Goal: Information Seeking & Learning: Learn about a topic

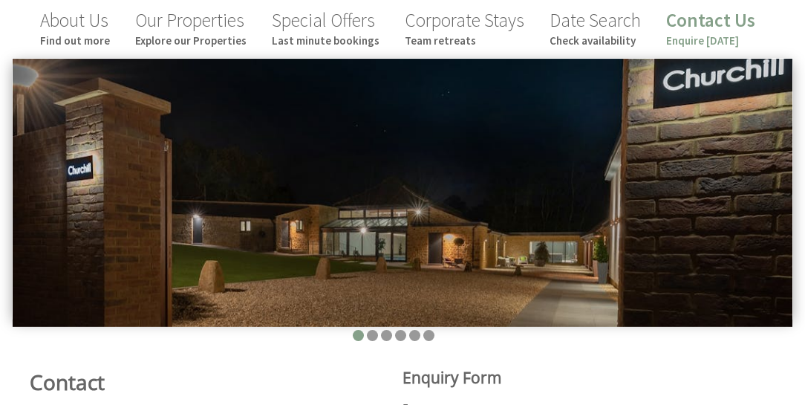
scroll to position [169, 0]
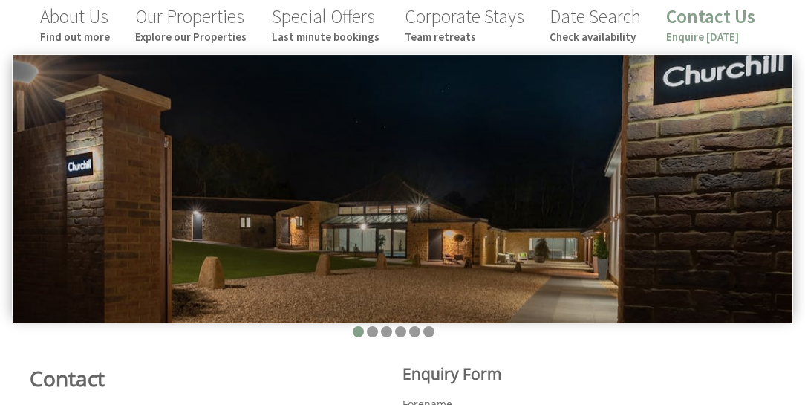
click at [744, 202] on img at bounding box center [403, 189] width 780 height 268
click at [374, 331] on li at bounding box center [372, 331] width 11 height 11
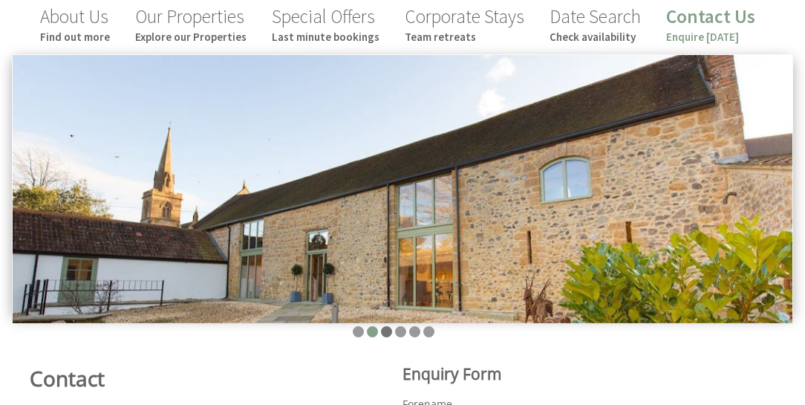
click at [384, 332] on li at bounding box center [386, 331] width 11 height 11
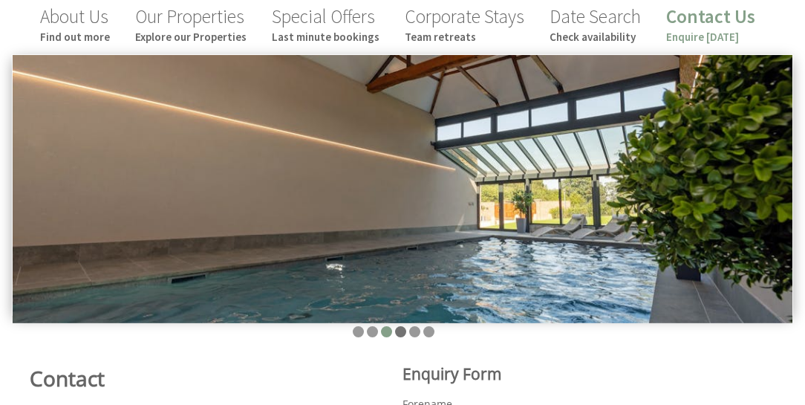
click at [403, 331] on li at bounding box center [400, 331] width 11 height 11
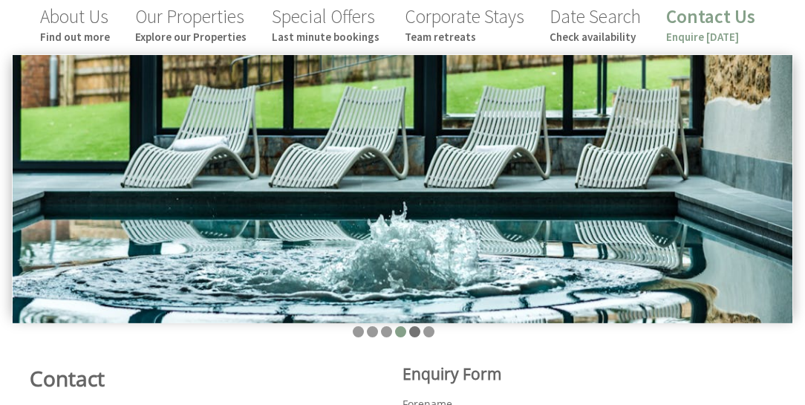
click at [411, 332] on li at bounding box center [414, 331] width 11 height 11
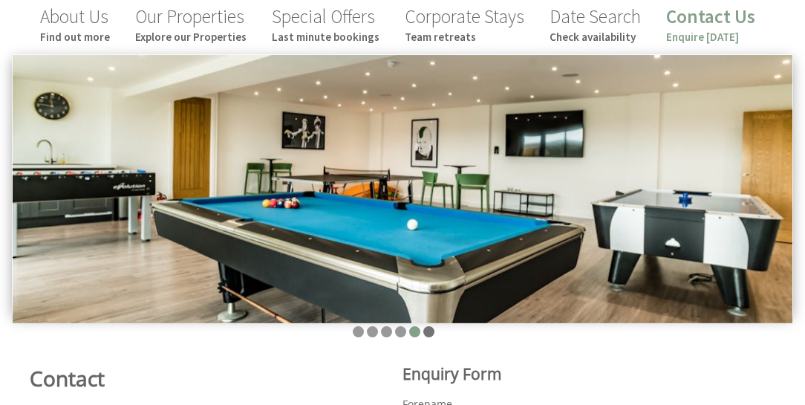
click at [430, 333] on li at bounding box center [428, 331] width 11 height 11
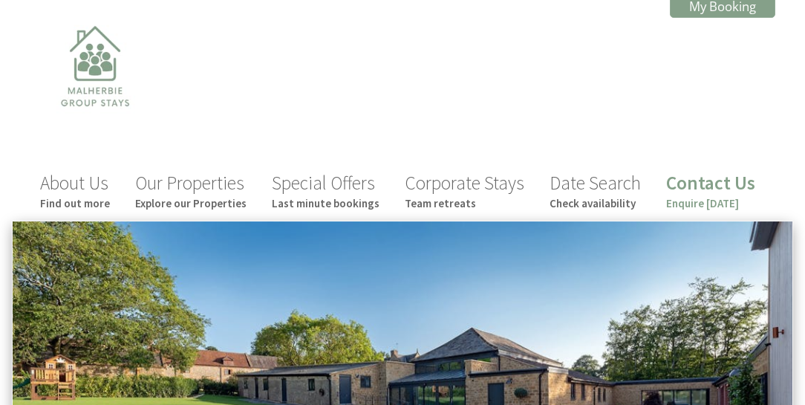
scroll to position [0, 0]
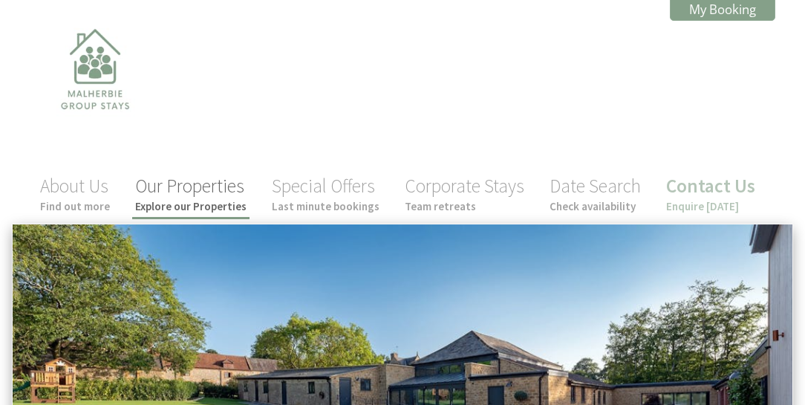
click at [229, 201] on small "Explore our Properties" at bounding box center [190, 206] width 111 height 14
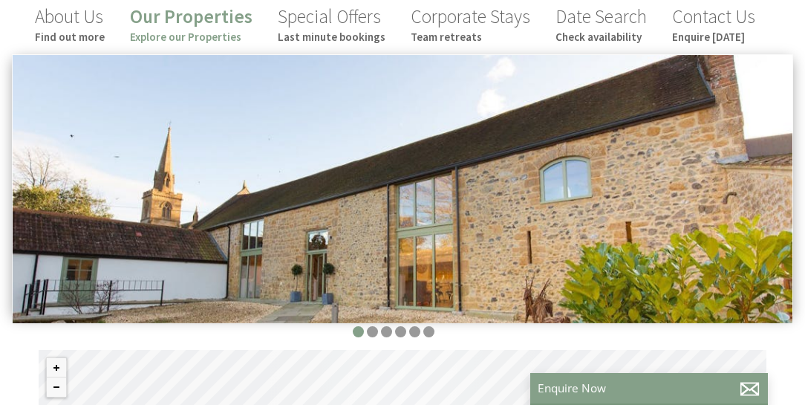
scroll to position [254, 0]
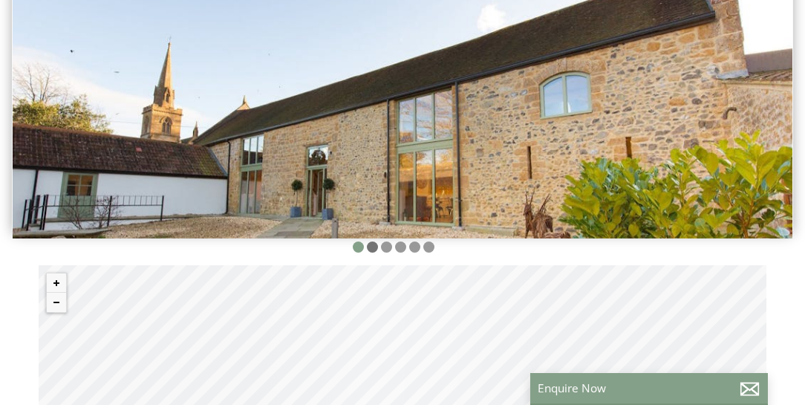
click at [371, 245] on li at bounding box center [372, 246] width 11 height 11
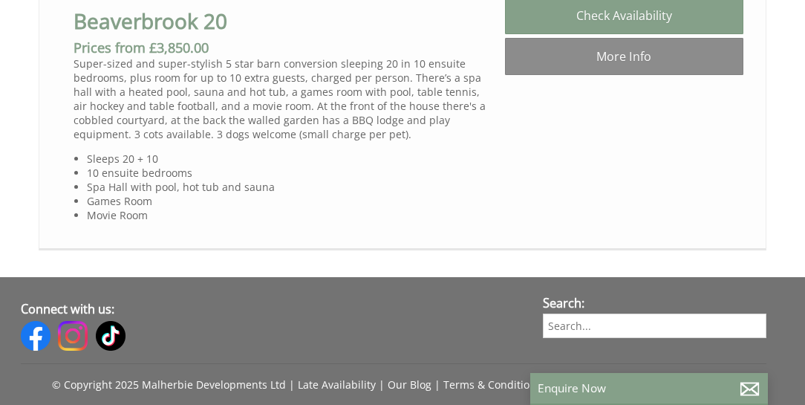
scroll to position [1103, 0]
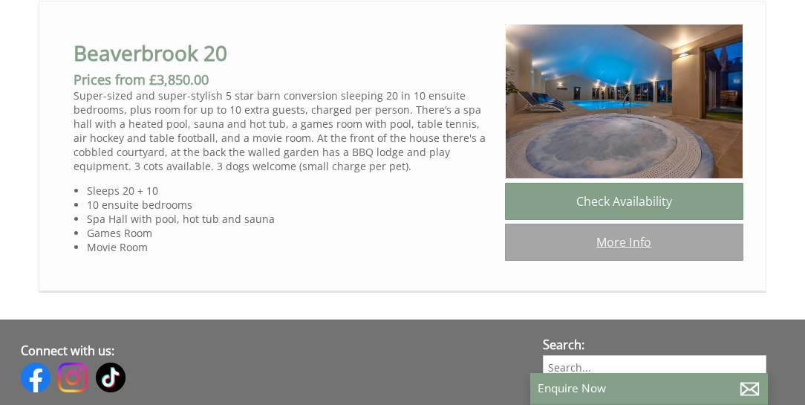
click at [598, 261] on link "More Info" at bounding box center [624, 242] width 238 height 37
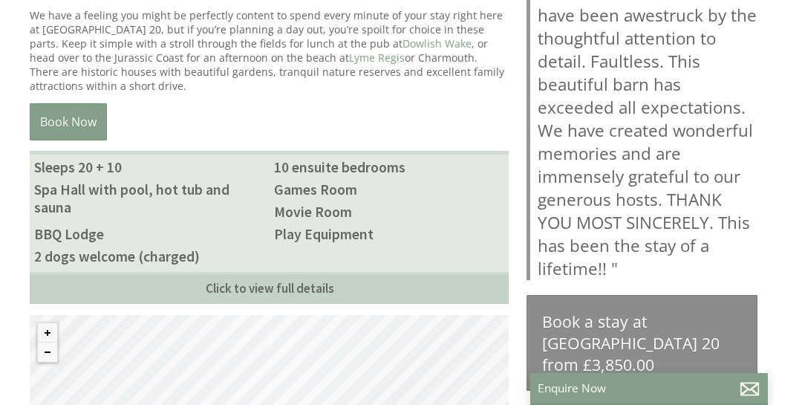
scroll to position [764, 0]
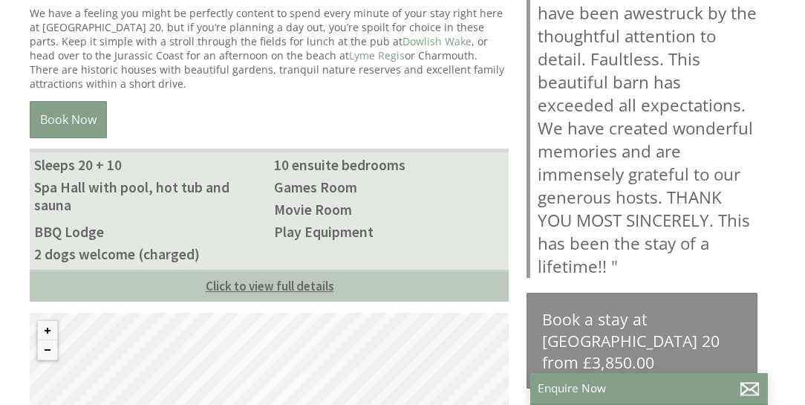
click at [288, 281] on link "Click to view full details" at bounding box center [269, 286] width 479 height 32
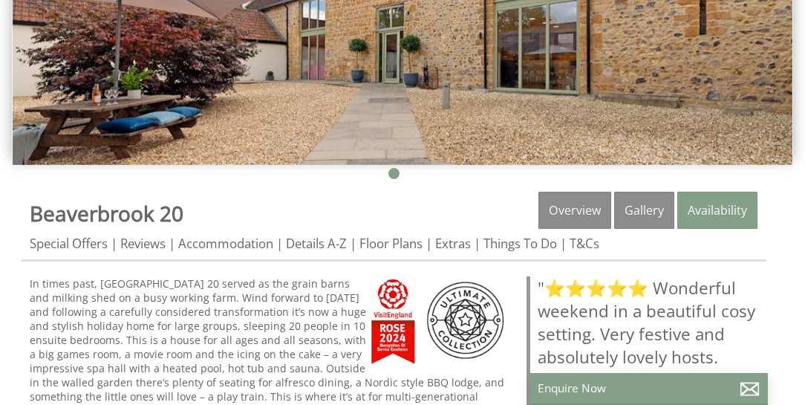
scroll to position [254, 0]
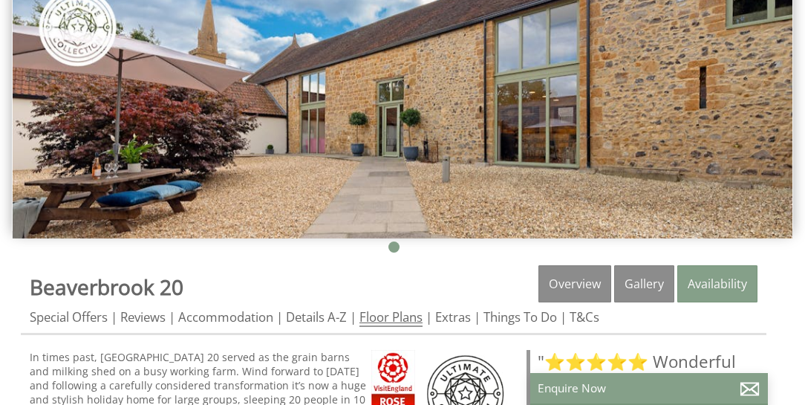
click at [397, 313] on link "Floor Plans" at bounding box center [391, 317] width 63 height 19
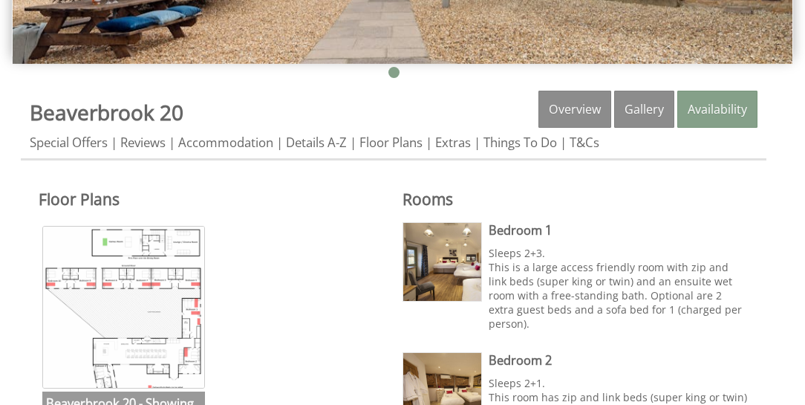
scroll to position [509, 0]
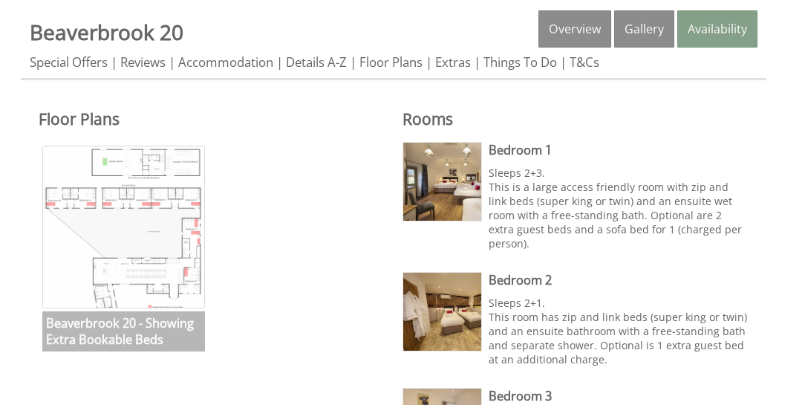
click at [159, 253] on img at bounding box center [123, 227] width 163 height 163
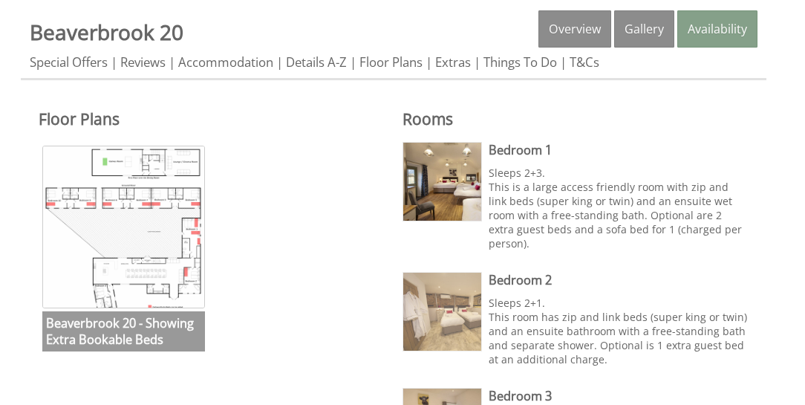
click at [451, 301] on img at bounding box center [442, 312] width 78 height 78
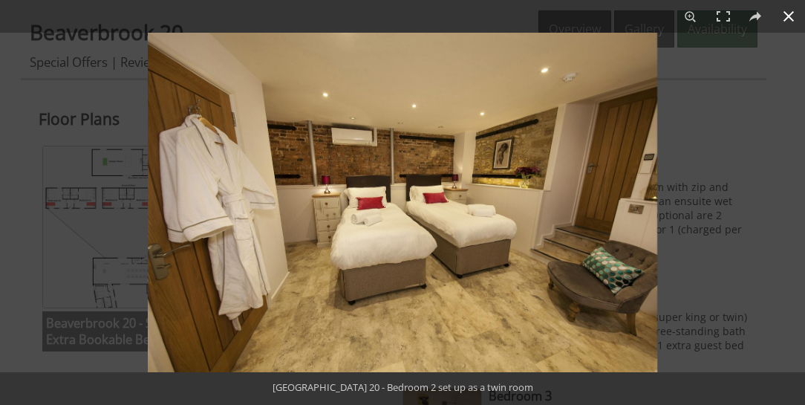
click at [793, 22] on button at bounding box center [789, 16] width 33 height 33
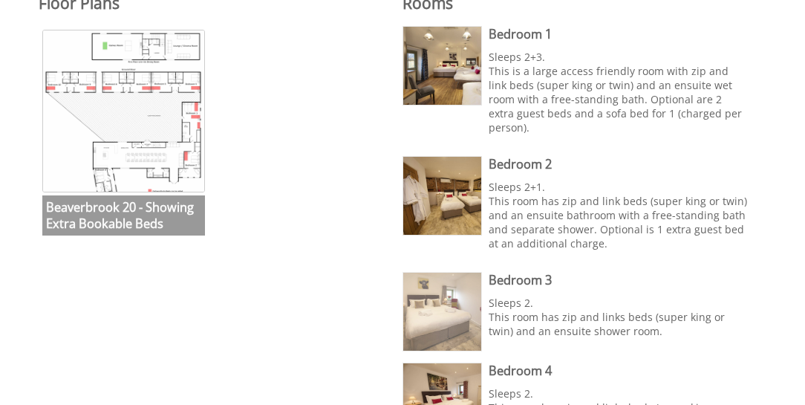
scroll to position [637, 0]
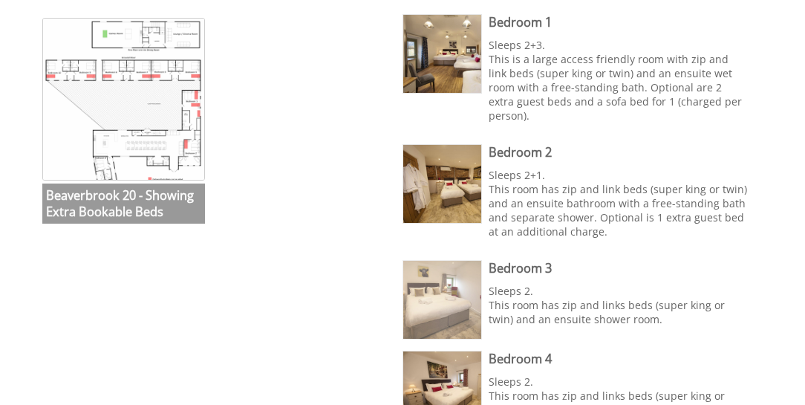
click at [441, 295] on img at bounding box center [442, 300] width 78 height 78
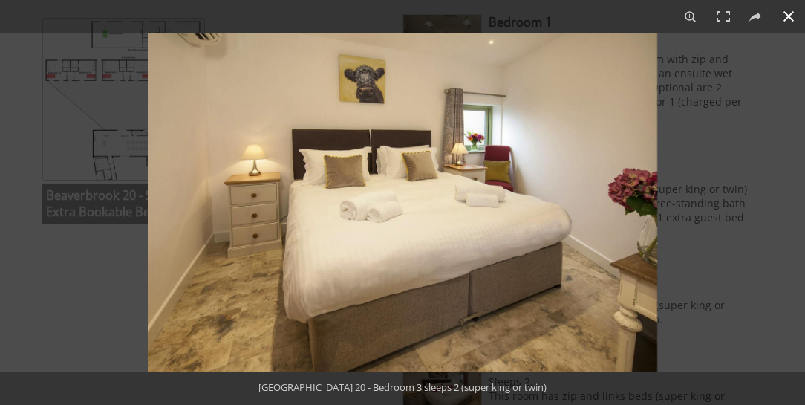
click at [784, 19] on button at bounding box center [789, 16] width 33 height 33
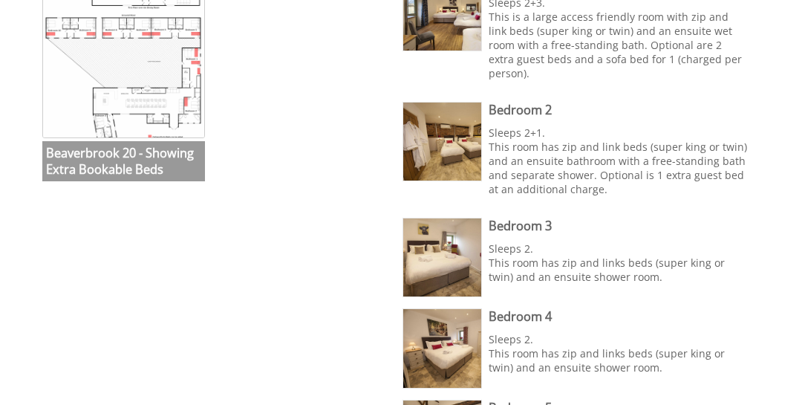
scroll to position [764, 0]
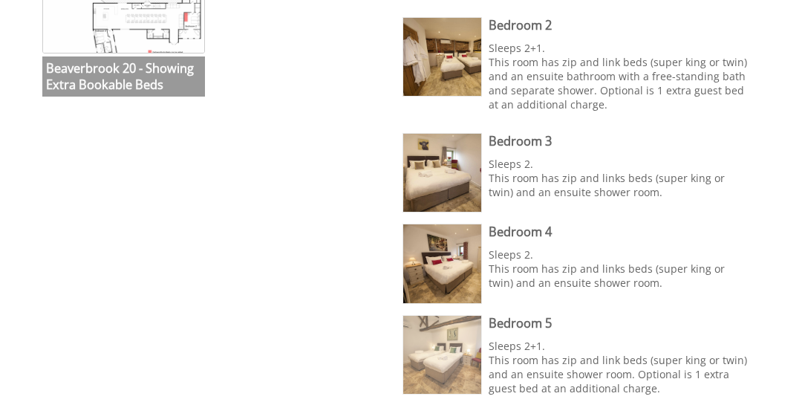
click at [441, 327] on img at bounding box center [442, 355] width 78 height 78
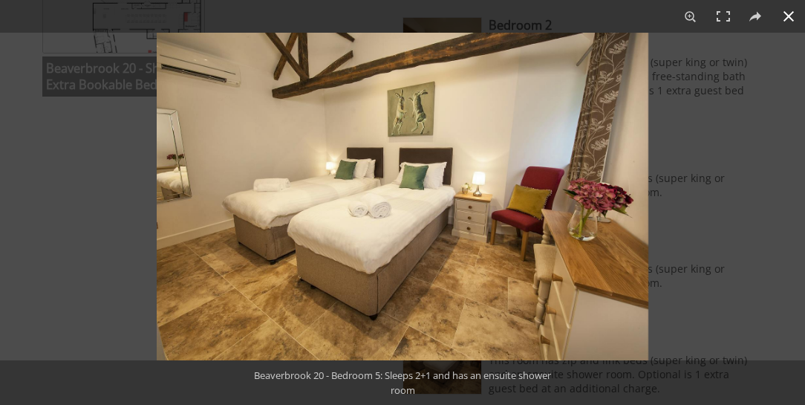
click at [793, 16] on button at bounding box center [789, 16] width 33 height 33
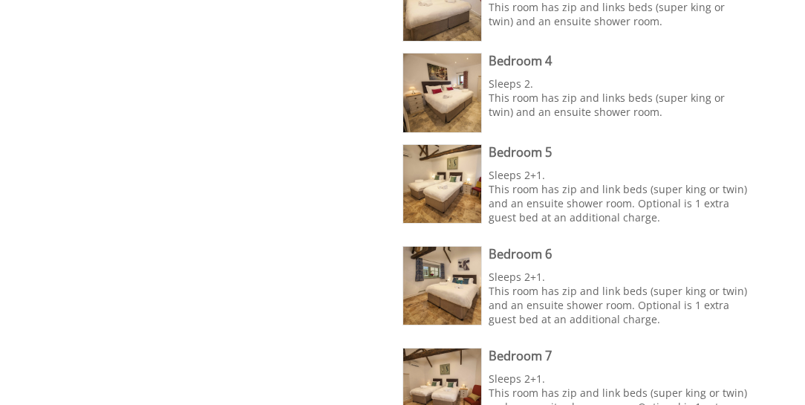
scroll to position [976, 0]
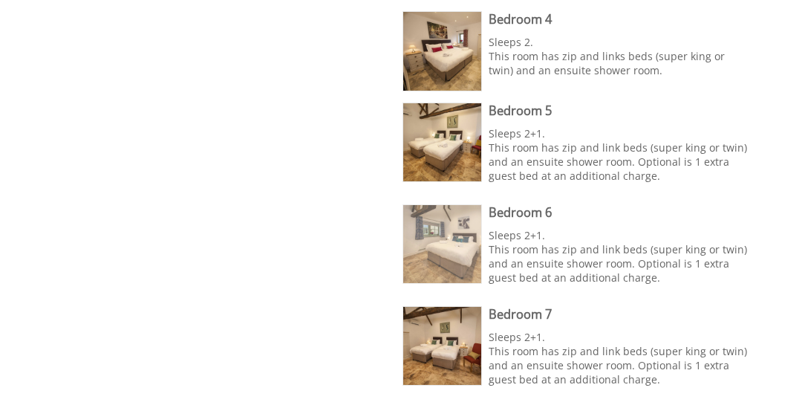
click at [442, 224] on img at bounding box center [442, 244] width 78 height 78
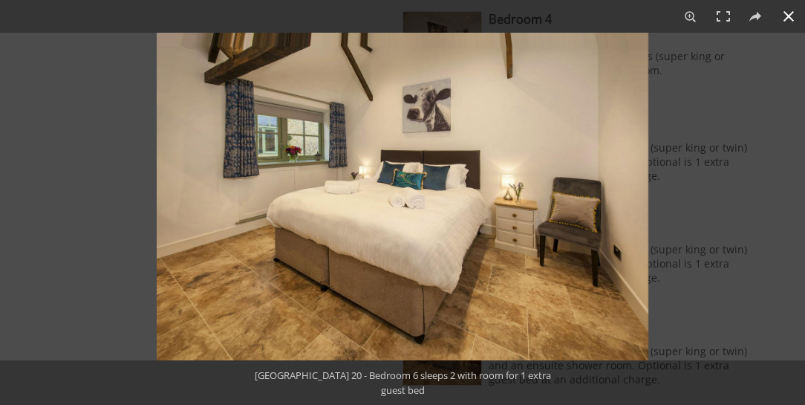
click at [787, 16] on button at bounding box center [789, 16] width 33 height 33
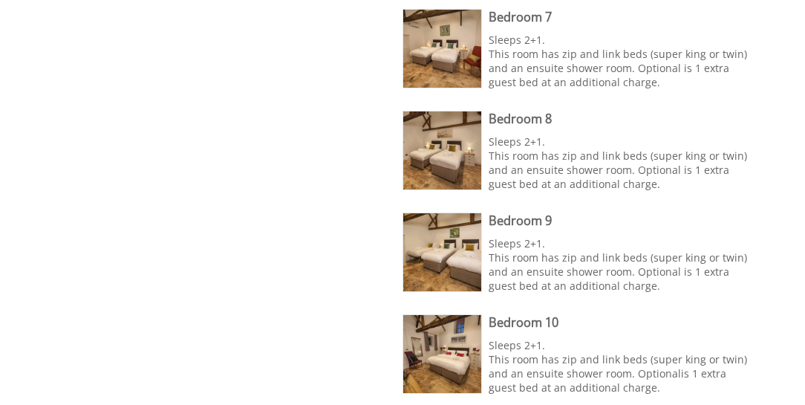
scroll to position [1400, 0]
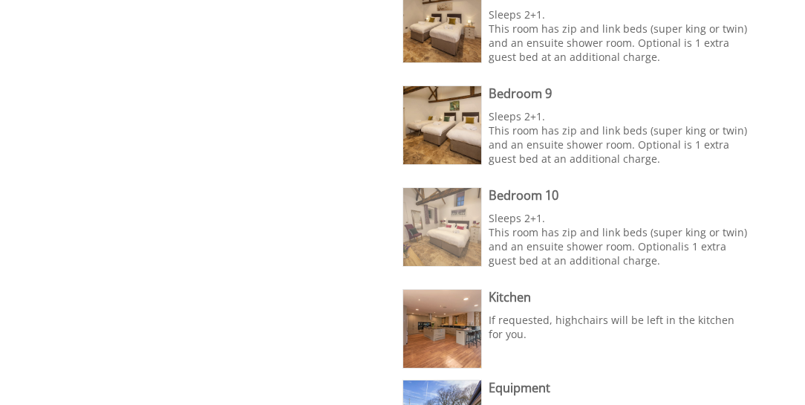
click at [444, 215] on img at bounding box center [442, 227] width 78 height 78
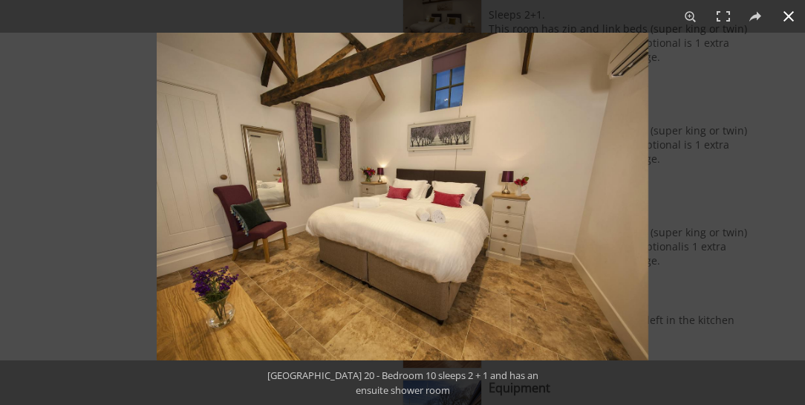
click at [793, 18] on button at bounding box center [789, 16] width 33 height 33
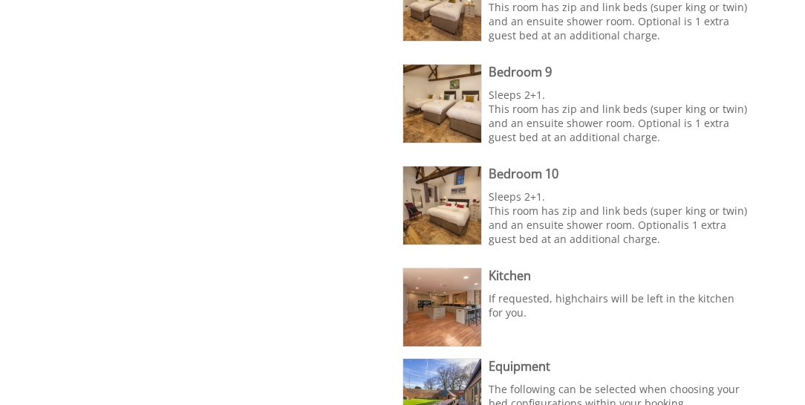
scroll to position [1443, 0]
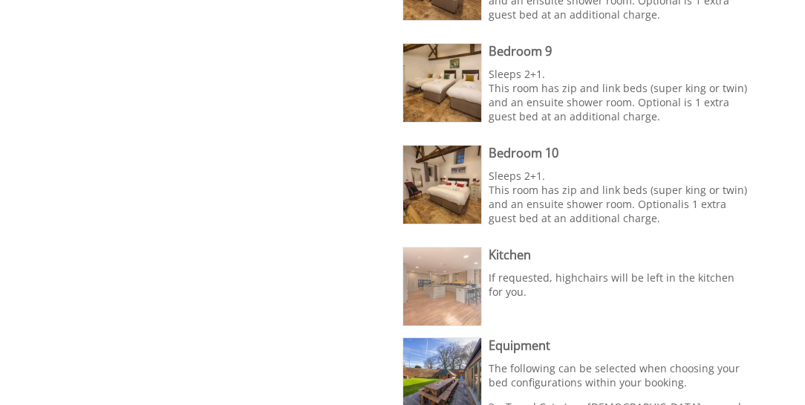
click at [432, 260] on img at bounding box center [442, 286] width 78 height 78
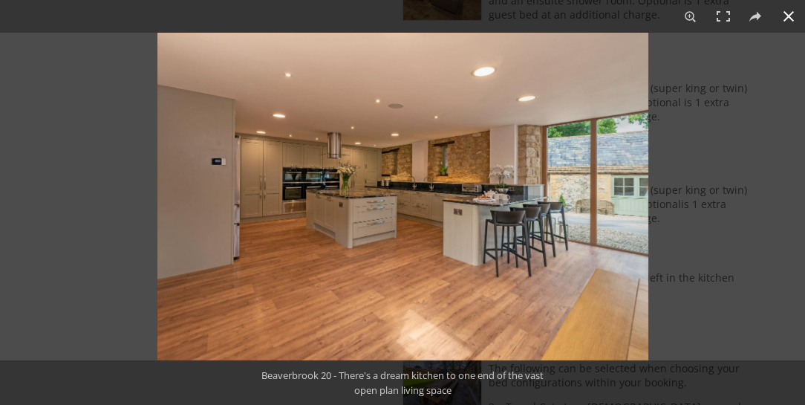
click at [793, 16] on button at bounding box center [789, 16] width 33 height 33
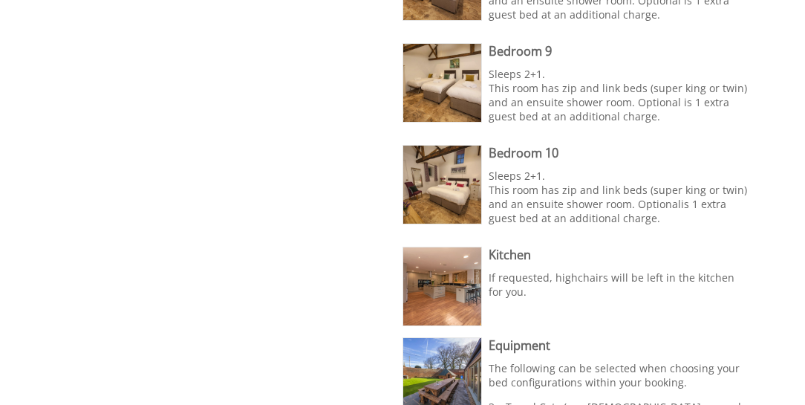
scroll to position [1528, 0]
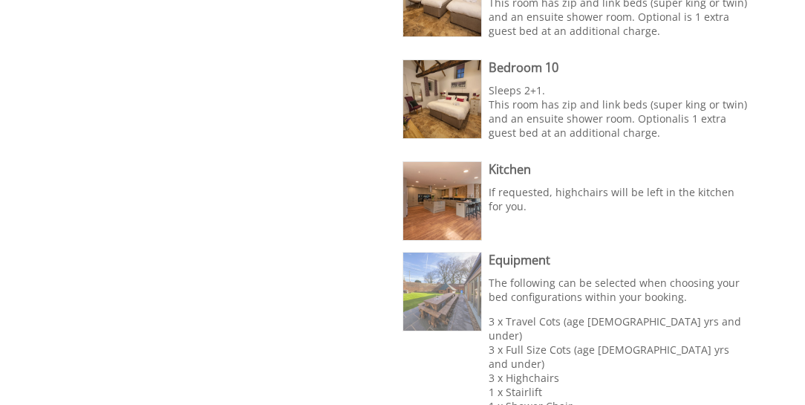
click at [456, 273] on img at bounding box center [442, 292] width 78 height 78
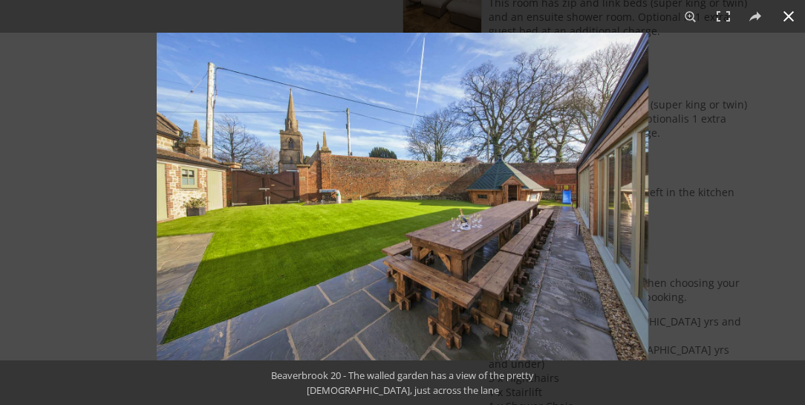
drag, startPoint x: 790, startPoint y: 16, endPoint x: 784, endPoint y: 30, distance: 15.6
click at [790, 19] on button at bounding box center [789, 16] width 33 height 33
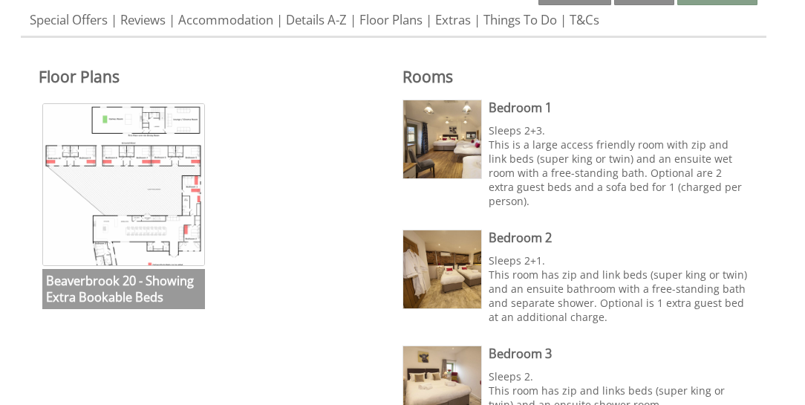
scroll to position [424, 0]
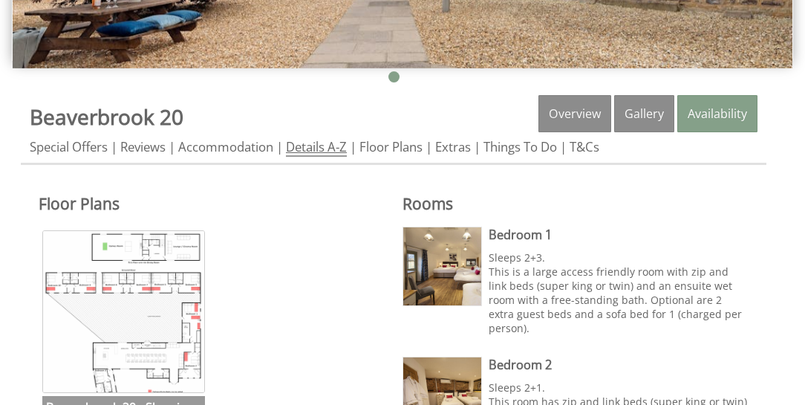
click at [334, 146] on link "Details A-Z" at bounding box center [316, 147] width 61 height 19
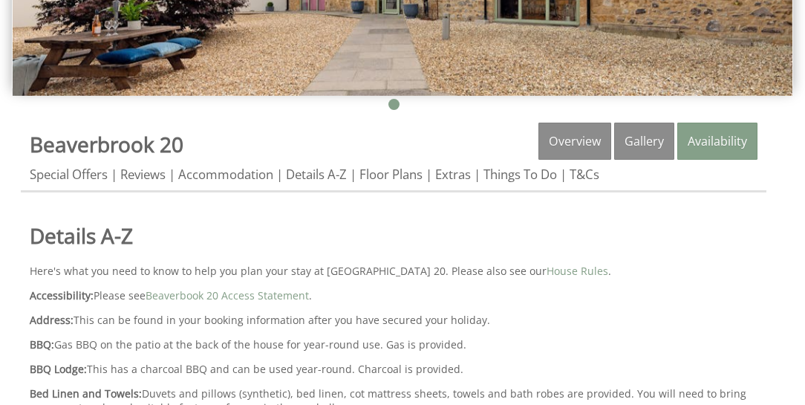
scroll to position [382, 0]
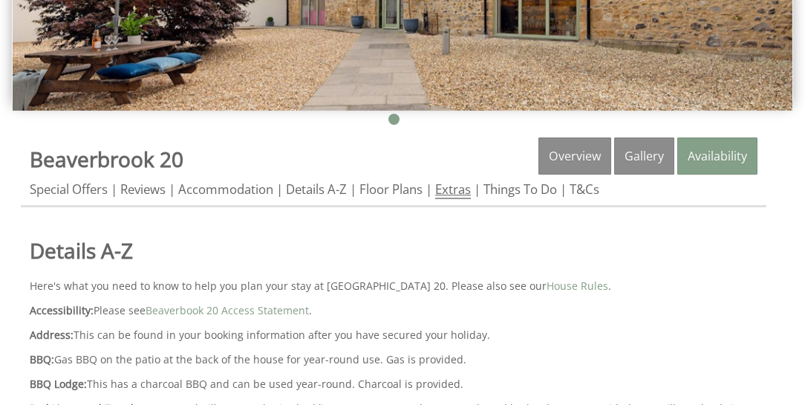
click at [468, 189] on link "Extras" at bounding box center [453, 190] width 36 height 19
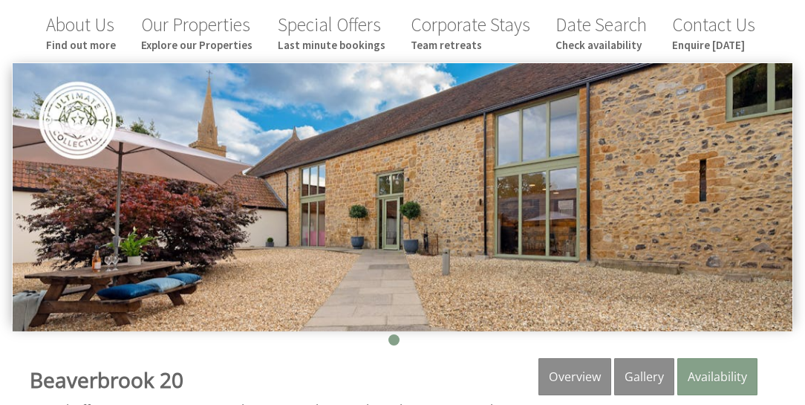
scroll to position [254, 0]
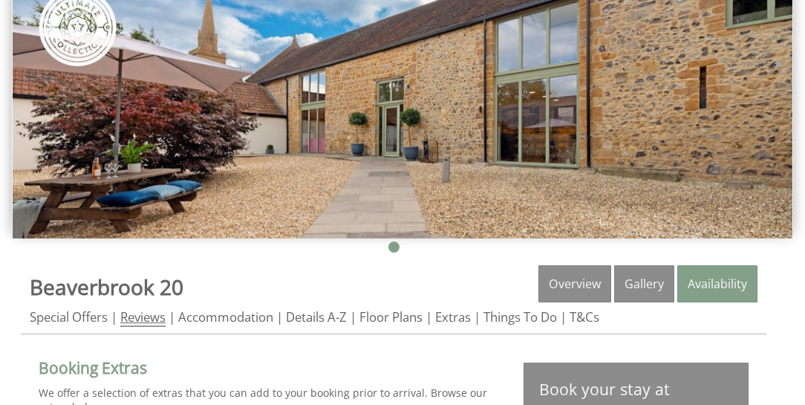
click at [155, 313] on link "Reviews" at bounding box center [142, 317] width 45 height 19
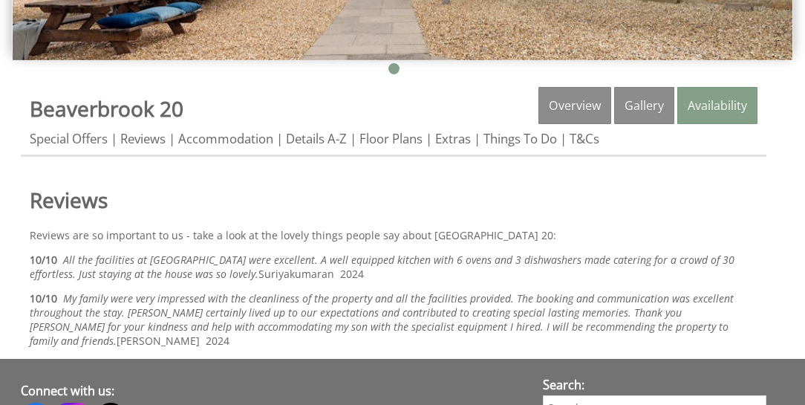
scroll to position [424, 0]
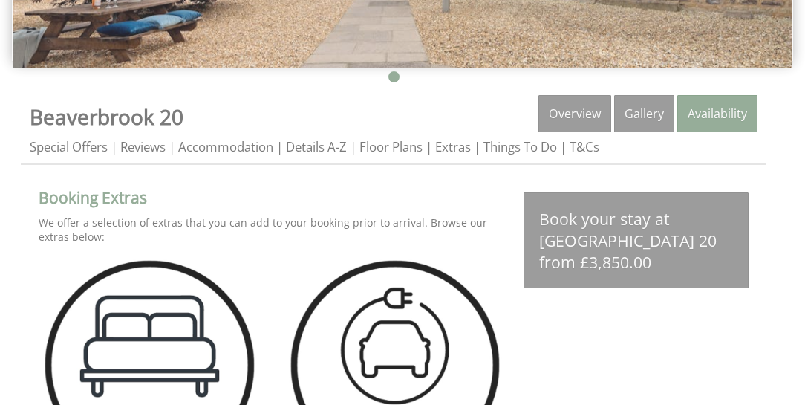
scroll to position [254, 0]
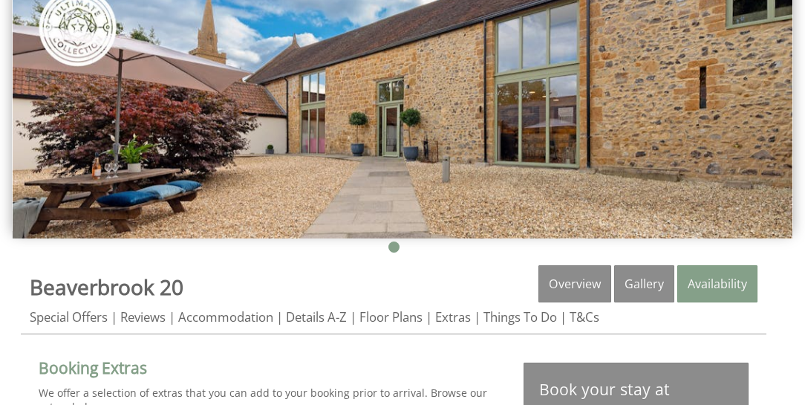
scroll to position [382, 0]
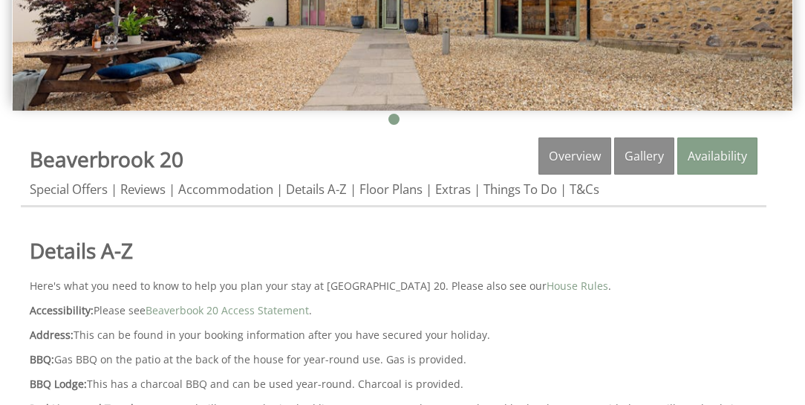
scroll to position [424, 0]
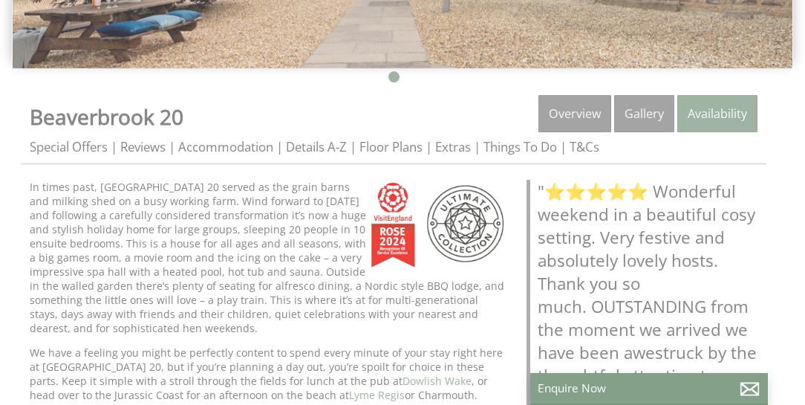
scroll to position [254, 0]
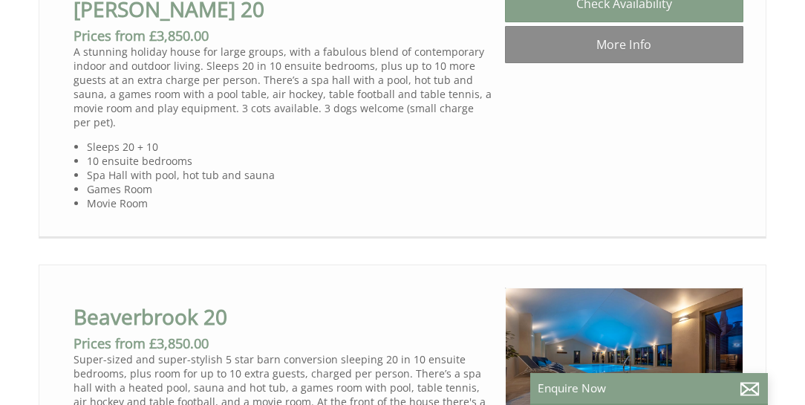
scroll to position [764, 0]
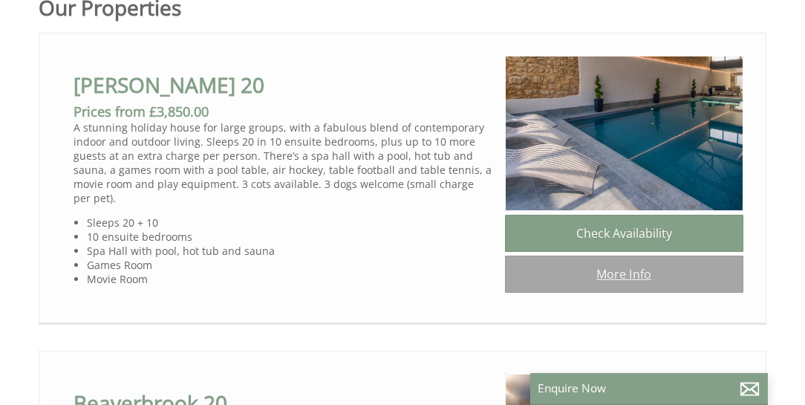
click at [631, 272] on link "More Info" at bounding box center [624, 274] width 238 height 37
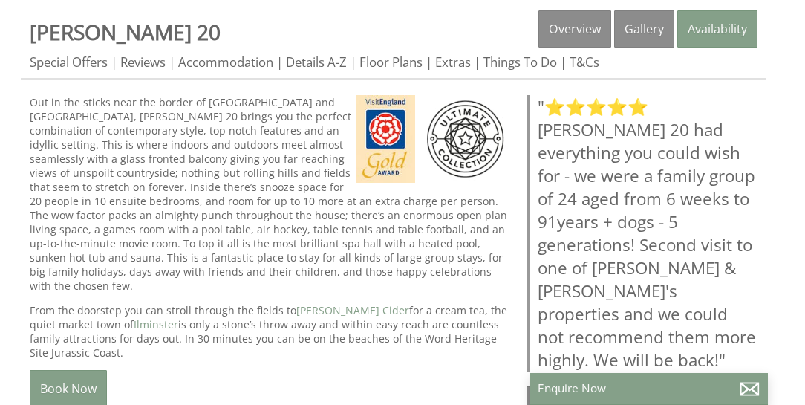
scroll to position [509, 0]
click at [161, 59] on link "Reviews" at bounding box center [142, 62] width 45 height 19
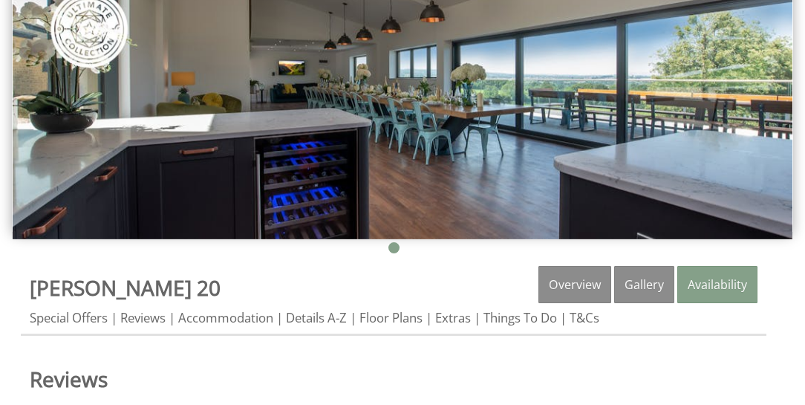
scroll to position [254, 0]
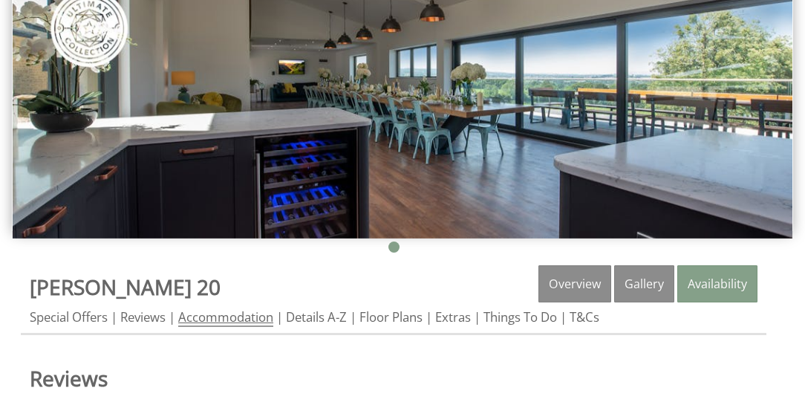
click at [218, 315] on link "Accommodation" at bounding box center [225, 317] width 95 height 19
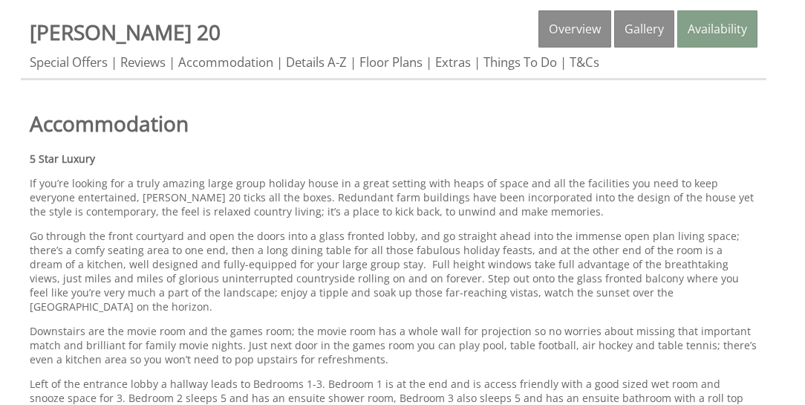
scroll to position [340, 0]
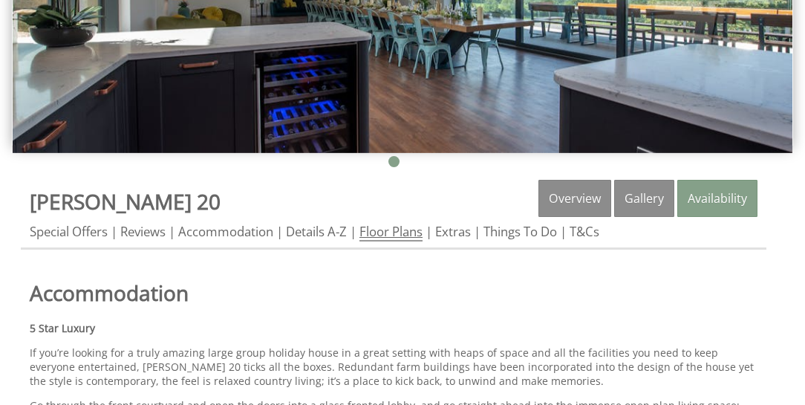
click at [391, 230] on link "Floor Plans" at bounding box center [391, 232] width 63 height 19
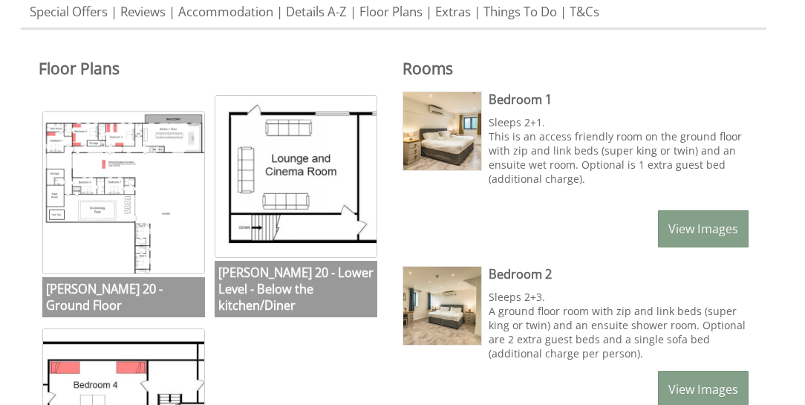
scroll to position [551, 0]
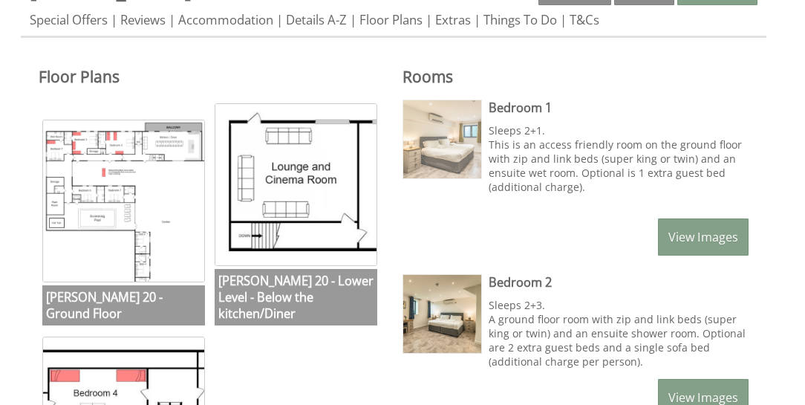
click at [452, 148] on img at bounding box center [442, 139] width 78 height 78
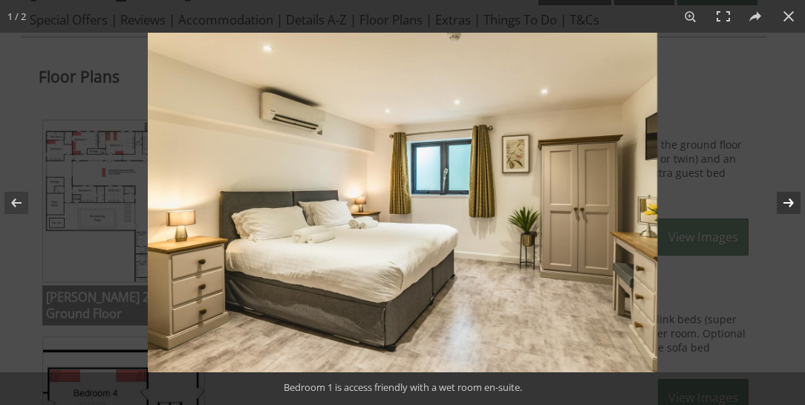
click at [789, 201] on button at bounding box center [779, 203] width 52 height 74
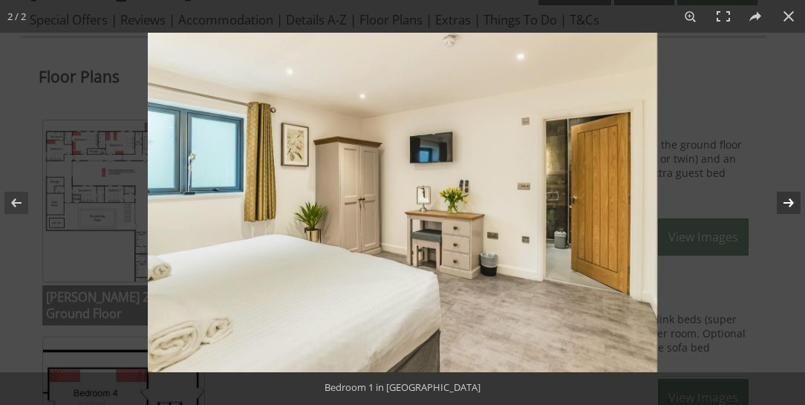
click at [789, 201] on button at bounding box center [779, 203] width 52 height 74
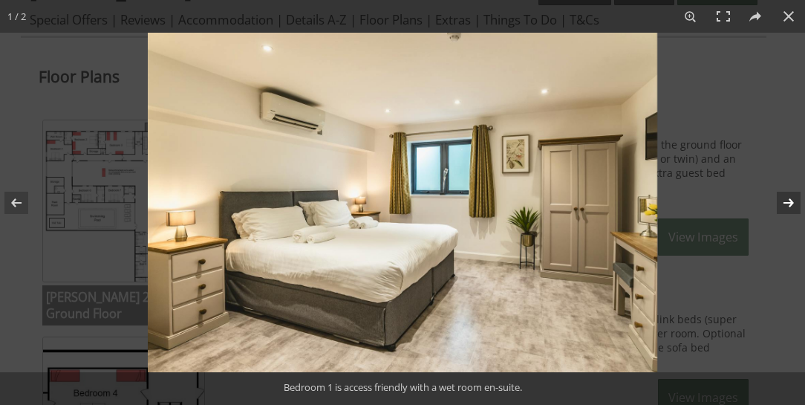
click at [789, 201] on button at bounding box center [779, 203] width 52 height 74
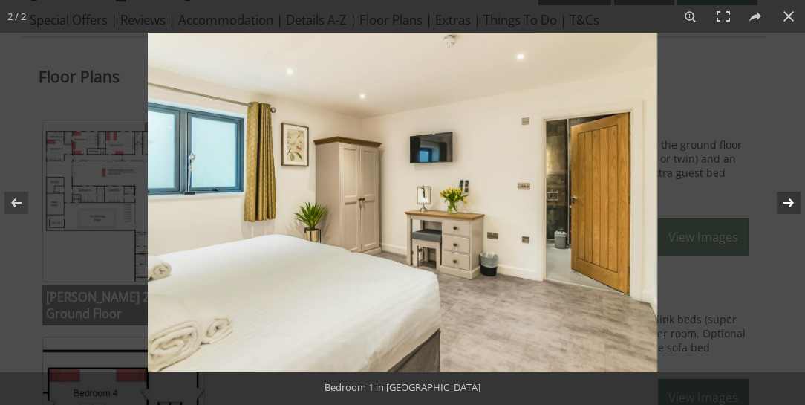
click at [789, 201] on button at bounding box center [779, 203] width 52 height 74
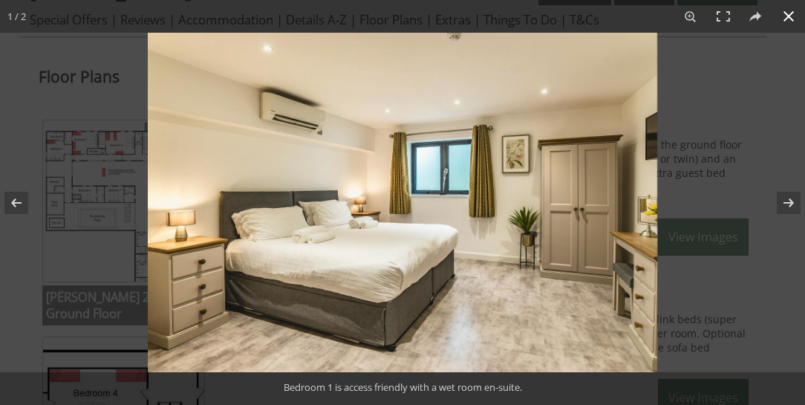
click at [792, 14] on button at bounding box center [789, 16] width 33 height 33
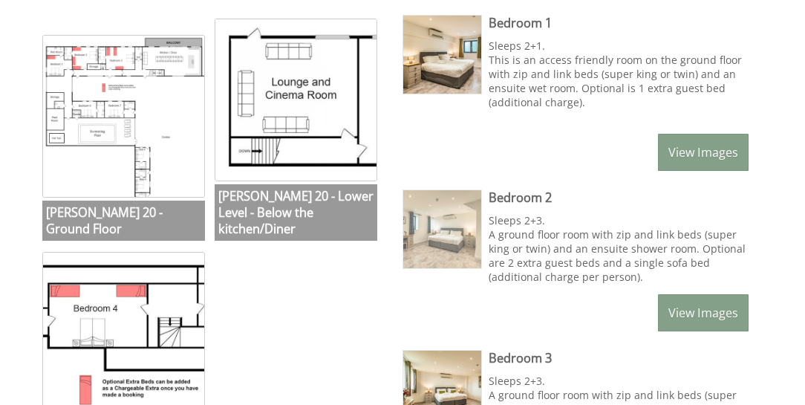
scroll to position [637, 0]
click at [445, 230] on img at bounding box center [442, 228] width 78 height 78
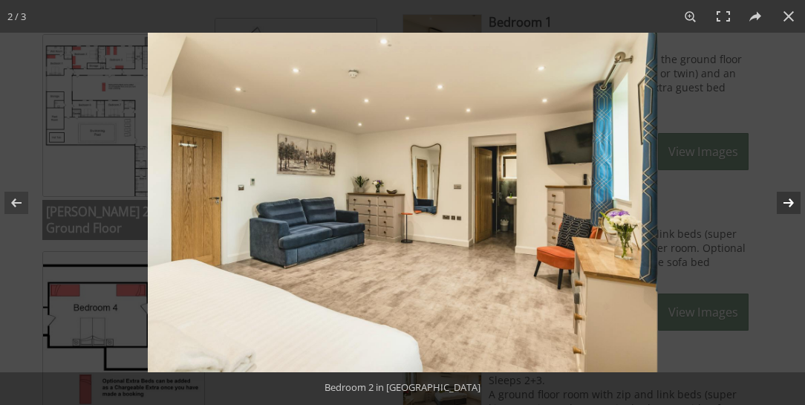
click at [790, 201] on button at bounding box center [779, 203] width 52 height 74
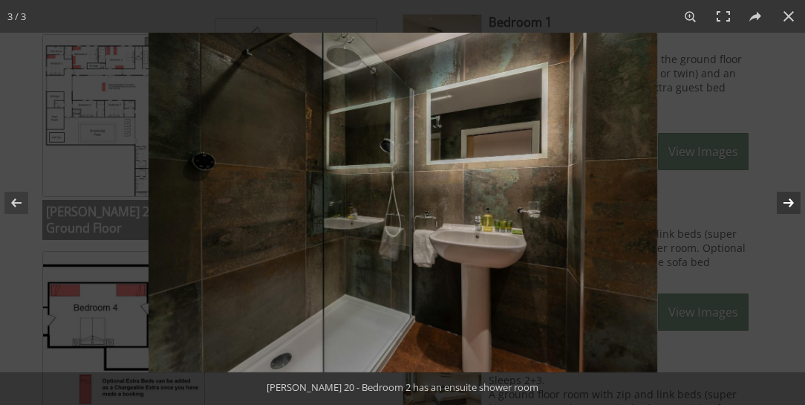
click at [790, 201] on button at bounding box center [779, 203] width 52 height 74
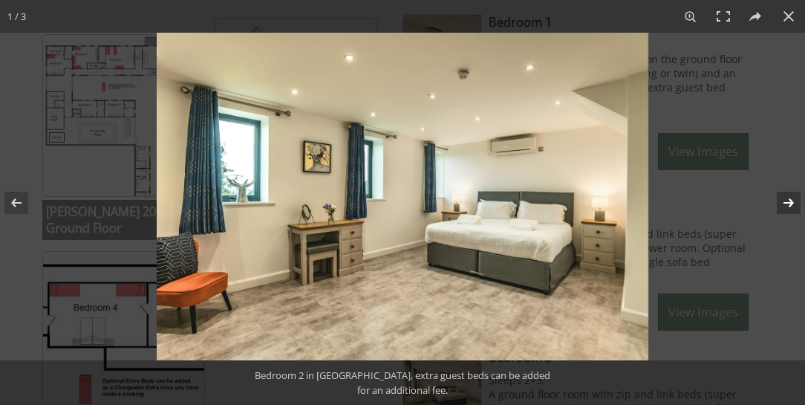
click at [790, 201] on button at bounding box center [779, 203] width 52 height 74
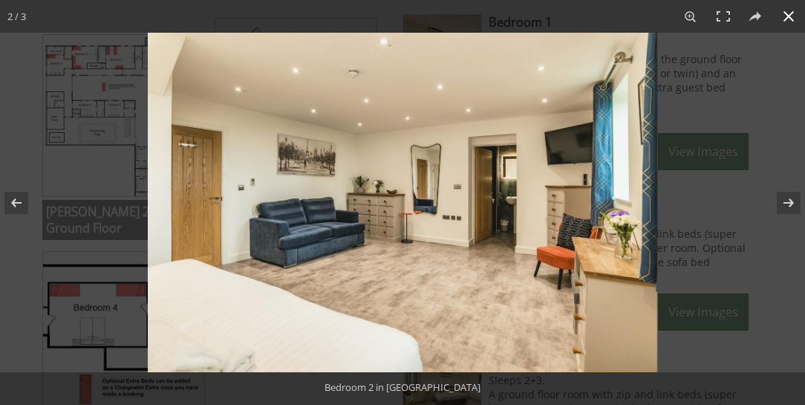
click at [787, 16] on button at bounding box center [789, 16] width 33 height 33
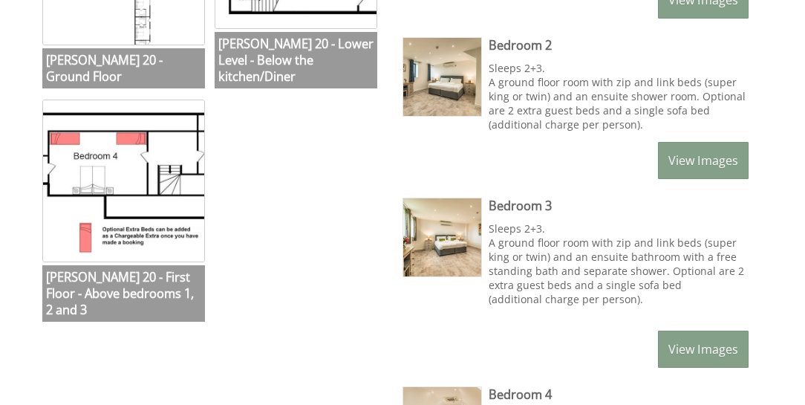
scroll to position [806, 0]
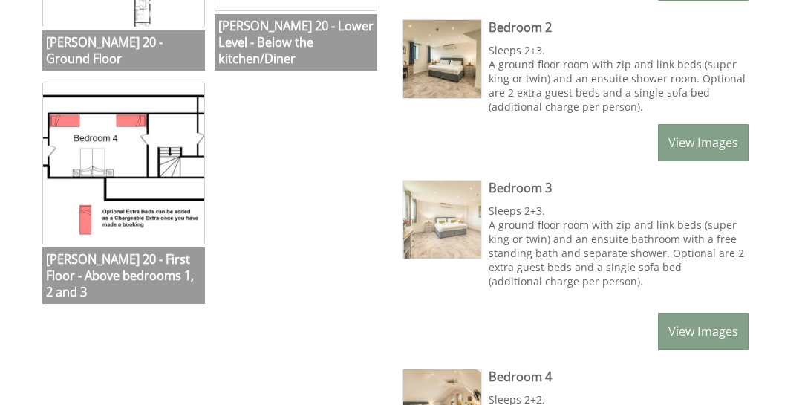
click at [452, 212] on img at bounding box center [442, 220] width 78 height 78
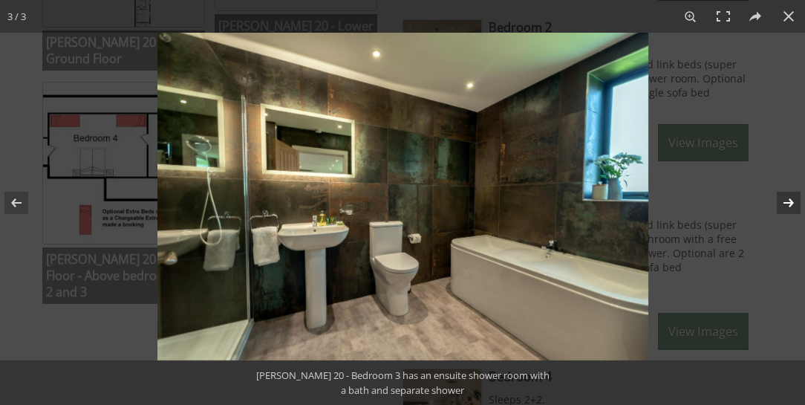
click at [789, 201] on button at bounding box center [779, 203] width 52 height 74
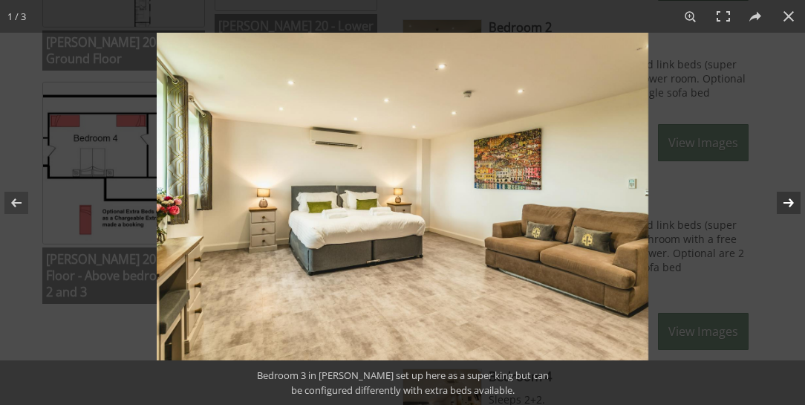
click at [789, 201] on button at bounding box center [779, 203] width 52 height 74
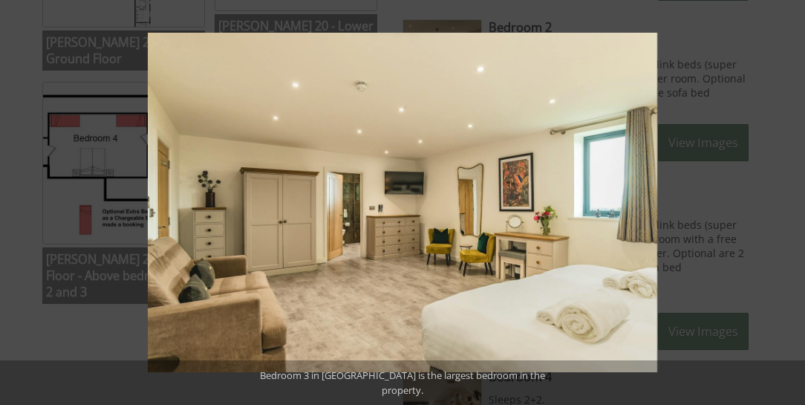
click at [789, 201] on button at bounding box center [779, 203] width 52 height 74
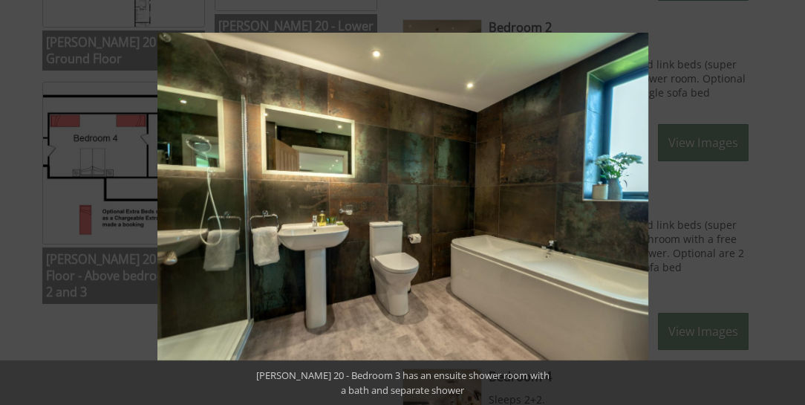
click at [789, 201] on button at bounding box center [779, 203] width 52 height 74
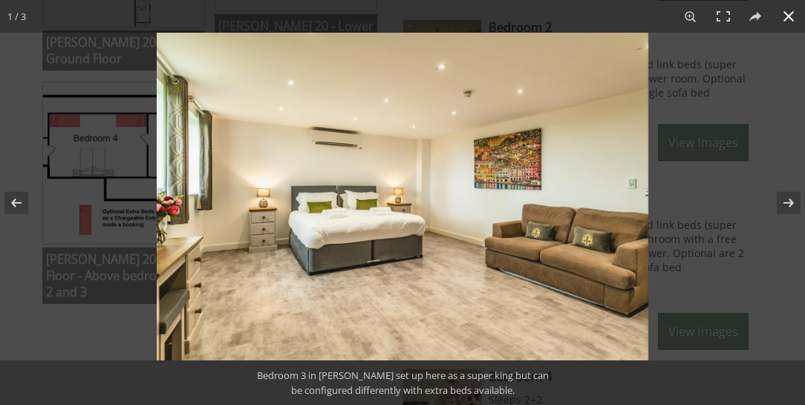
click at [789, 16] on button at bounding box center [789, 16] width 33 height 33
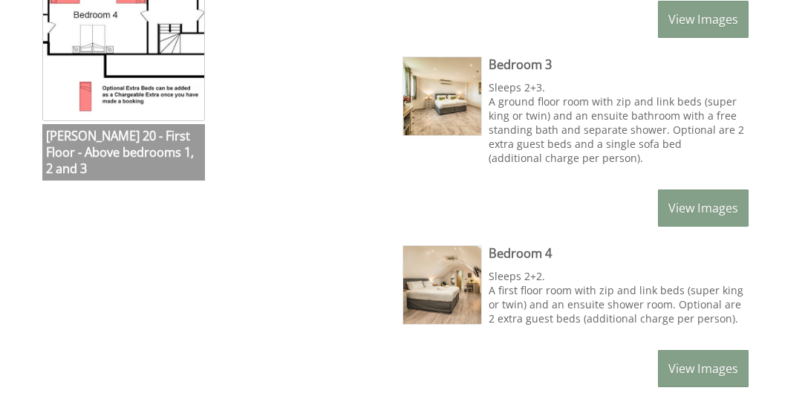
scroll to position [934, 0]
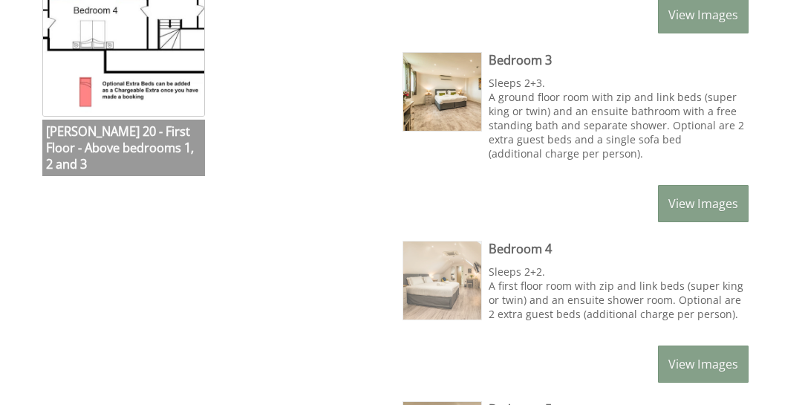
click at [446, 263] on img at bounding box center [442, 280] width 78 height 78
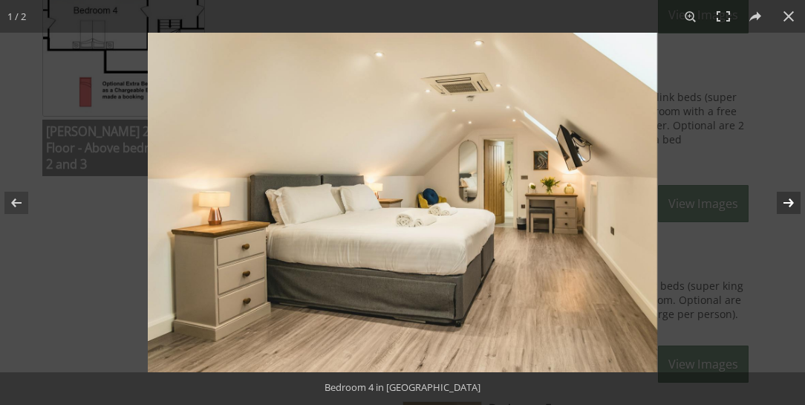
click at [790, 202] on button at bounding box center [779, 203] width 52 height 74
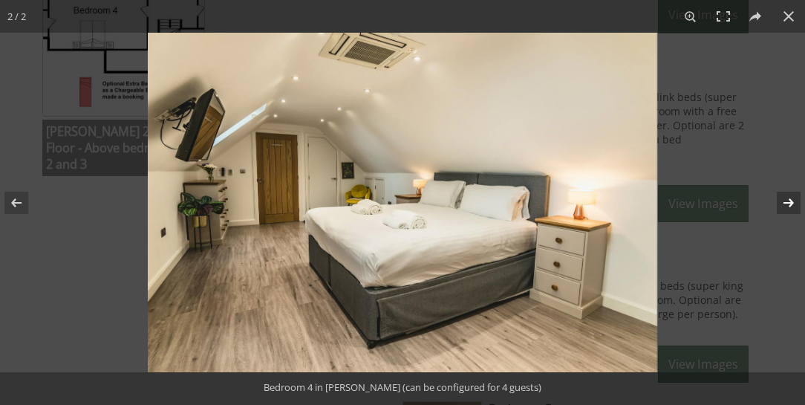
click at [790, 202] on button at bounding box center [779, 203] width 52 height 74
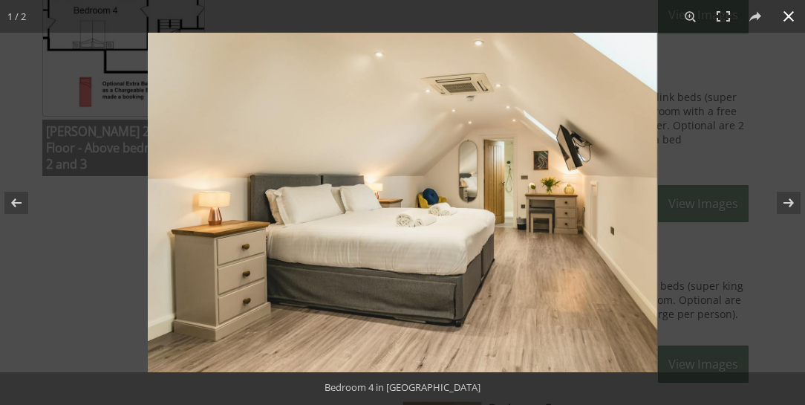
click at [790, 16] on button at bounding box center [789, 16] width 33 height 33
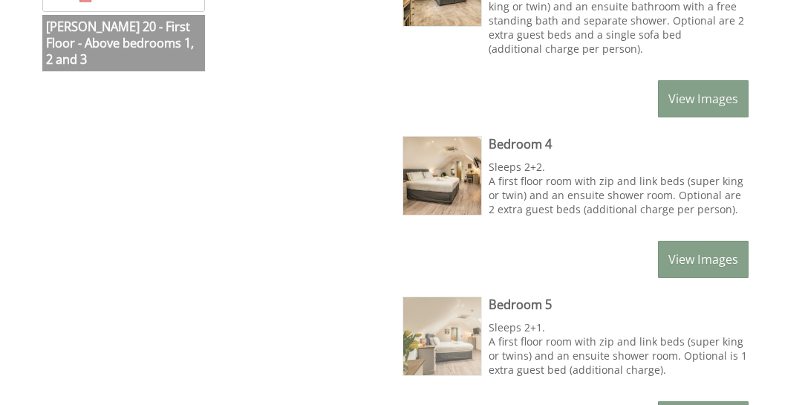
scroll to position [1061, 0]
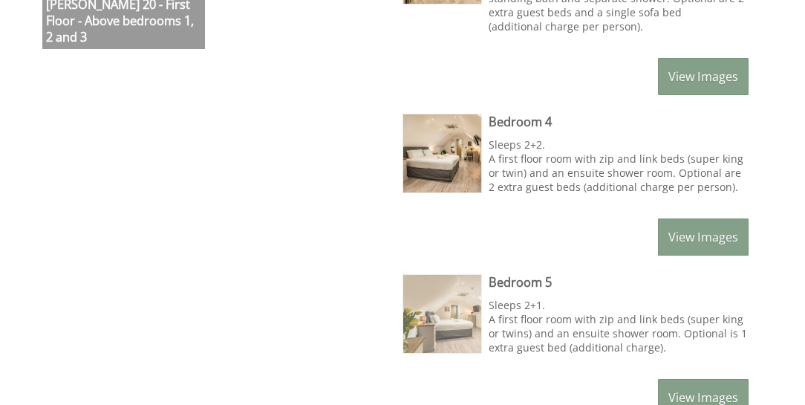
click at [441, 307] on img at bounding box center [442, 314] width 78 height 78
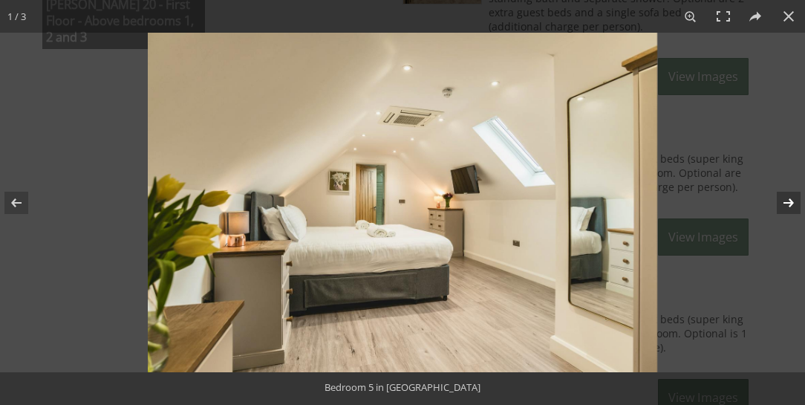
click at [790, 204] on button at bounding box center [779, 203] width 52 height 74
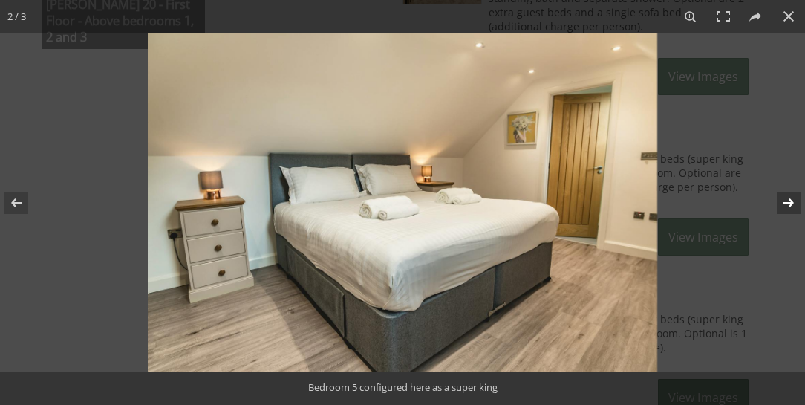
click at [790, 204] on button at bounding box center [779, 203] width 52 height 74
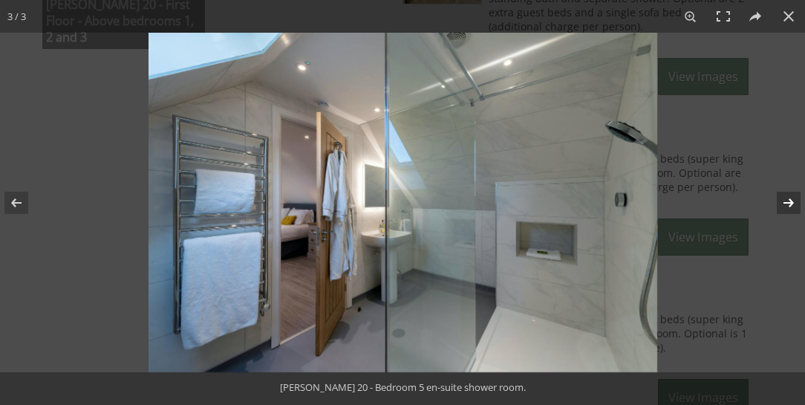
click at [790, 204] on button at bounding box center [779, 203] width 52 height 74
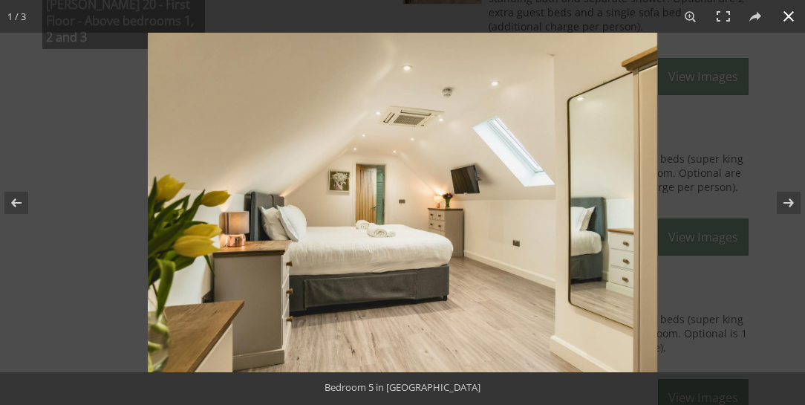
click at [789, 14] on button at bounding box center [789, 16] width 33 height 33
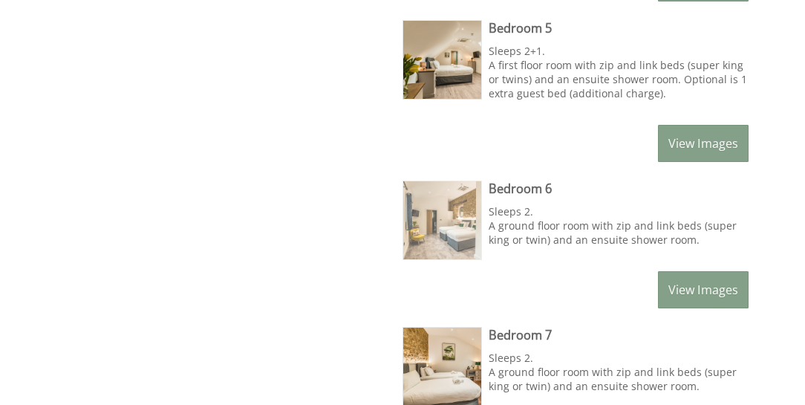
scroll to position [1316, 0]
click at [427, 209] on img at bounding box center [442, 220] width 78 height 78
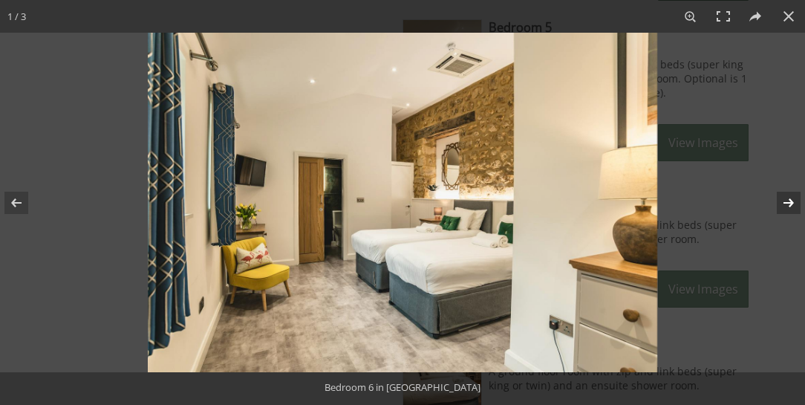
click at [792, 202] on button at bounding box center [779, 203] width 52 height 74
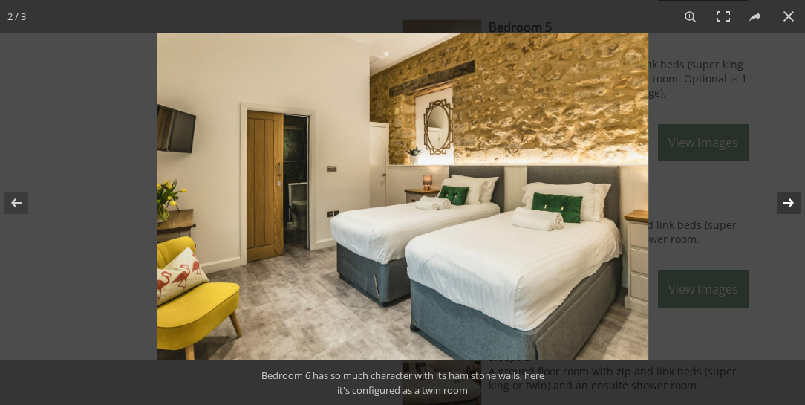
click at [792, 202] on button at bounding box center [779, 203] width 52 height 74
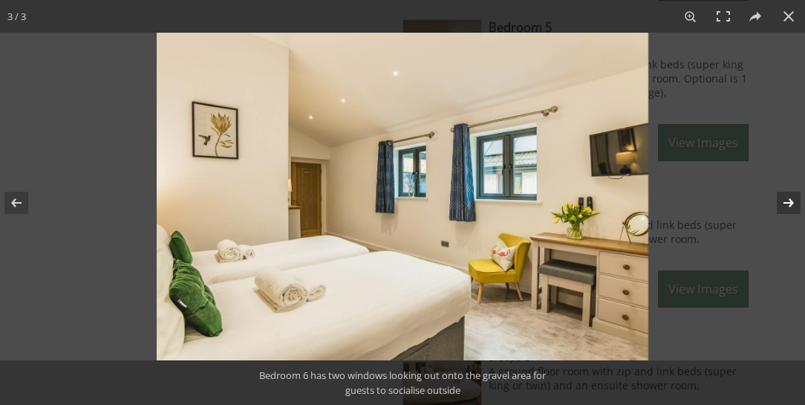
click at [792, 202] on button at bounding box center [779, 203] width 52 height 74
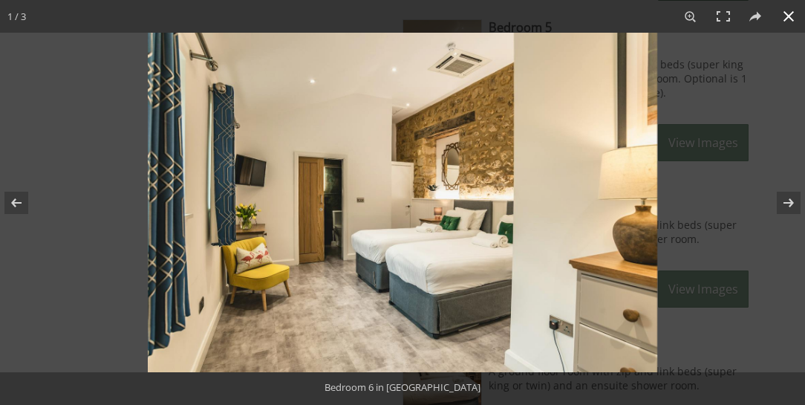
drag, startPoint x: 790, startPoint y: 16, endPoint x: 741, endPoint y: 74, distance: 77.0
click at [790, 16] on button at bounding box center [789, 16] width 33 height 33
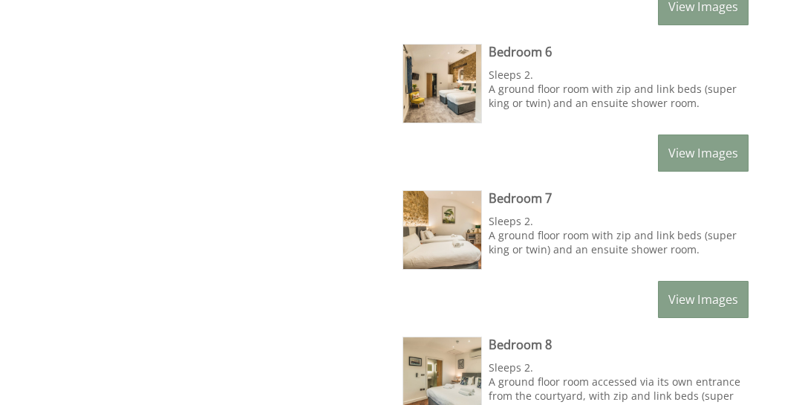
scroll to position [1486, 0]
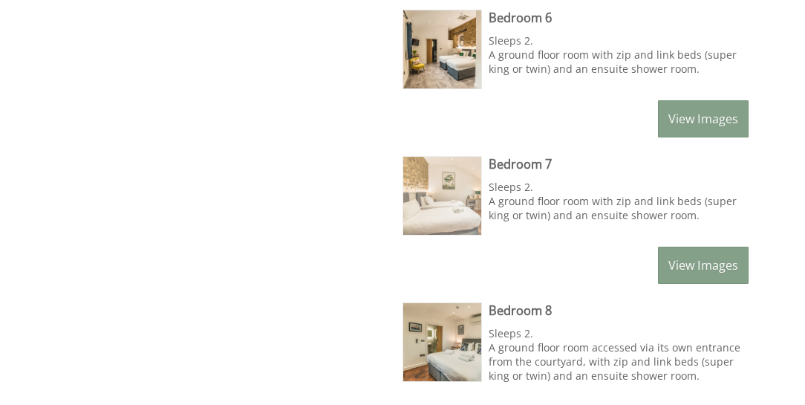
click at [438, 193] on img at bounding box center [442, 196] width 78 height 78
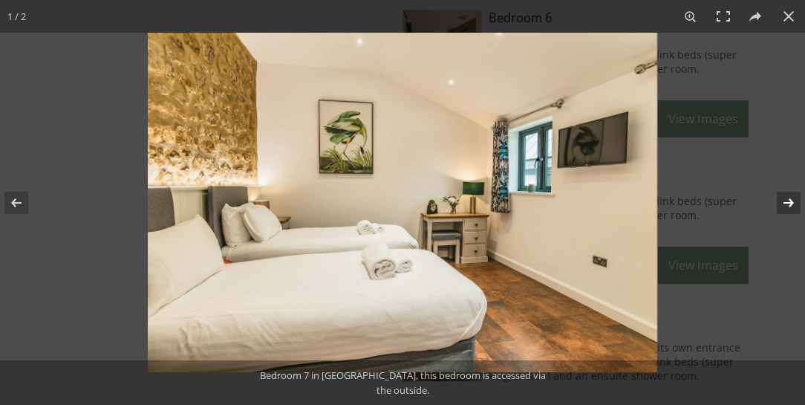
click at [789, 200] on button at bounding box center [779, 203] width 52 height 74
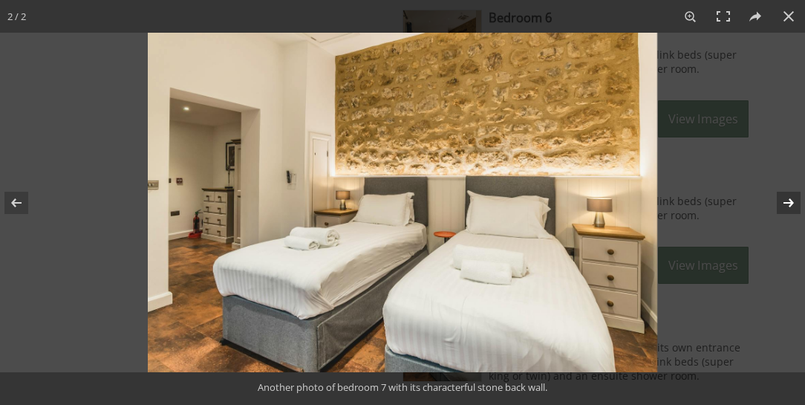
click at [789, 200] on button at bounding box center [779, 203] width 52 height 74
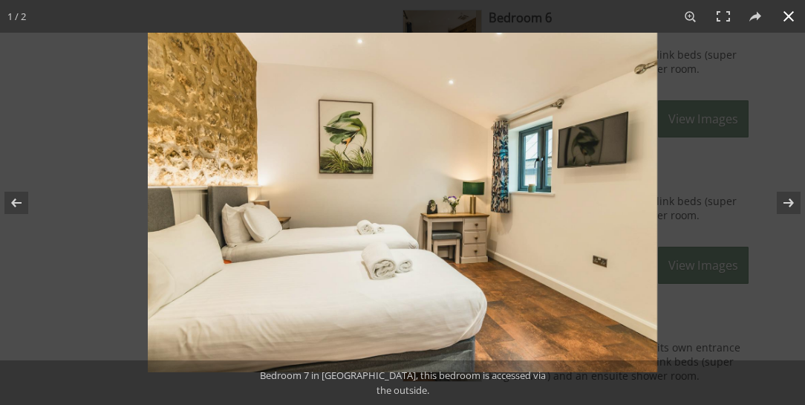
click at [792, 18] on button at bounding box center [789, 16] width 33 height 33
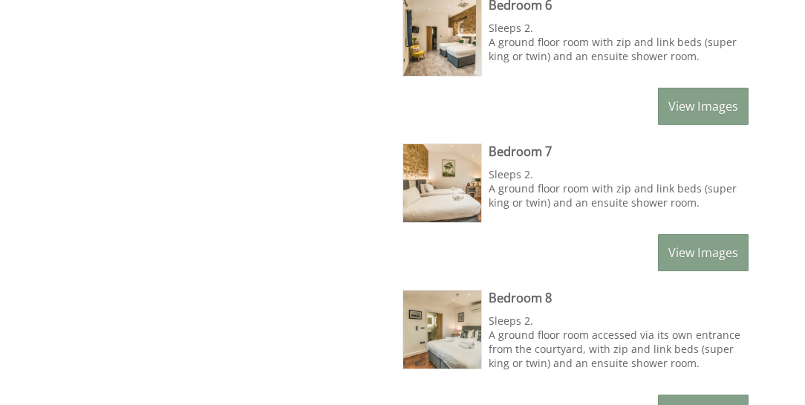
scroll to position [1613, 0]
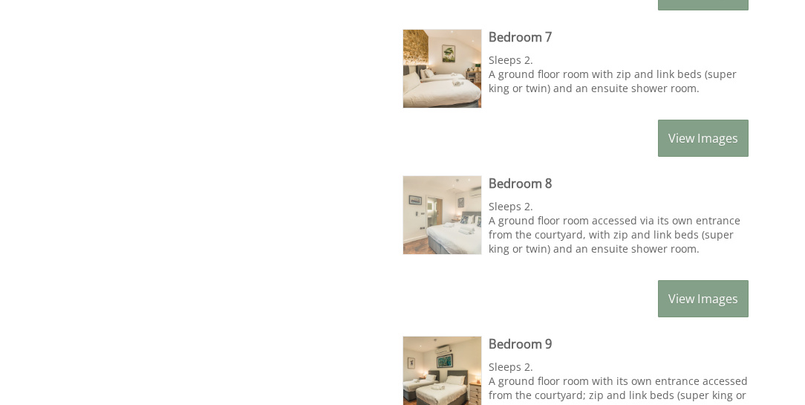
click at [437, 204] on img at bounding box center [442, 215] width 78 height 78
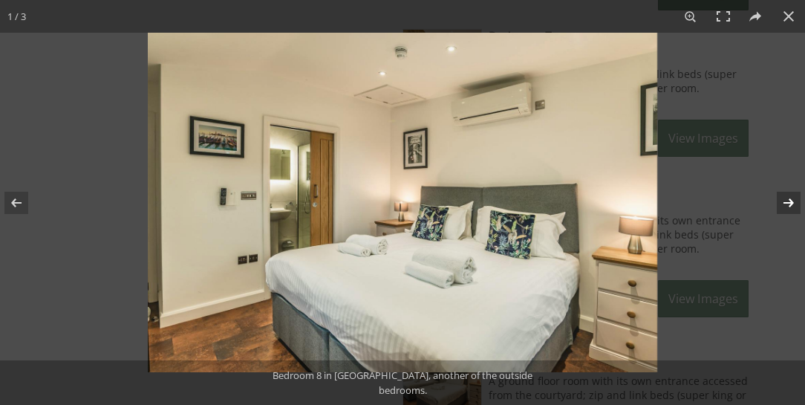
click at [786, 197] on button at bounding box center [779, 203] width 52 height 74
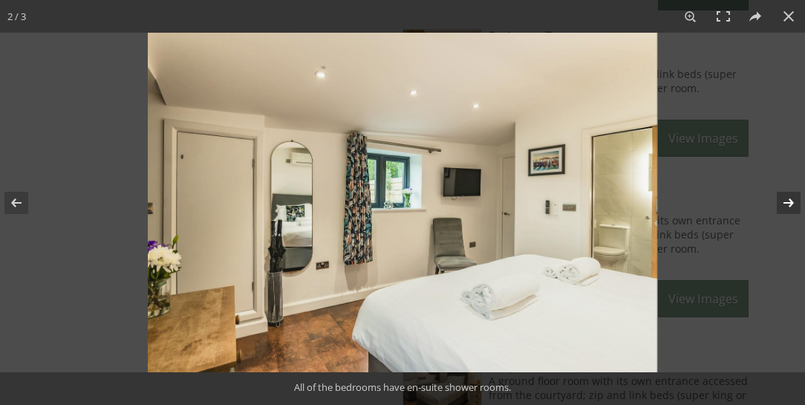
click at [786, 197] on button at bounding box center [779, 203] width 52 height 74
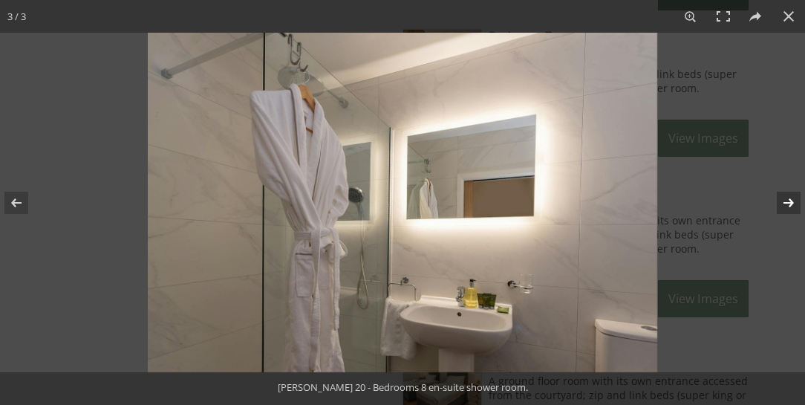
click at [786, 197] on button at bounding box center [779, 203] width 52 height 74
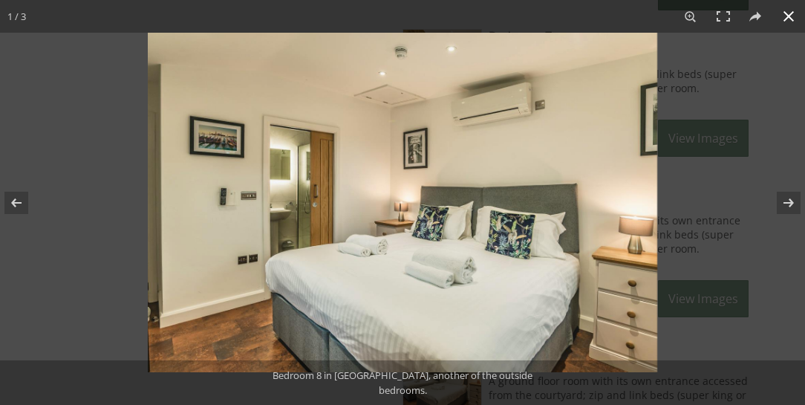
drag, startPoint x: 788, startPoint y: 18, endPoint x: 768, endPoint y: 48, distance: 35.9
click at [788, 18] on button at bounding box center [789, 16] width 33 height 33
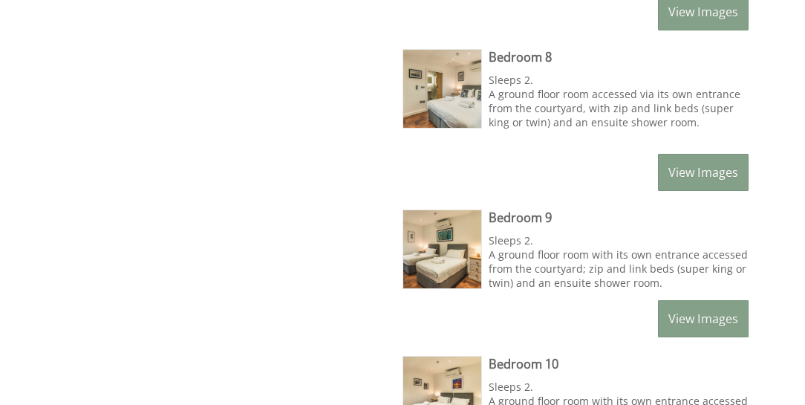
scroll to position [1783, 0]
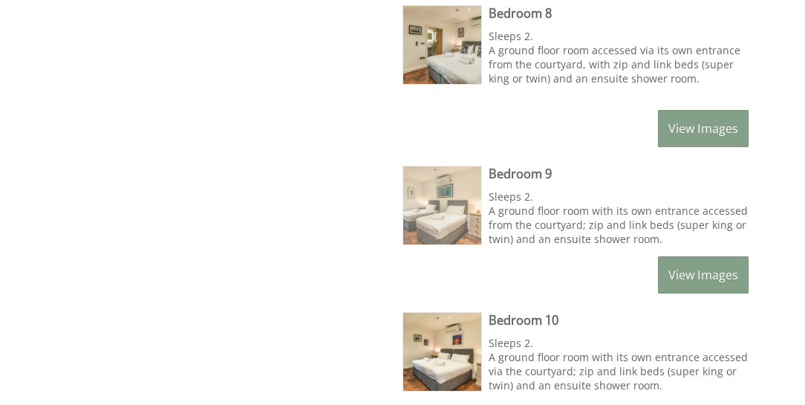
click at [441, 199] on img at bounding box center [442, 205] width 78 height 78
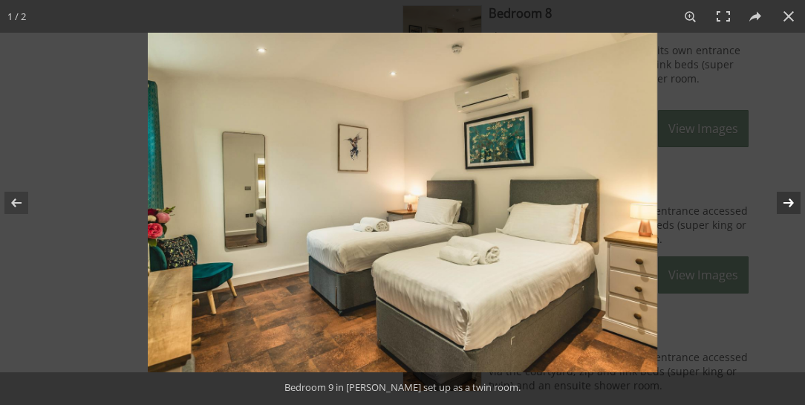
click at [793, 205] on button at bounding box center [779, 203] width 52 height 74
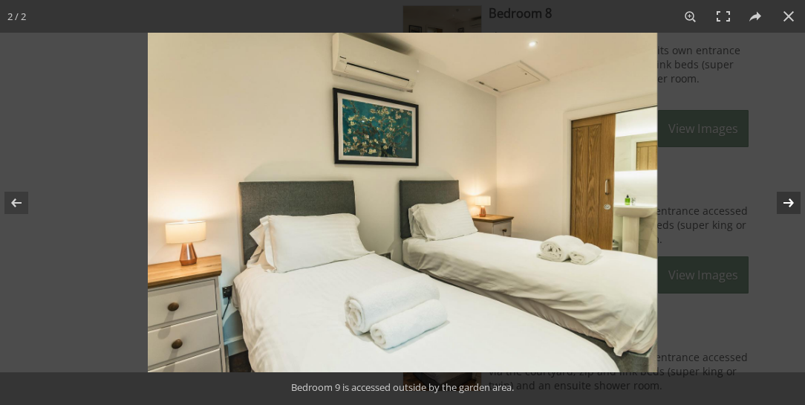
click at [793, 205] on button at bounding box center [779, 203] width 52 height 74
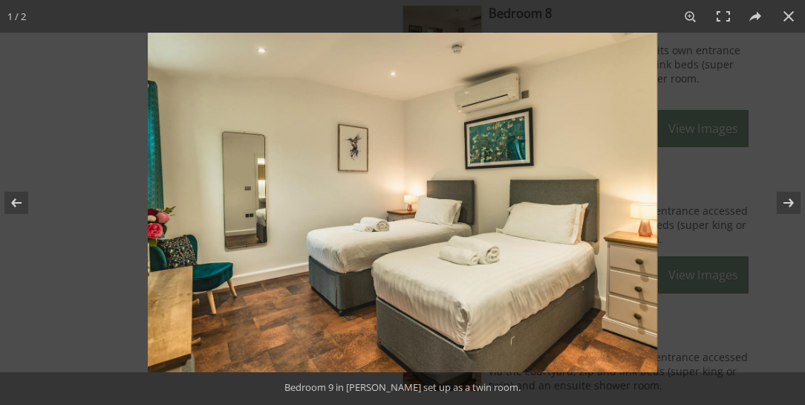
drag, startPoint x: 787, startPoint y: 16, endPoint x: 765, endPoint y: 45, distance: 36.1
click at [787, 17] on button at bounding box center [789, 16] width 33 height 33
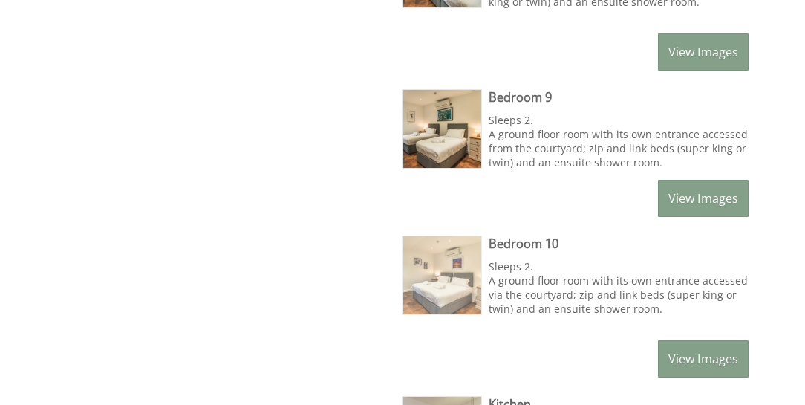
scroll to position [1868, 0]
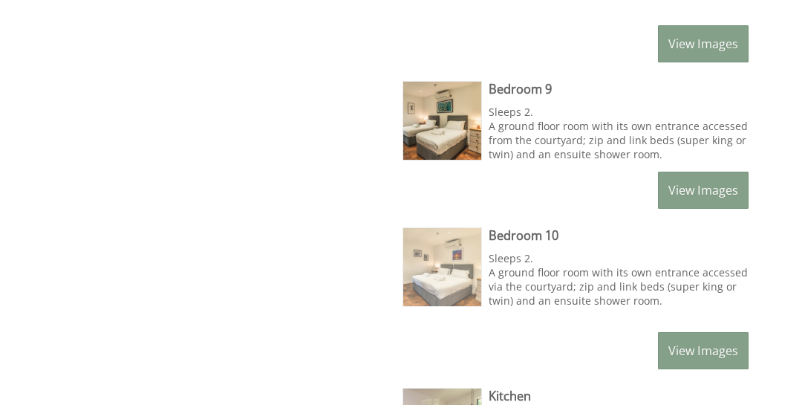
click at [446, 261] on img at bounding box center [442, 267] width 78 height 78
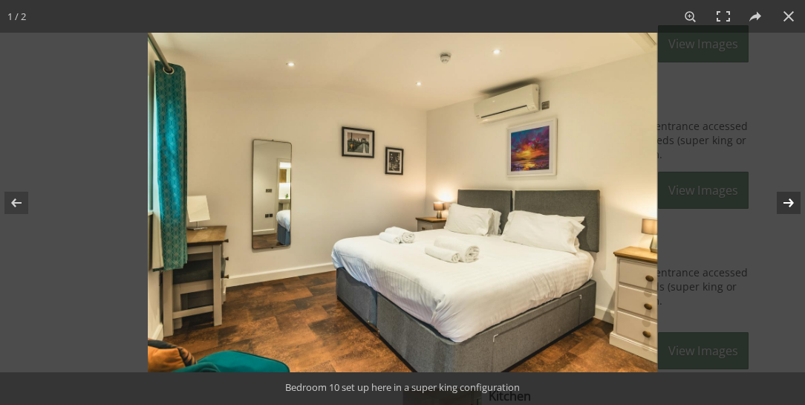
click at [793, 198] on button at bounding box center [779, 203] width 52 height 74
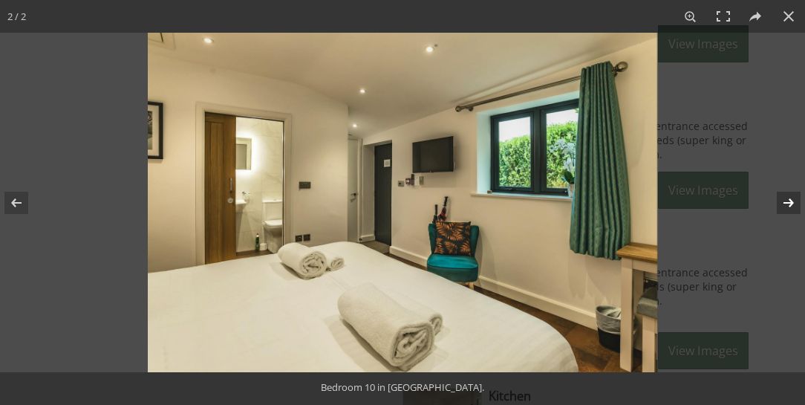
click at [793, 198] on button at bounding box center [779, 203] width 52 height 74
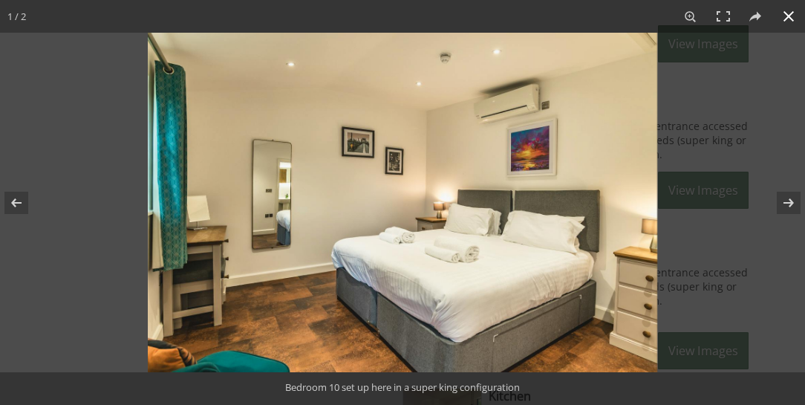
click at [793, 13] on button at bounding box center [789, 16] width 33 height 33
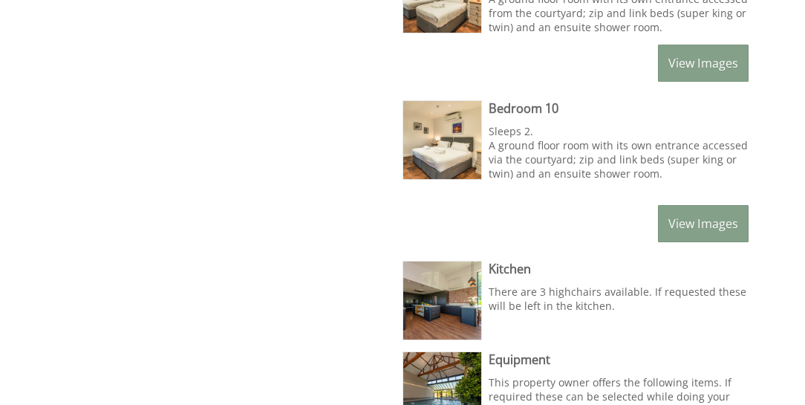
scroll to position [2080, 0]
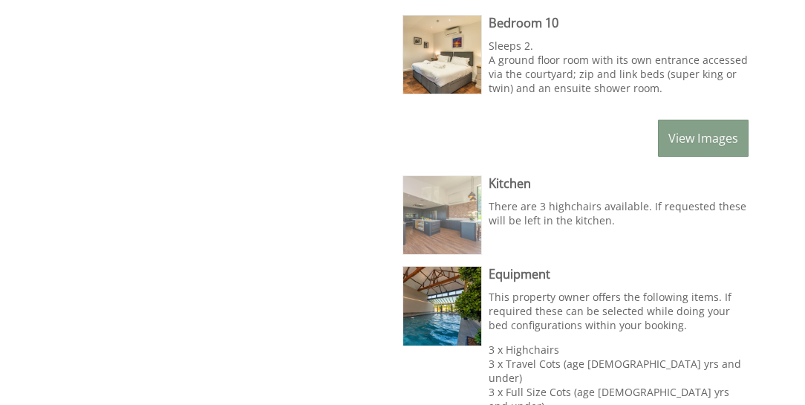
click at [448, 205] on img at bounding box center [442, 215] width 78 height 78
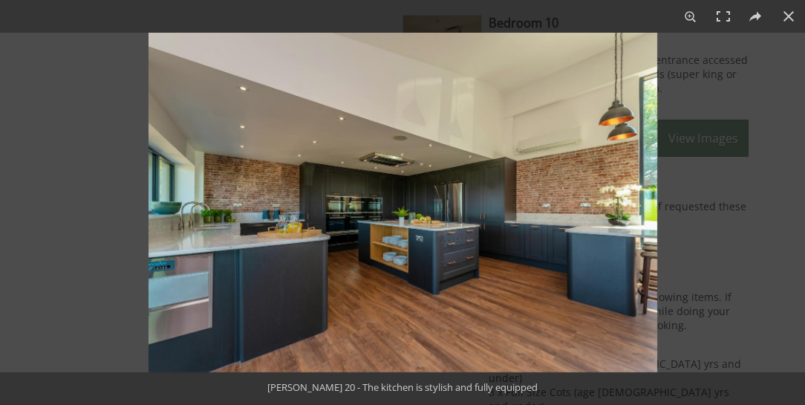
drag, startPoint x: 787, startPoint y: 19, endPoint x: 776, endPoint y: 33, distance: 18.0
click at [787, 19] on button at bounding box center [789, 16] width 33 height 33
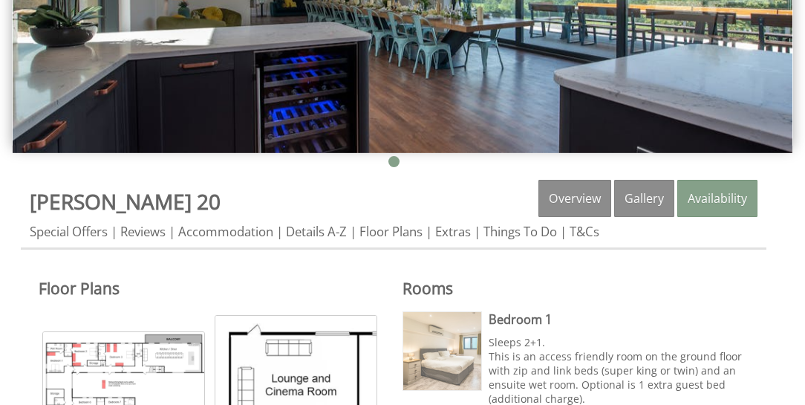
scroll to position [424, 0]
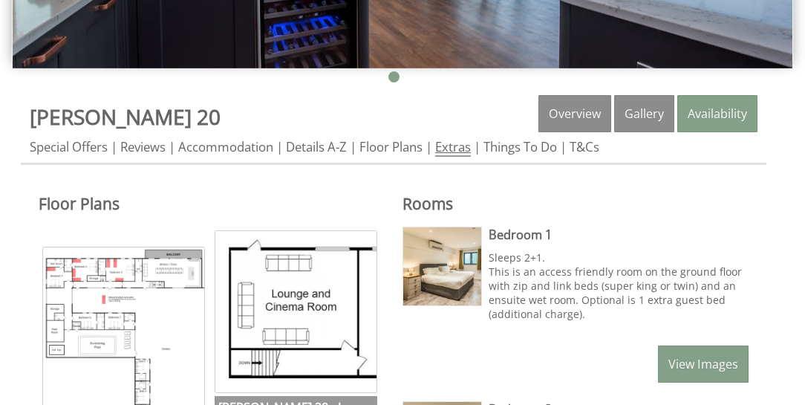
click at [461, 144] on link "Extras" at bounding box center [453, 147] width 36 height 19
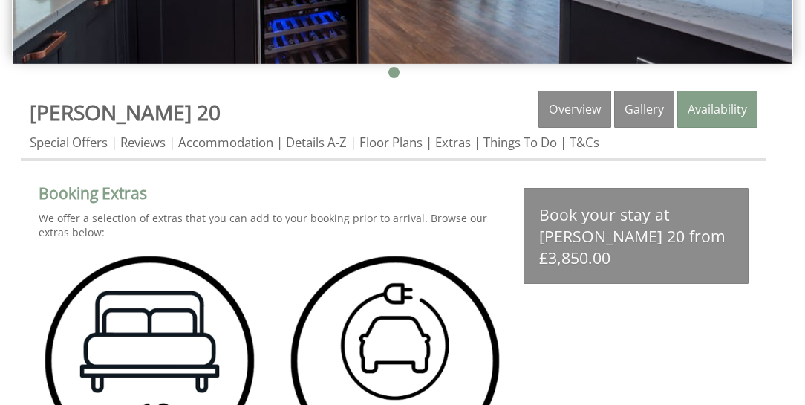
scroll to position [382, 0]
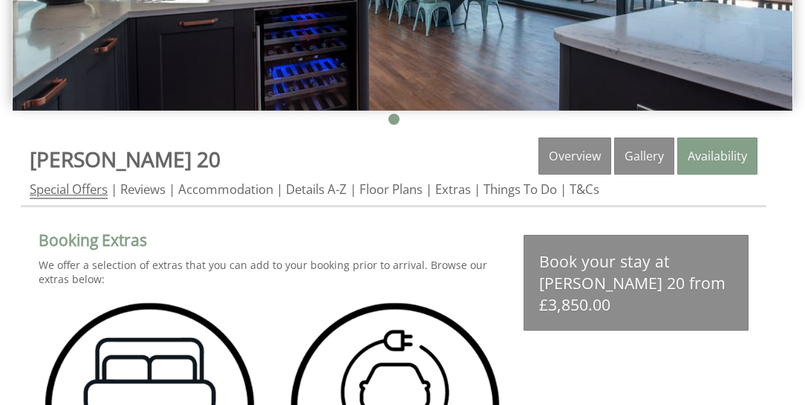
click at [88, 187] on link "Special Offers" at bounding box center [69, 190] width 78 height 19
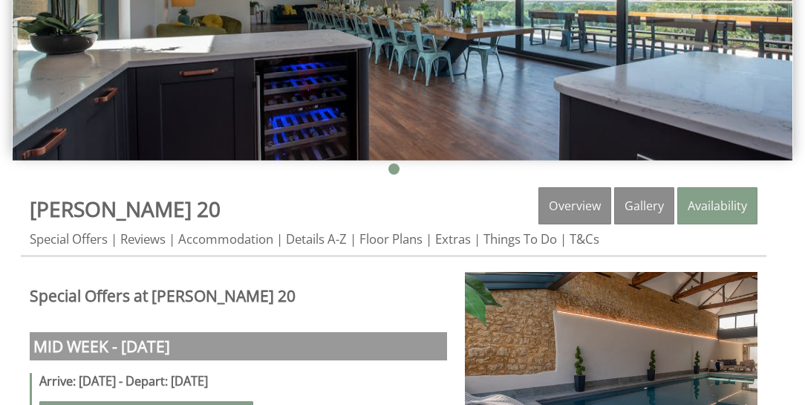
scroll to position [424, 0]
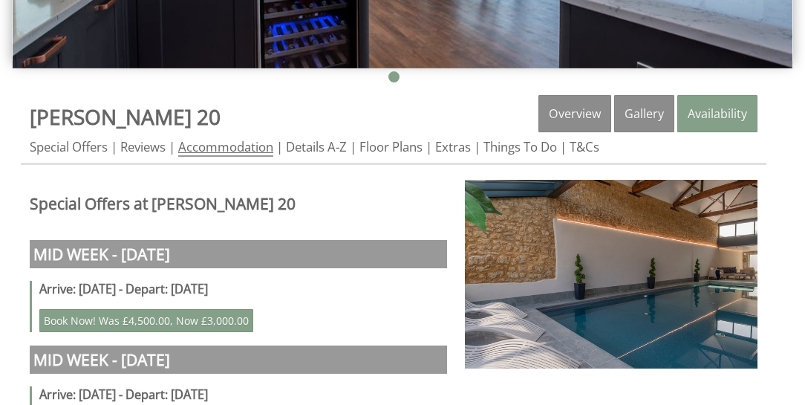
click at [241, 143] on link "Accommodation" at bounding box center [225, 147] width 95 height 19
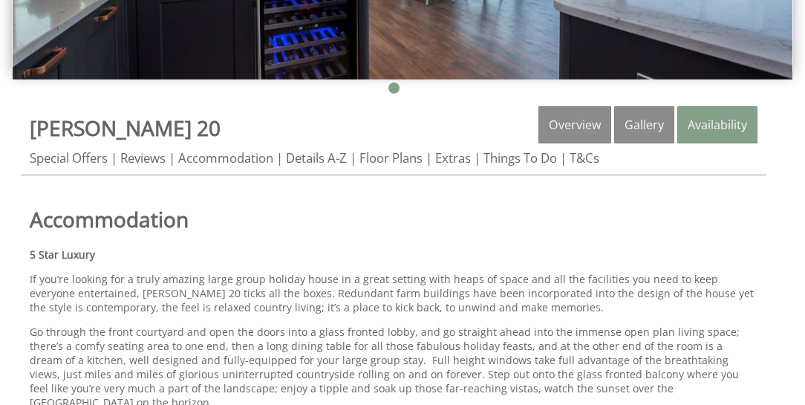
scroll to position [429, 0]
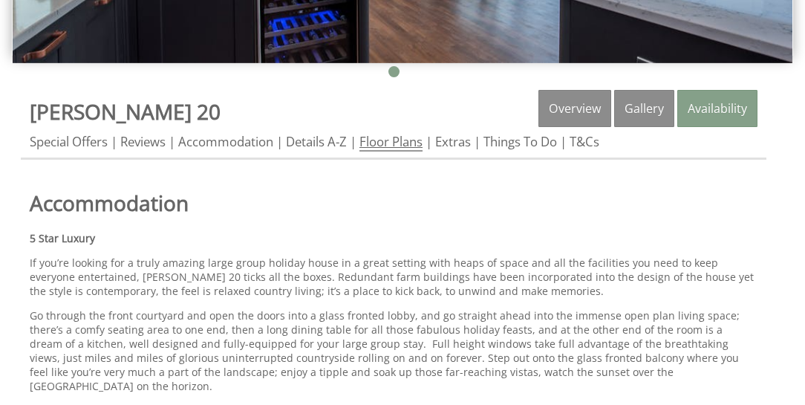
click at [401, 140] on link "Floor Plans" at bounding box center [391, 142] width 63 height 19
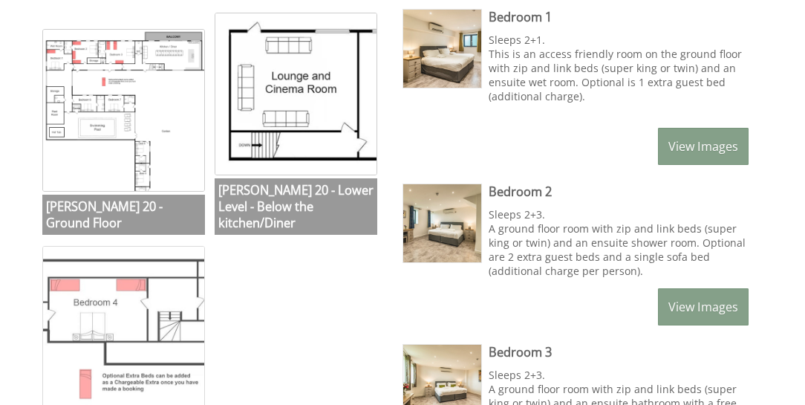
scroll to position [637, 0]
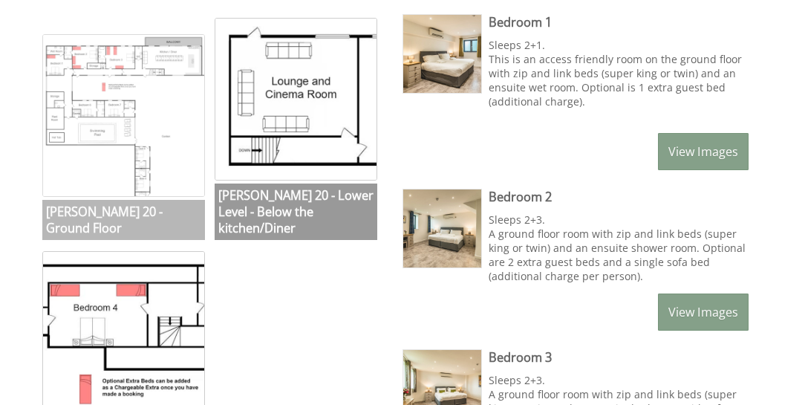
click at [123, 137] on img at bounding box center [123, 115] width 163 height 163
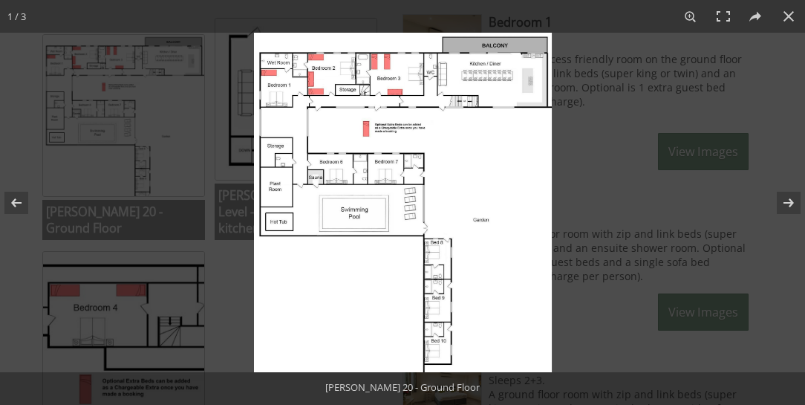
click at [386, 287] on img at bounding box center [403, 203] width 298 height 340
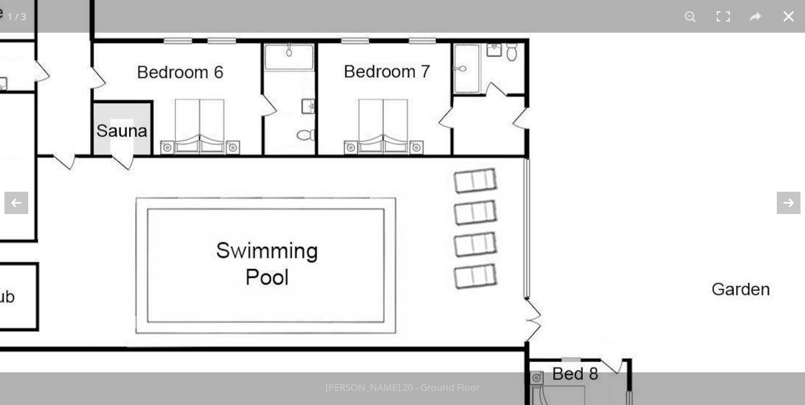
click at [786, 14] on button at bounding box center [789, 16] width 33 height 33
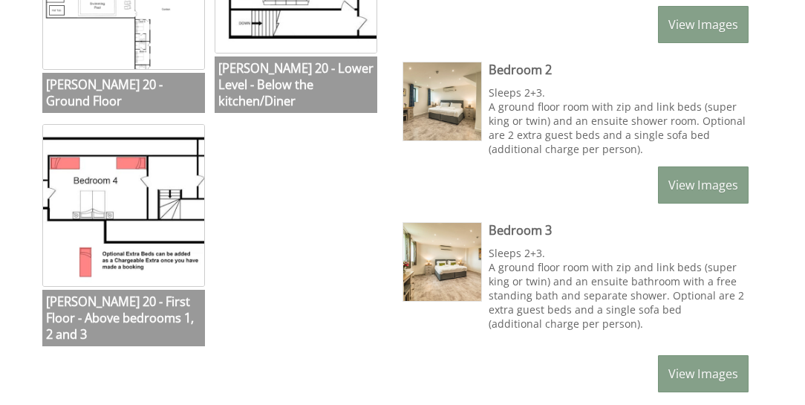
scroll to position [594, 0]
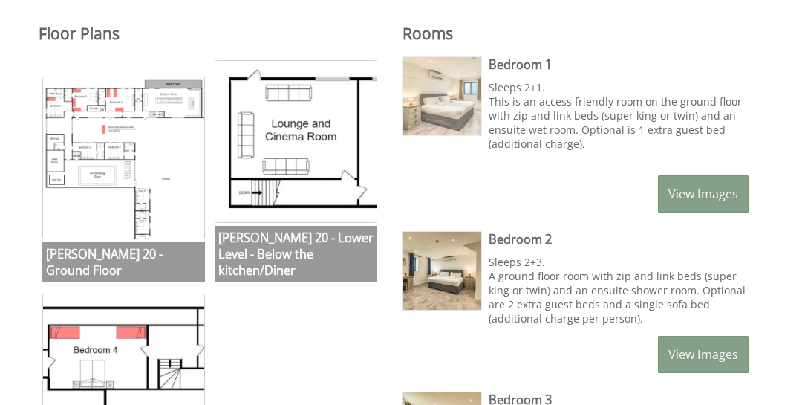
click at [444, 102] on img at bounding box center [442, 96] width 78 height 78
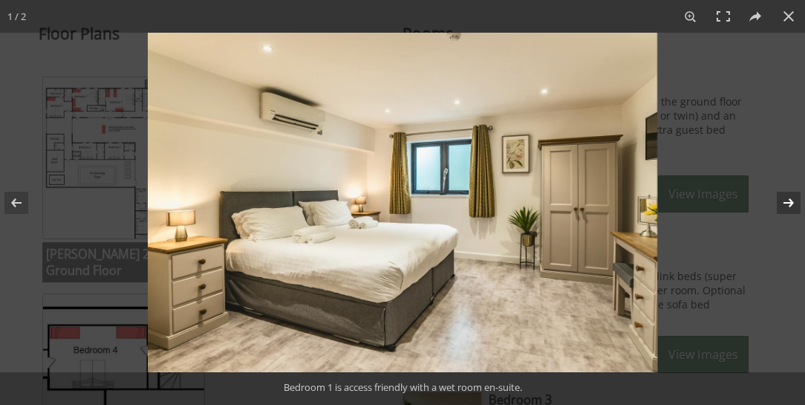
click at [794, 203] on button at bounding box center [779, 203] width 52 height 74
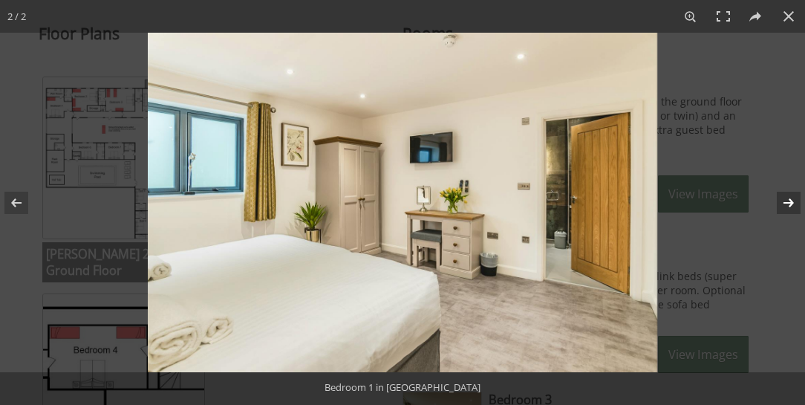
click at [794, 203] on button at bounding box center [779, 203] width 52 height 74
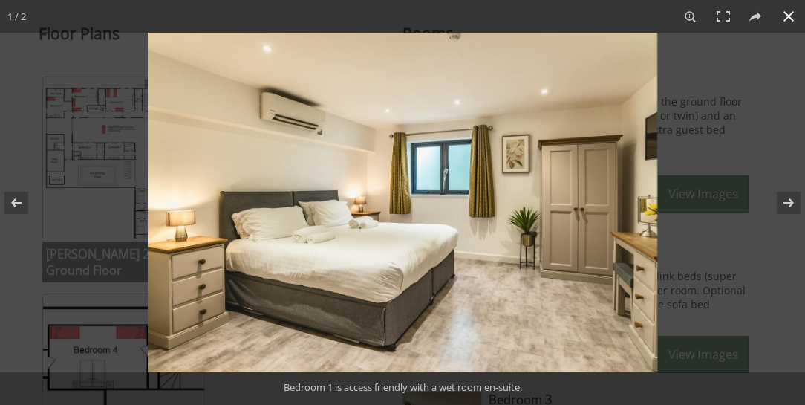
click at [790, 15] on button at bounding box center [789, 16] width 33 height 33
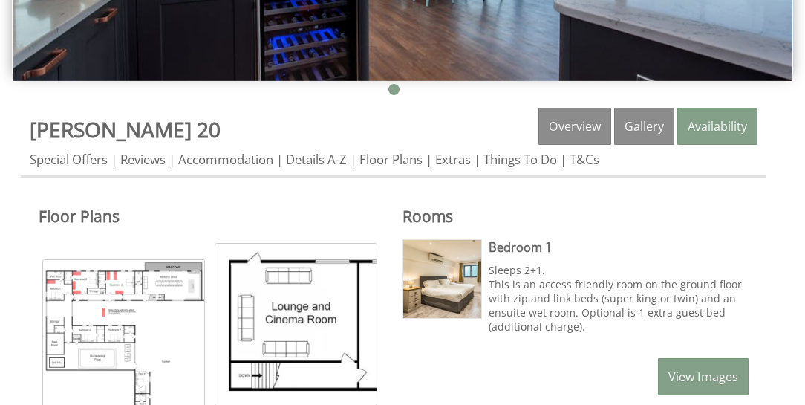
scroll to position [297, 0]
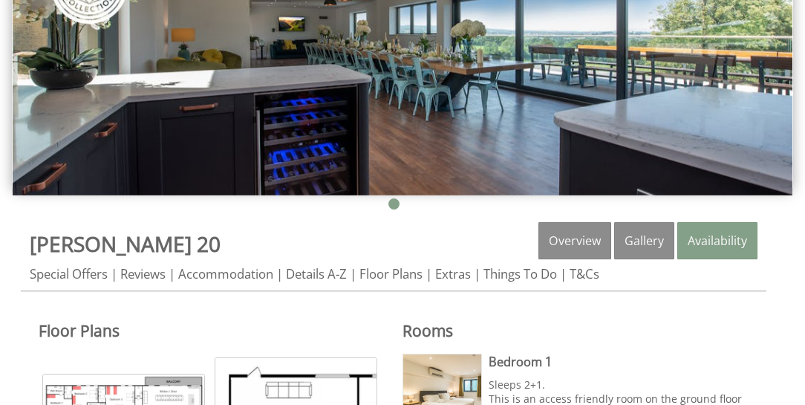
scroll to position [429, 0]
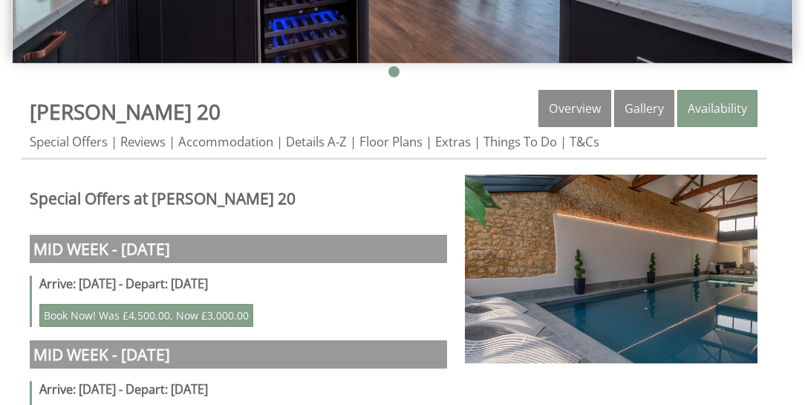
scroll to position [424, 0]
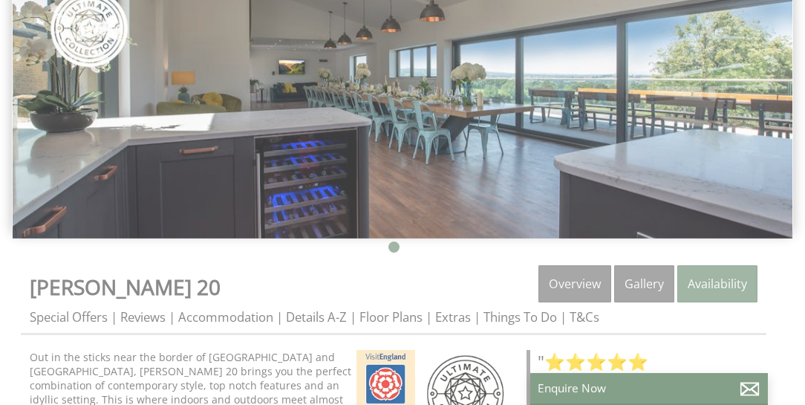
scroll to position [509, 0]
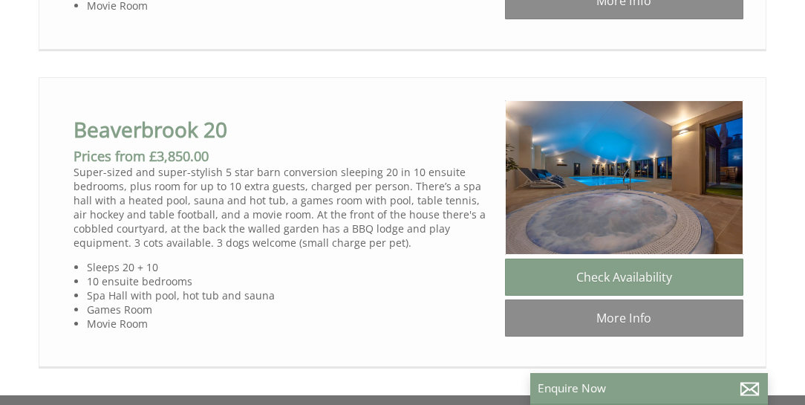
scroll to position [1146, 0]
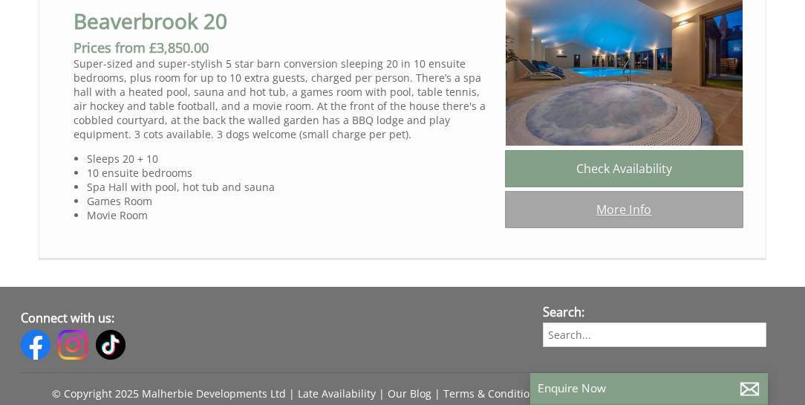
click at [630, 218] on link "More Info" at bounding box center [624, 209] width 238 height 37
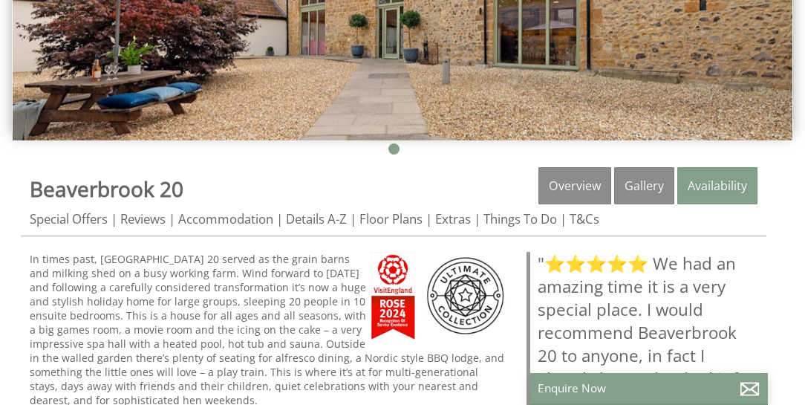
scroll to position [424, 0]
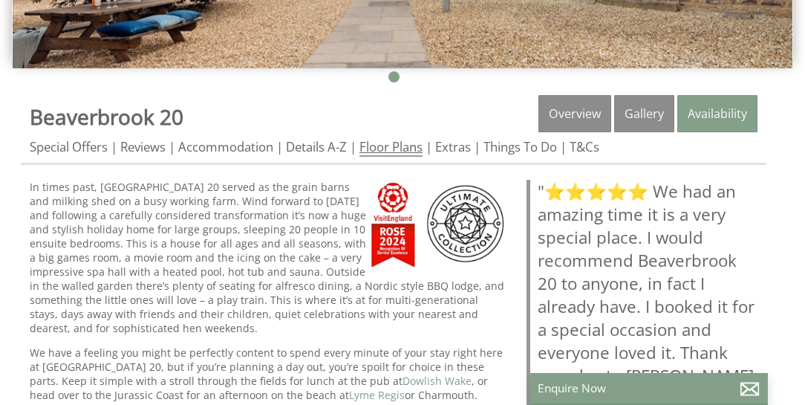
click at [392, 146] on link "Floor Plans" at bounding box center [391, 147] width 63 height 19
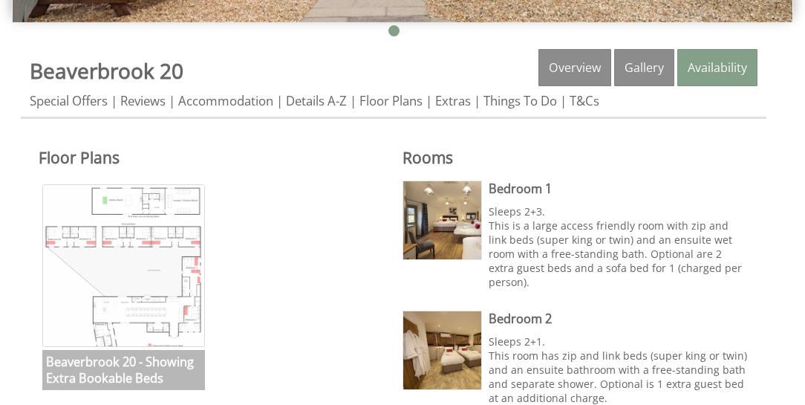
scroll to position [467, 0]
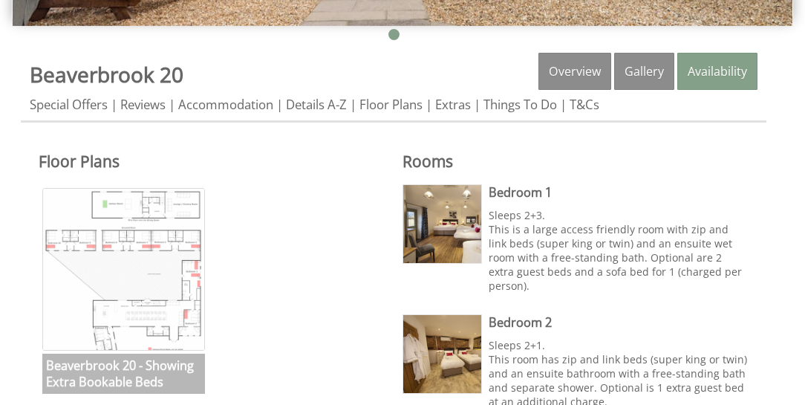
click at [131, 245] on img at bounding box center [123, 269] width 163 height 163
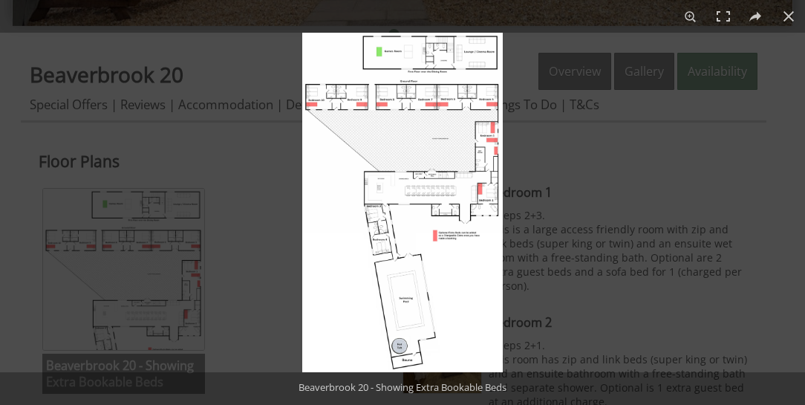
click at [352, 227] on img at bounding box center [402, 203] width 201 height 340
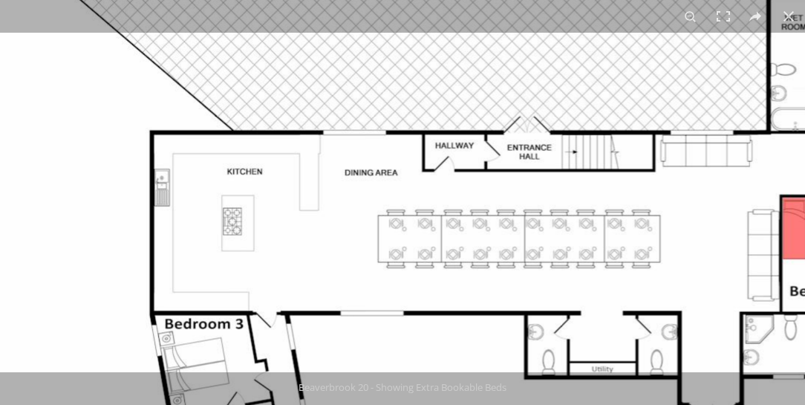
drag, startPoint x: 588, startPoint y: 285, endPoint x: 366, endPoint y: 129, distance: 271.4
click at [371, 140] on img at bounding box center [364, 303] width 1114 height 1885
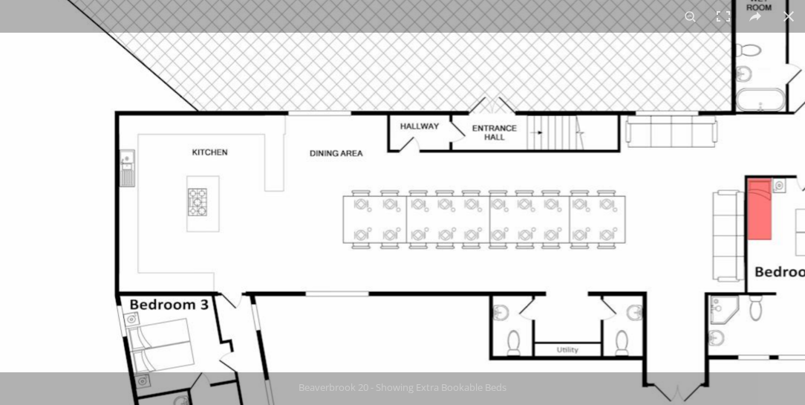
drag, startPoint x: 497, startPoint y: 216, endPoint x: 375, endPoint y: 129, distance: 150.1
click at [374, 128] on img at bounding box center [329, 284] width 1114 height 1885
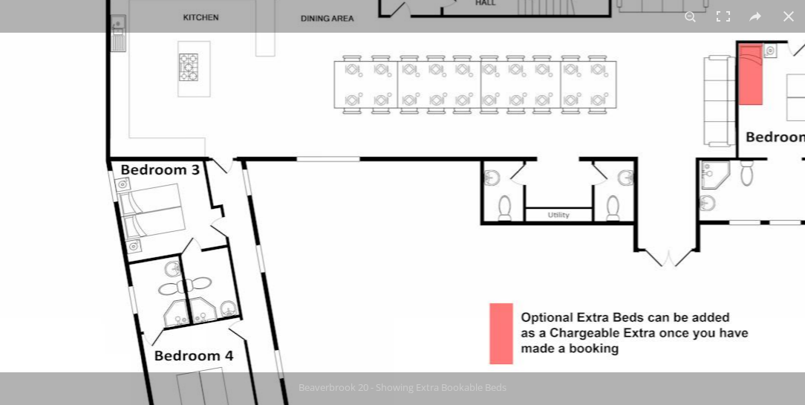
click at [371, 178] on img at bounding box center [320, 149] width 1114 height 1885
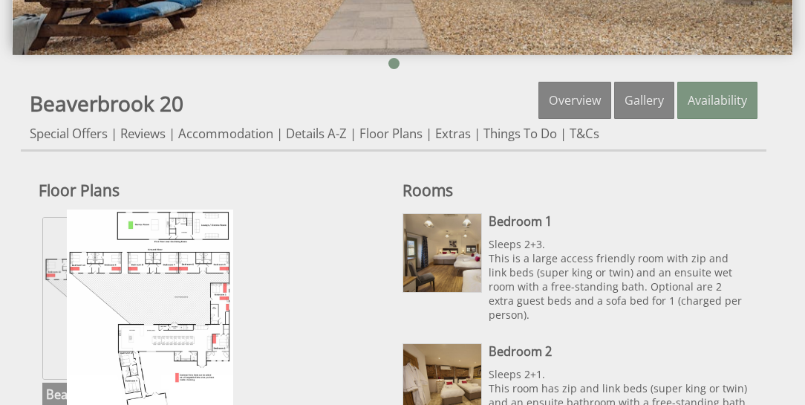
scroll to position [424, 0]
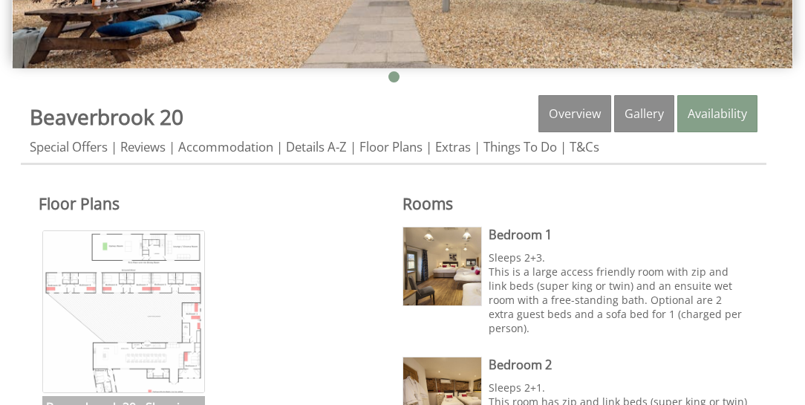
click at [152, 294] on img at bounding box center [123, 311] width 163 height 163
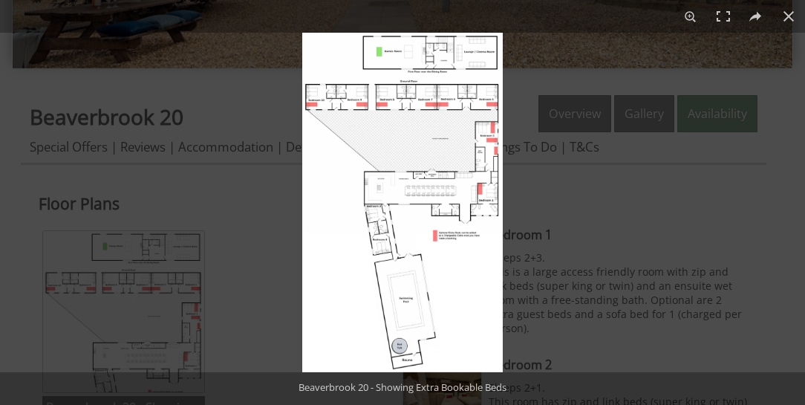
click at [413, 123] on img at bounding box center [402, 203] width 201 height 340
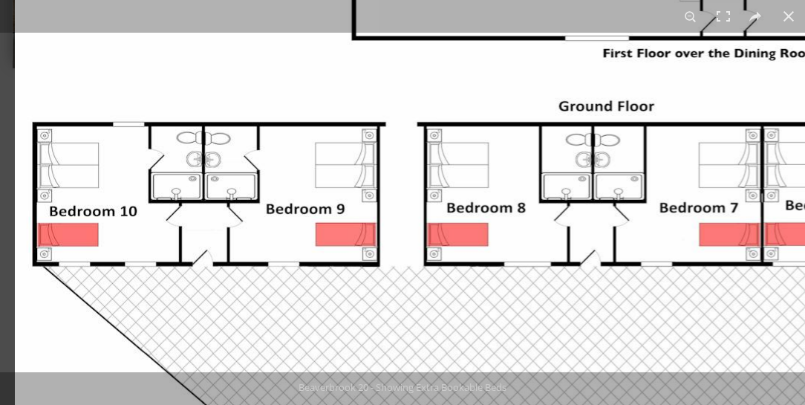
drag, startPoint x: 633, startPoint y: 204, endPoint x: 510, endPoint y: 201, distance: 122.6
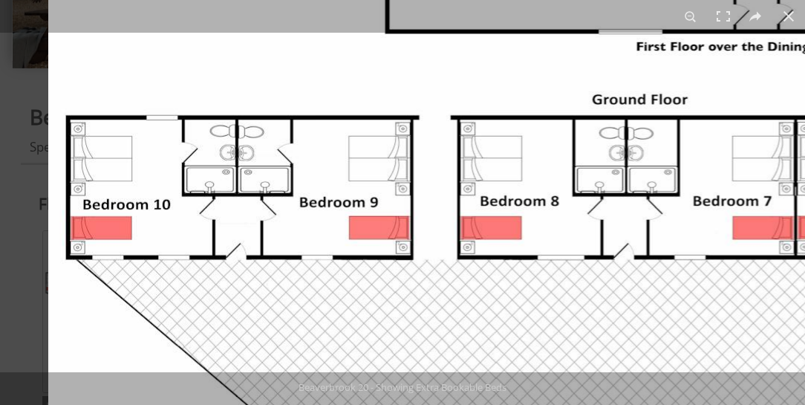
drag, startPoint x: 315, startPoint y: 199, endPoint x: 416, endPoint y: 192, distance: 101.3
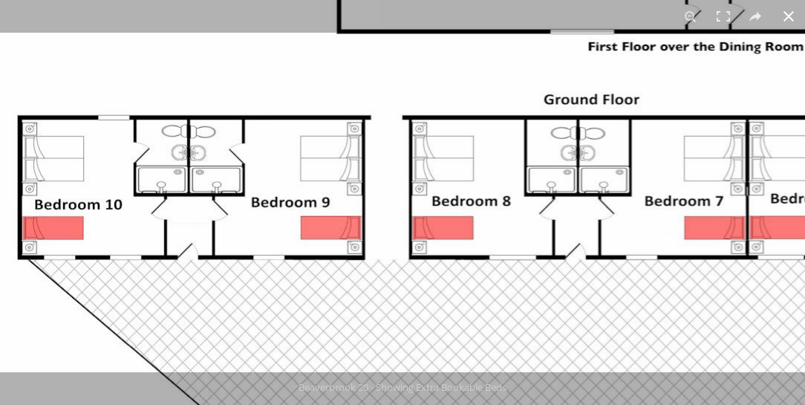
click at [792, 17] on button at bounding box center [789, 16] width 33 height 33
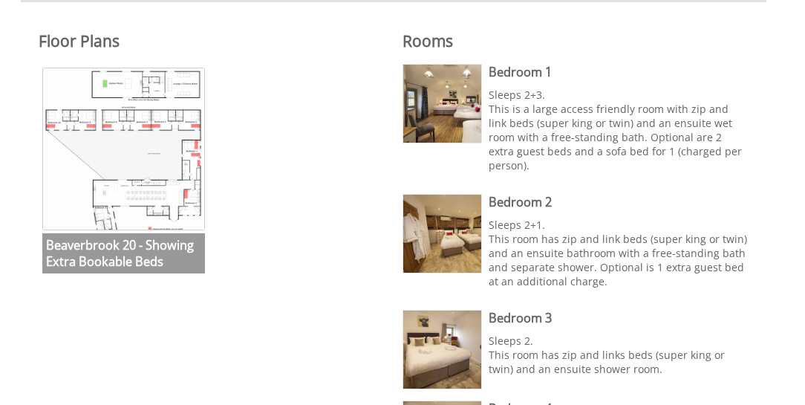
scroll to position [594, 0]
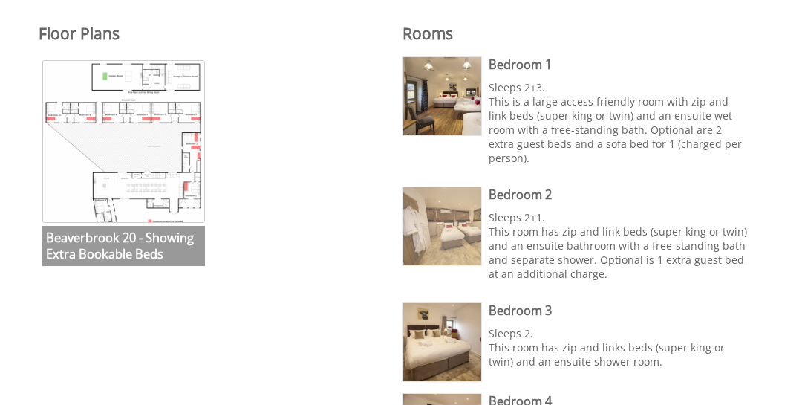
click at [449, 209] on img at bounding box center [442, 226] width 78 height 78
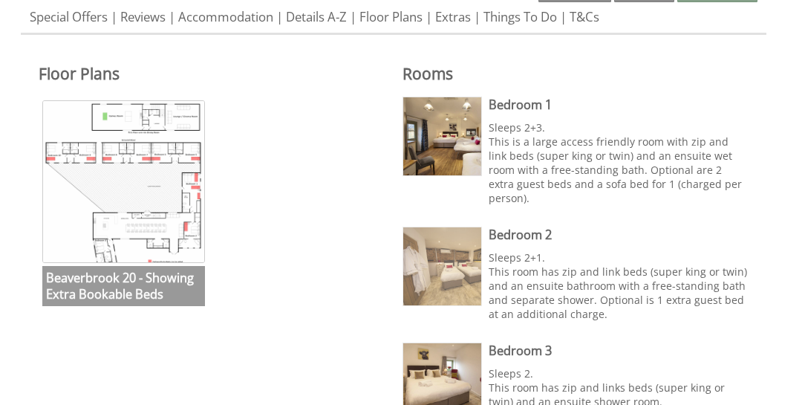
scroll to position [551, 0]
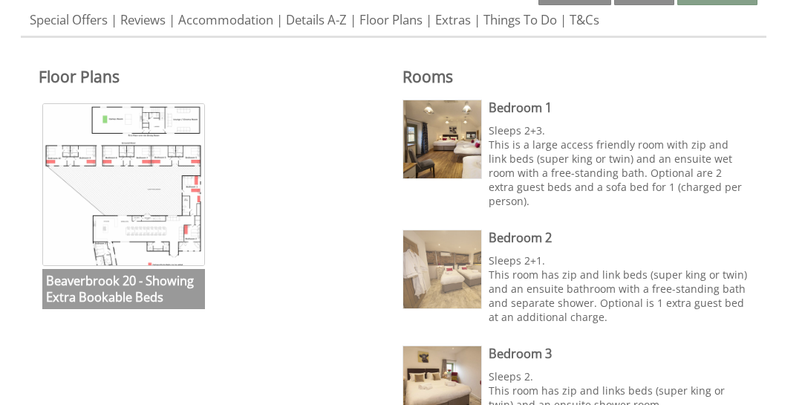
click at [450, 241] on img at bounding box center [442, 269] width 78 height 78
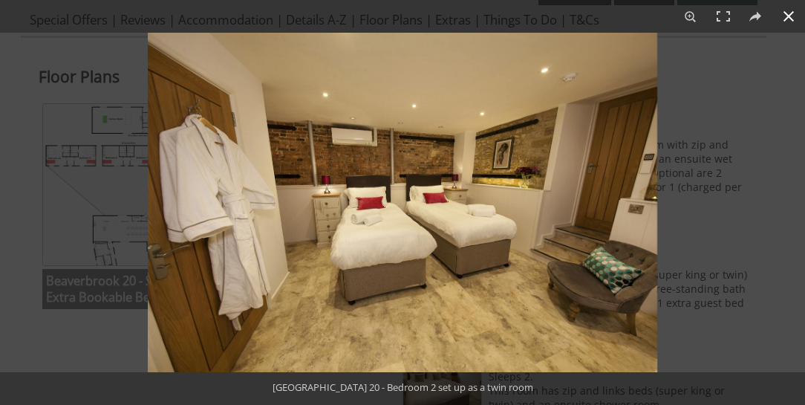
click at [724, 191] on div at bounding box center [550, 235] width 805 height 405
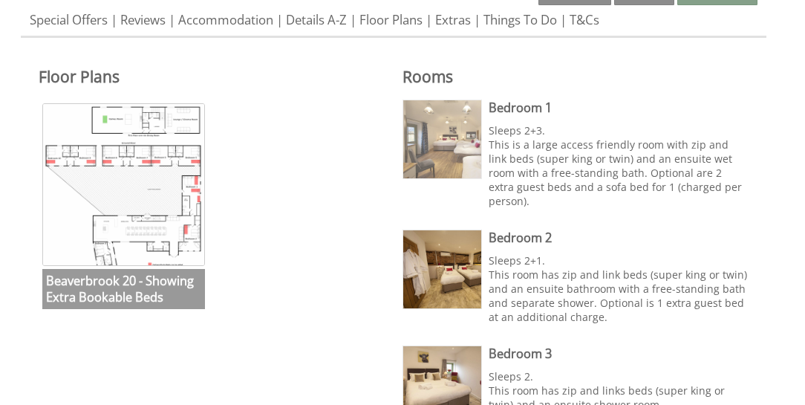
click at [434, 122] on img at bounding box center [442, 139] width 78 height 78
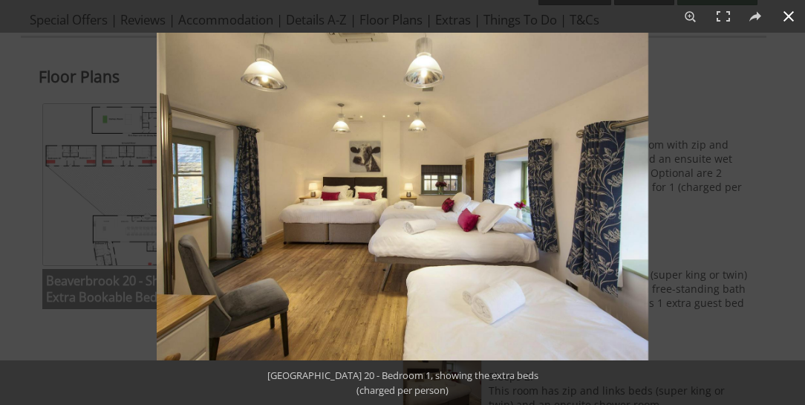
click at [756, 211] on div at bounding box center [559, 235] width 805 height 405
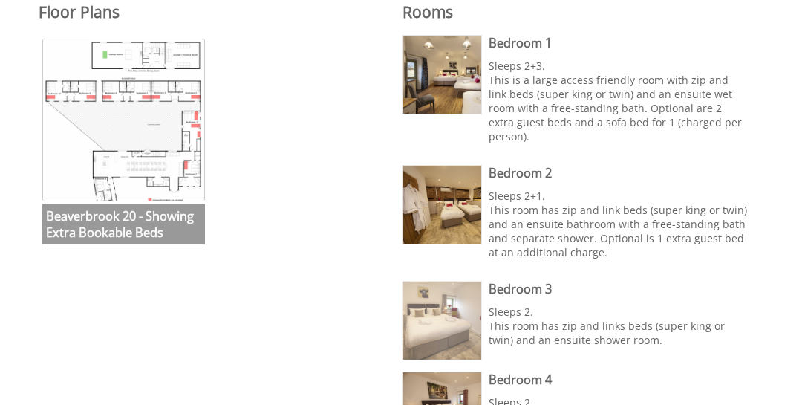
scroll to position [637, 0]
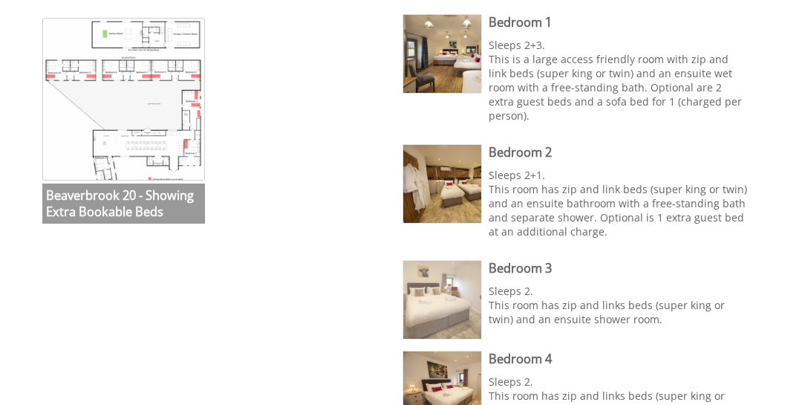
click at [459, 274] on img at bounding box center [442, 300] width 78 height 78
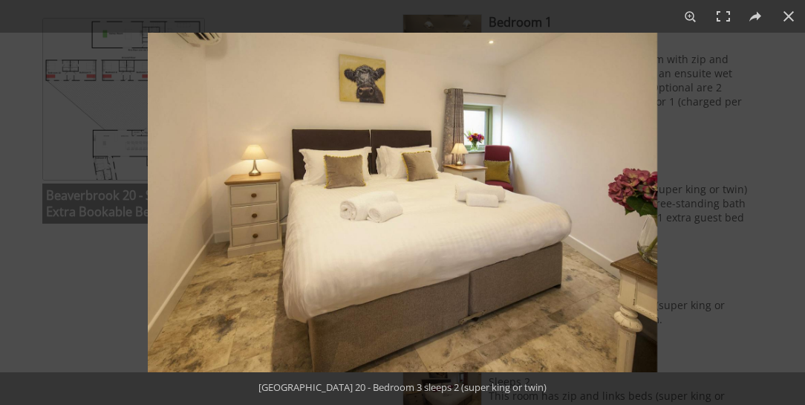
click at [568, 264] on img at bounding box center [403, 203] width 510 height 340
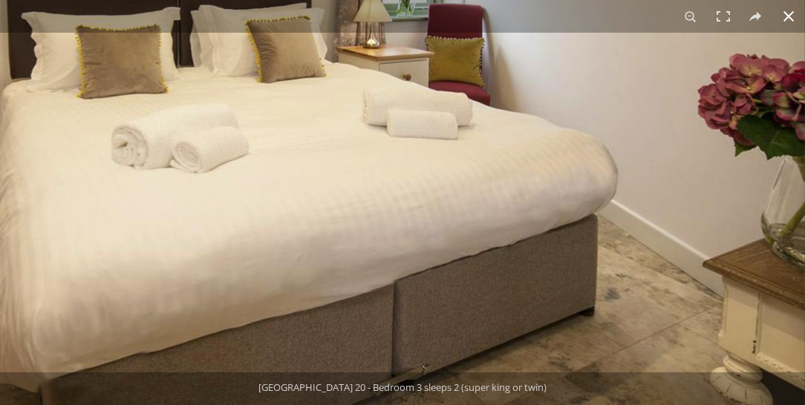
click at [789, 21] on button at bounding box center [789, 16] width 33 height 33
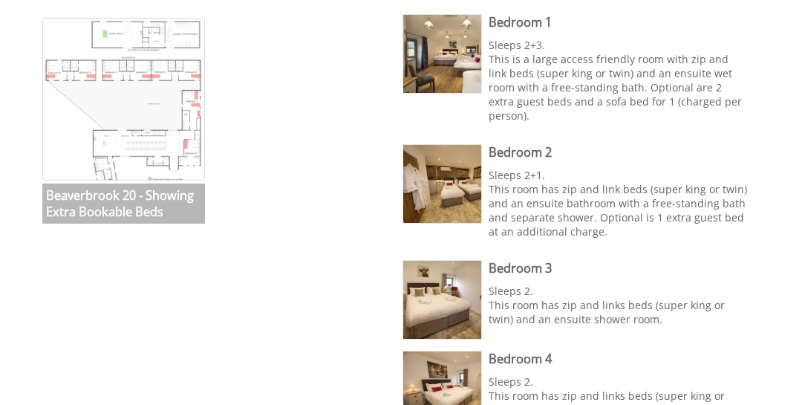
click at [135, 114] on img at bounding box center [123, 99] width 163 height 163
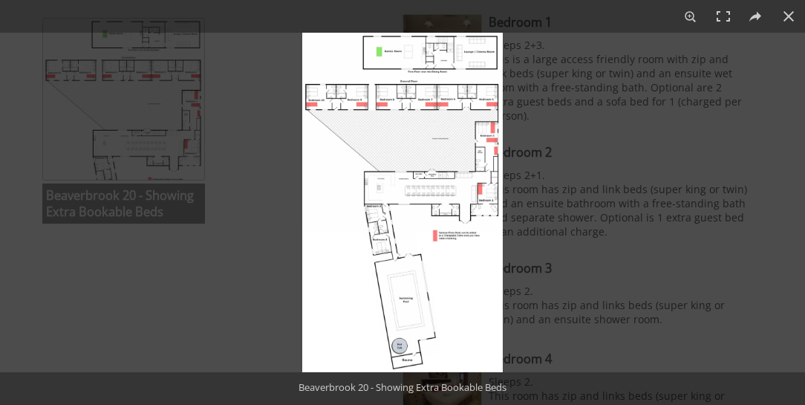
click at [429, 192] on img at bounding box center [402, 203] width 201 height 340
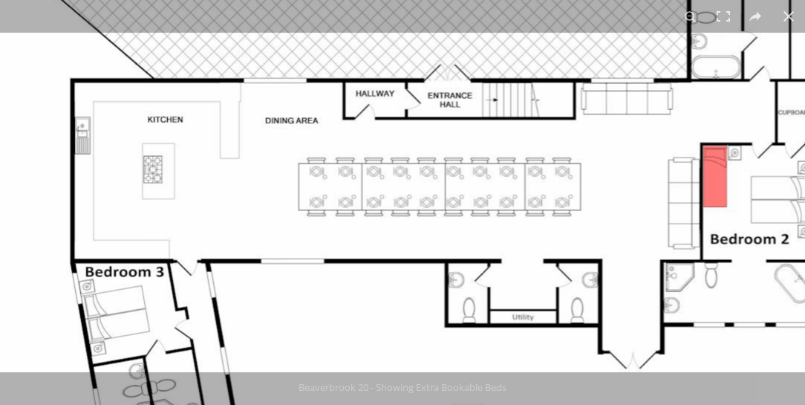
click at [556, 213] on img at bounding box center [284, 251] width 1114 height 1885
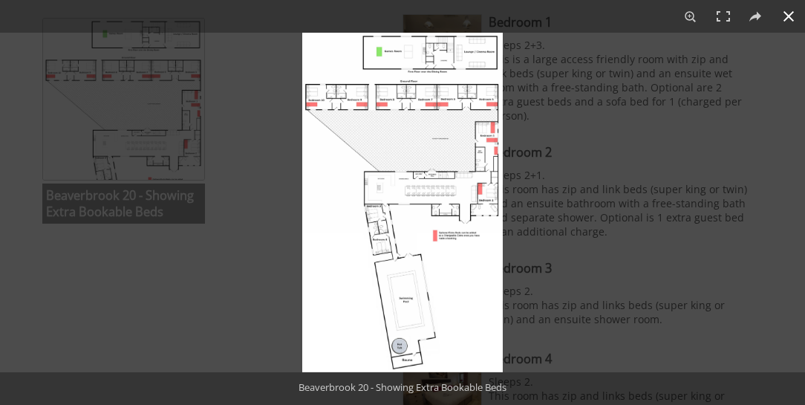
click at [796, 16] on button at bounding box center [789, 16] width 33 height 33
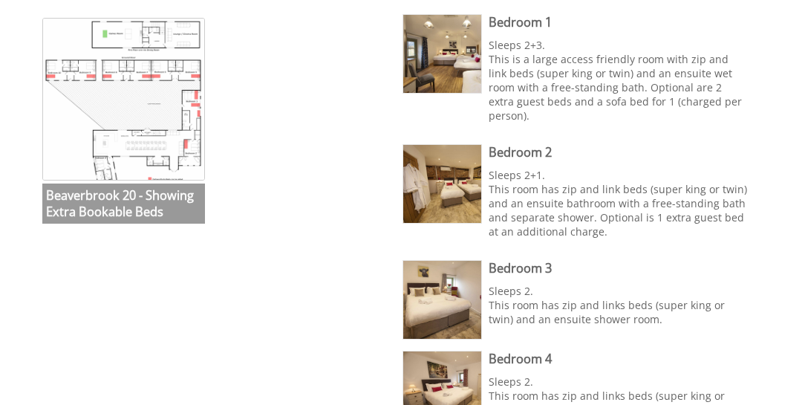
drag, startPoint x: 340, startPoint y: 207, endPoint x: 334, endPoint y: 201, distance: 7.9
click at [337, 205] on ul "Beaverbrook 20 - Showing Extra Bookable Beds [GEOGRAPHIC_DATA] 20 - Showing Ext…" at bounding box center [212, 122] width 346 height 217
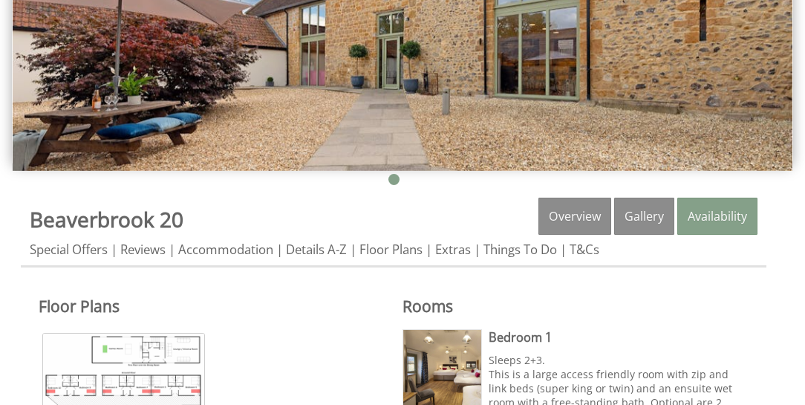
scroll to position [382, 0]
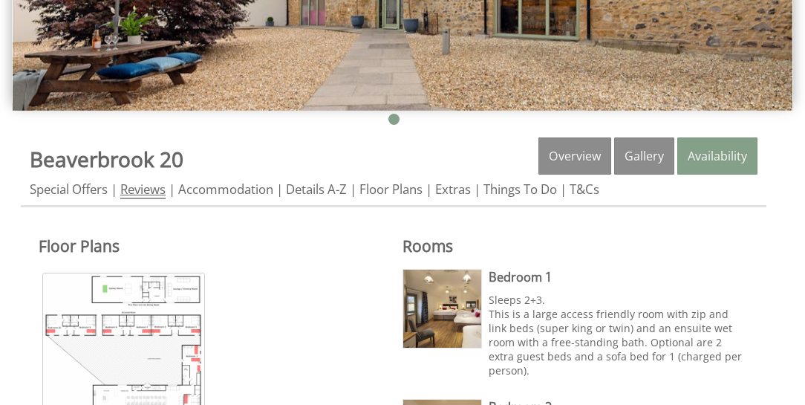
drag, startPoint x: 134, startPoint y: 189, endPoint x: 149, endPoint y: 190, distance: 14.2
click at [134, 189] on link "Reviews" at bounding box center [142, 190] width 45 height 19
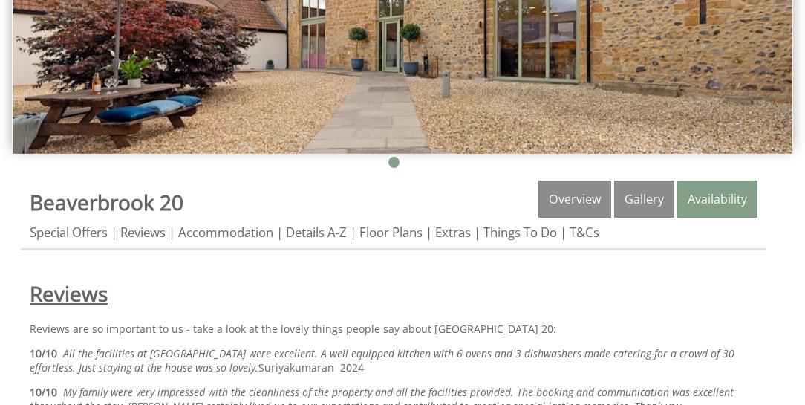
scroll to position [340, 0]
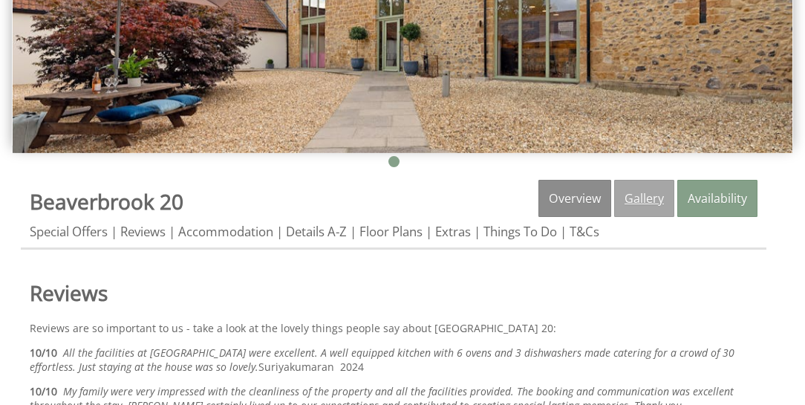
click at [649, 203] on link "Gallery" at bounding box center [644, 198] width 60 height 37
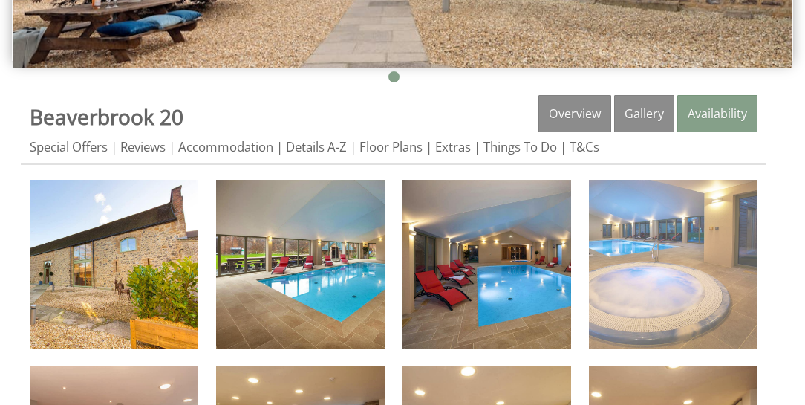
scroll to position [551, 0]
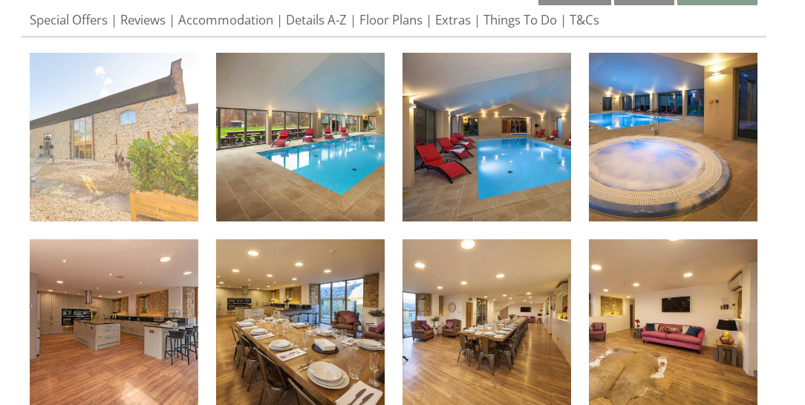
click at [137, 148] on img at bounding box center [114, 137] width 169 height 169
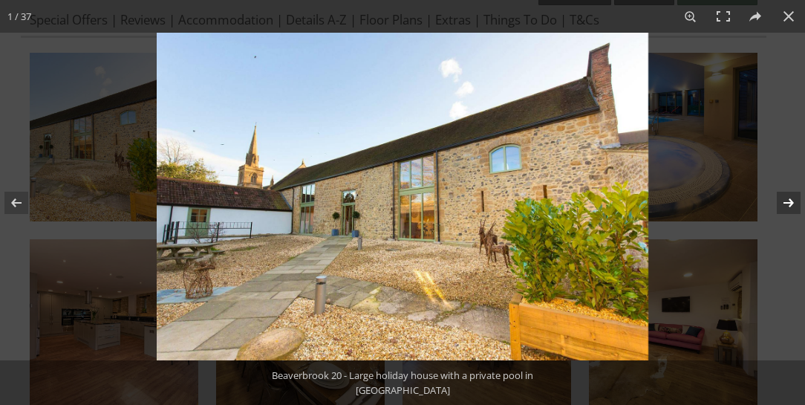
click at [789, 201] on button at bounding box center [779, 203] width 52 height 74
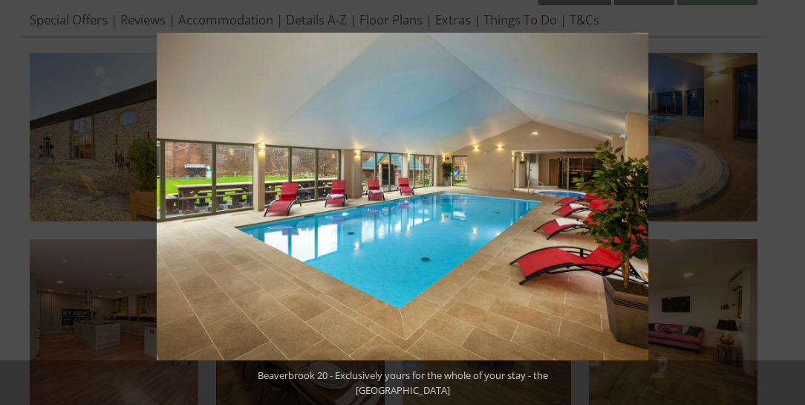
click at [789, 201] on button at bounding box center [779, 203] width 52 height 74
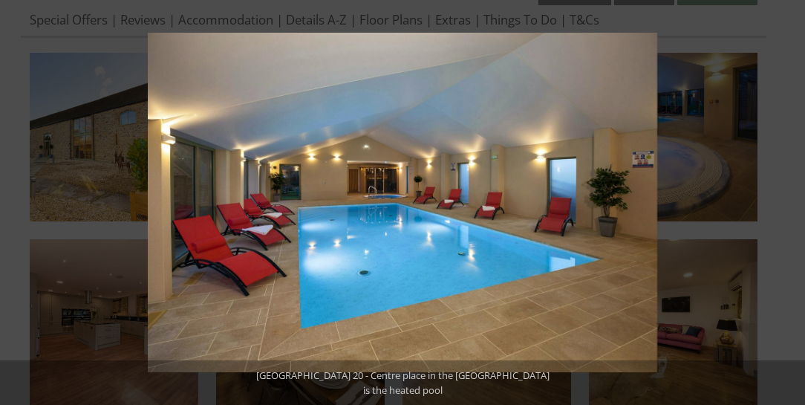
click at [789, 201] on button at bounding box center [779, 203] width 52 height 74
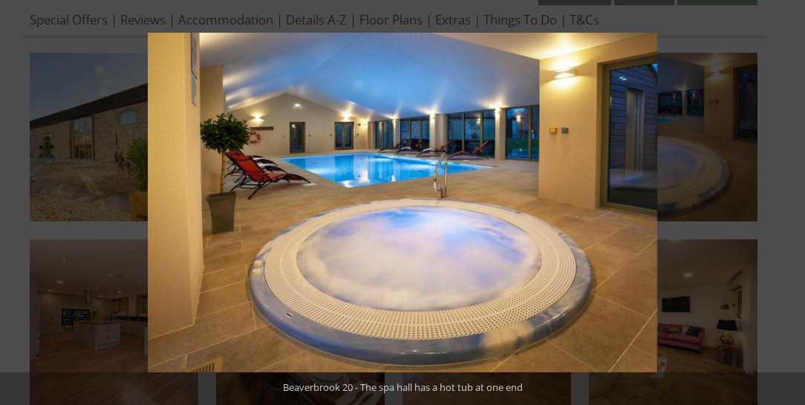
click at [789, 201] on button at bounding box center [779, 203] width 52 height 74
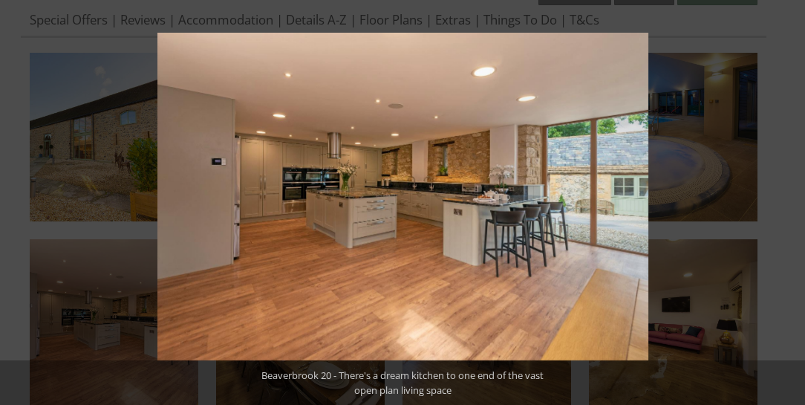
click at [789, 201] on button at bounding box center [779, 203] width 52 height 74
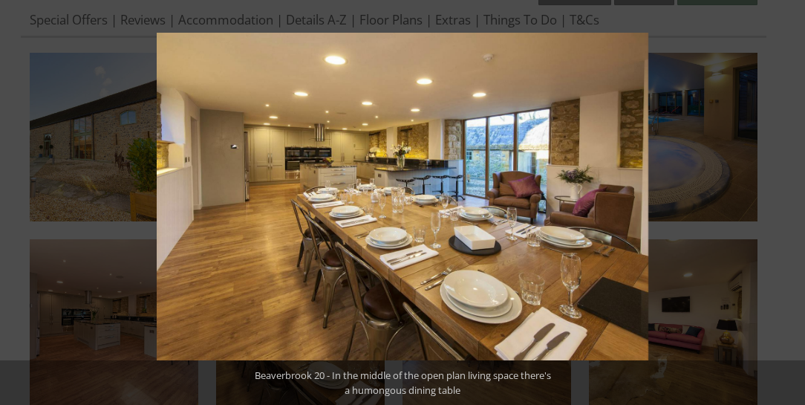
click at [790, 201] on button at bounding box center [779, 203] width 52 height 74
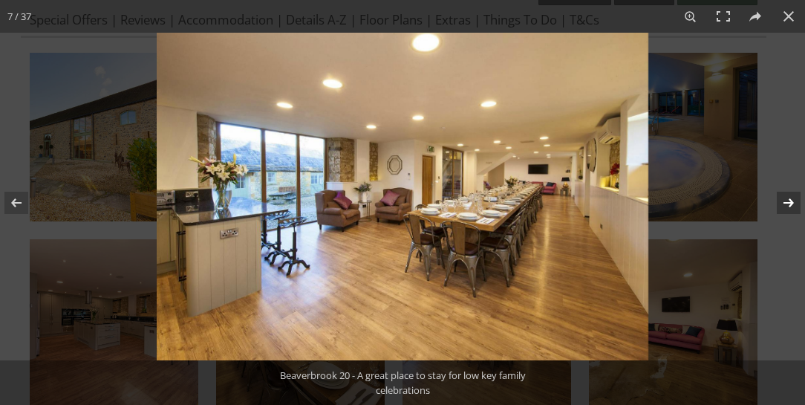
click at [788, 200] on button at bounding box center [779, 203] width 52 height 74
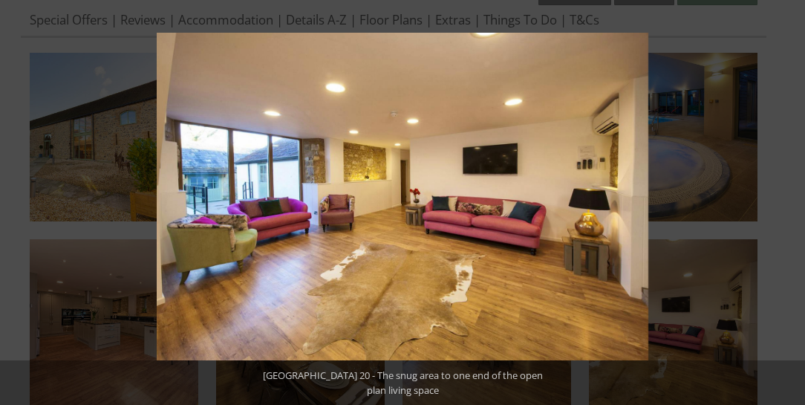
click at [788, 200] on button at bounding box center [779, 203] width 52 height 74
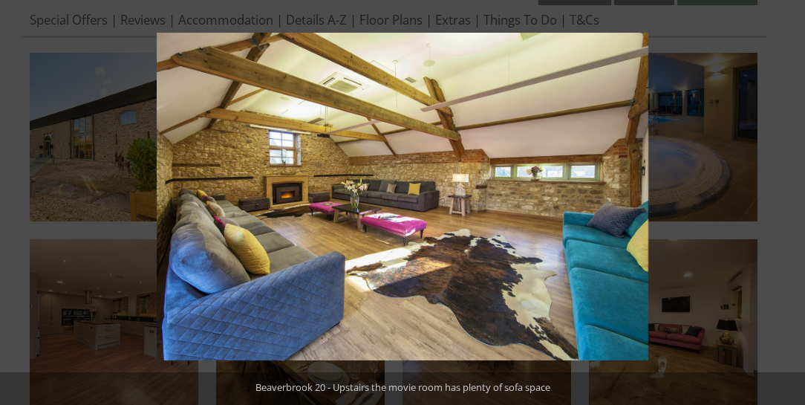
click at [788, 200] on button at bounding box center [779, 203] width 52 height 74
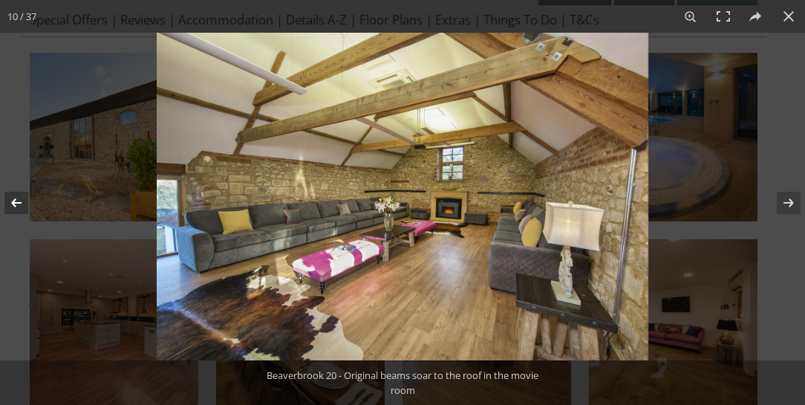
click at [16, 199] on button at bounding box center [26, 203] width 52 height 74
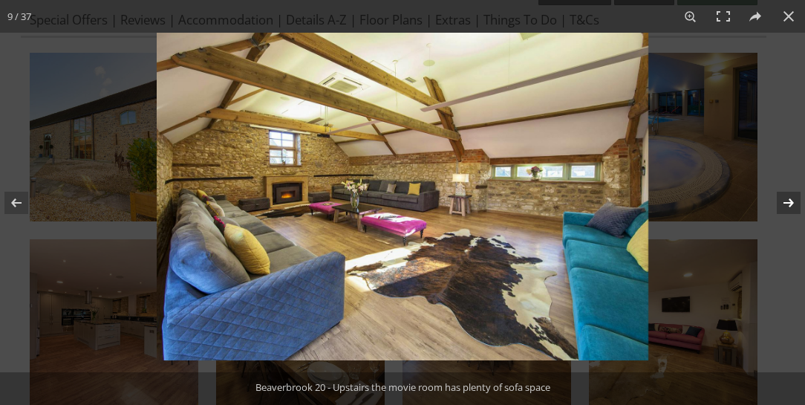
click at [786, 201] on button at bounding box center [779, 203] width 52 height 74
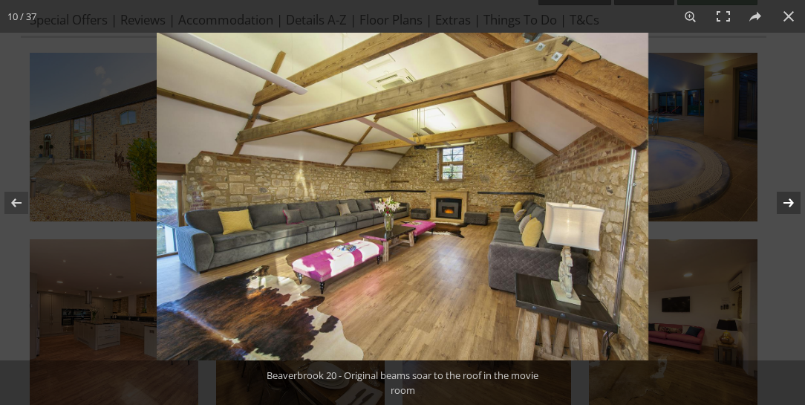
click at [786, 201] on button at bounding box center [779, 203] width 52 height 74
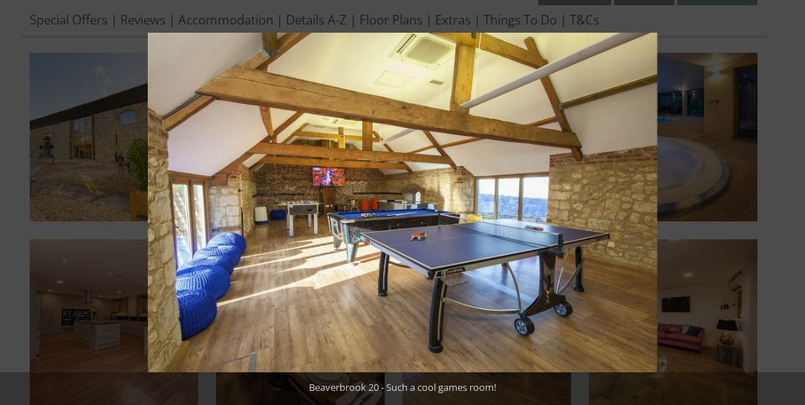
click at [786, 204] on button at bounding box center [779, 203] width 52 height 74
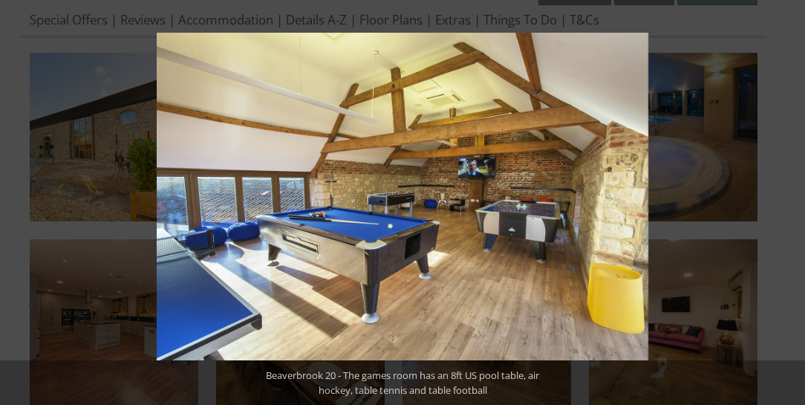
click at [786, 204] on button at bounding box center [779, 203] width 52 height 74
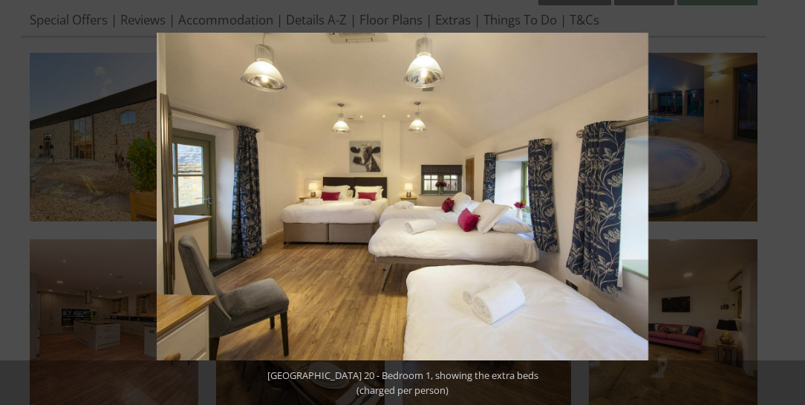
click at [786, 204] on button at bounding box center [779, 203] width 52 height 74
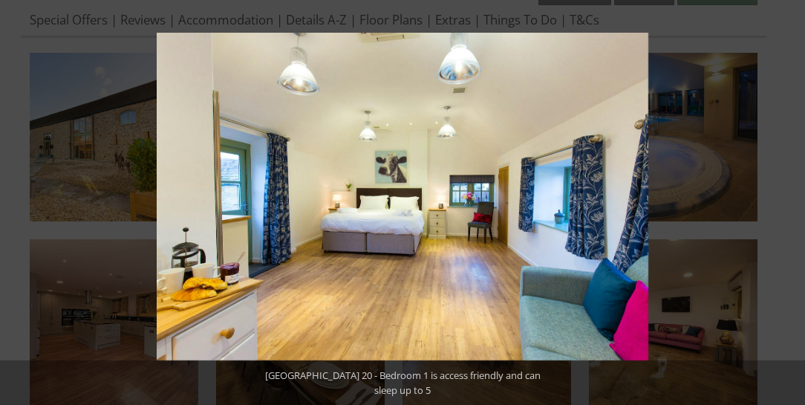
click at [788, 202] on button at bounding box center [779, 203] width 52 height 74
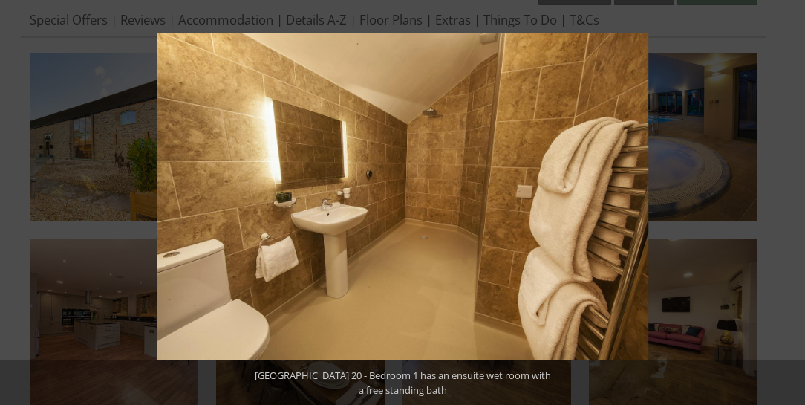
click at [788, 202] on button at bounding box center [779, 203] width 52 height 74
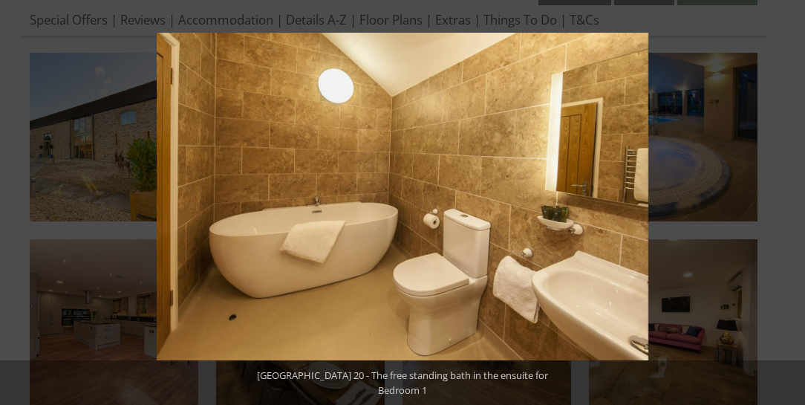
click at [788, 202] on button at bounding box center [779, 203] width 52 height 74
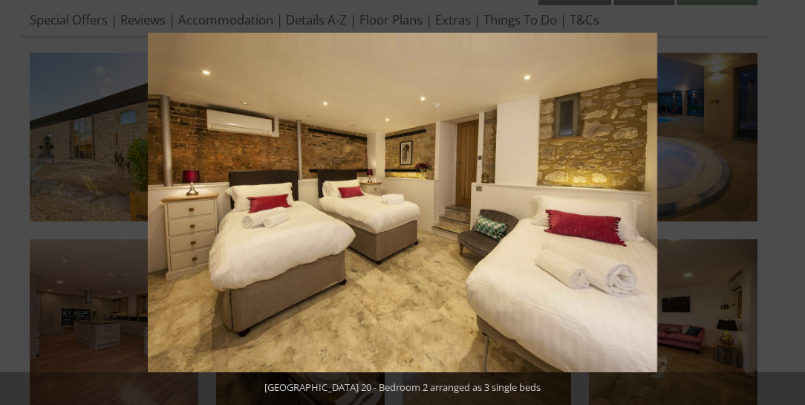
click at [788, 202] on button at bounding box center [779, 203] width 52 height 74
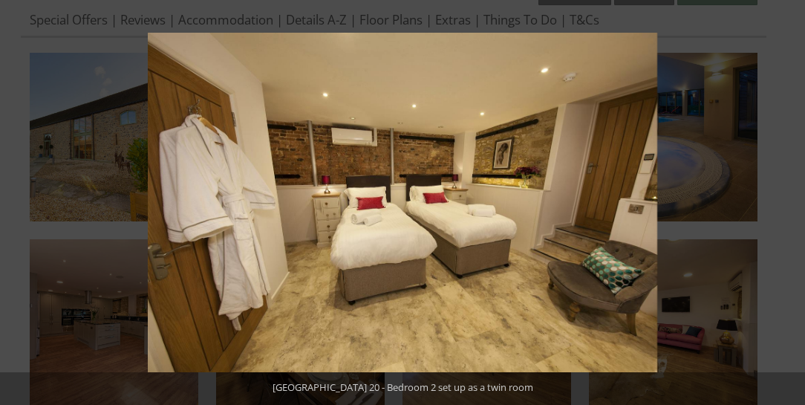
click at [788, 202] on button at bounding box center [779, 203] width 52 height 74
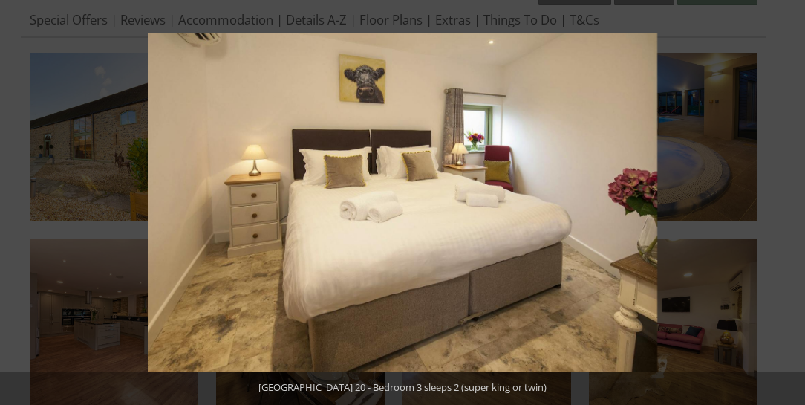
click at [788, 202] on button at bounding box center [779, 203] width 52 height 74
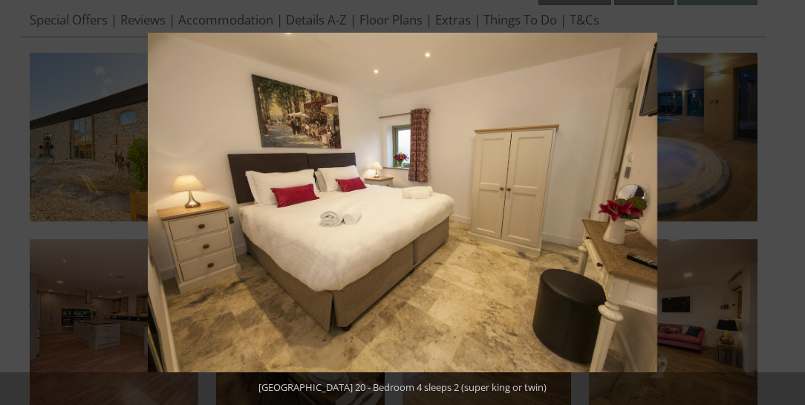
click at [788, 202] on button at bounding box center [779, 203] width 52 height 74
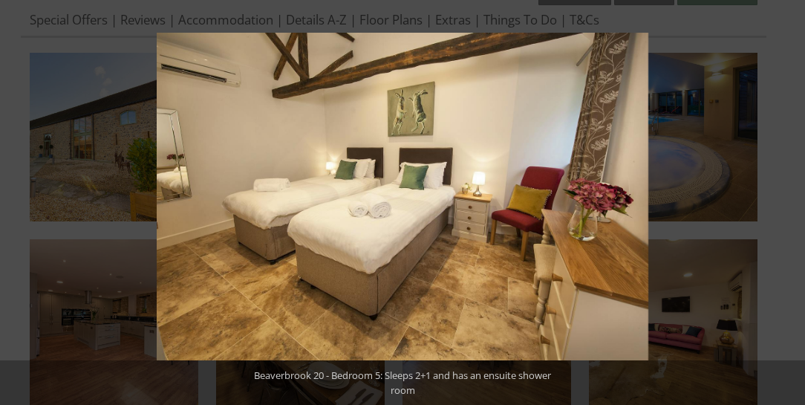
click at [788, 202] on button at bounding box center [779, 203] width 52 height 74
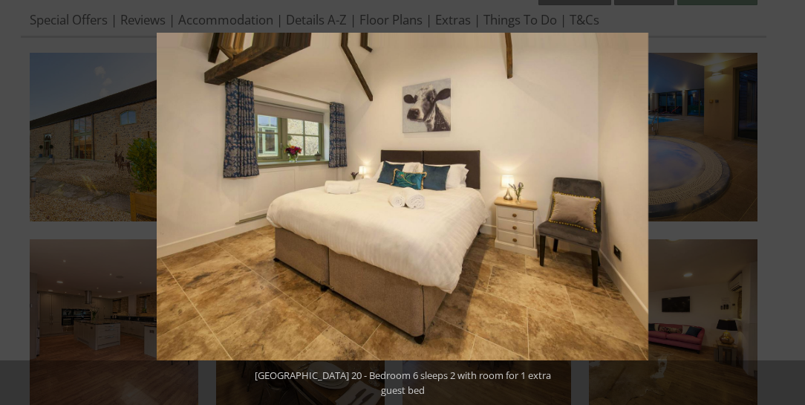
click at [788, 202] on button at bounding box center [779, 203] width 52 height 74
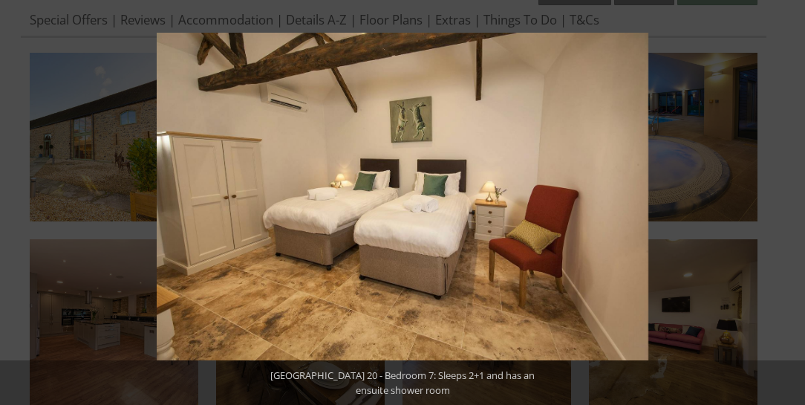
click at [788, 202] on button at bounding box center [779, 203] width 52 height 74
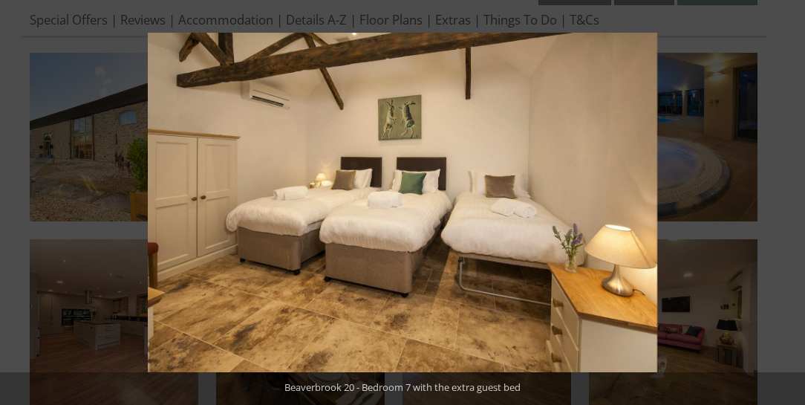
click at [788, 202] on button at bounding box center [779, 203] width 52 height 74
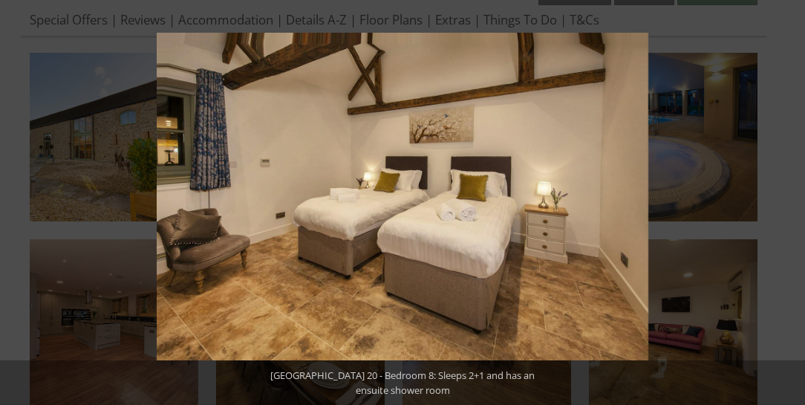
click at [788, 202] on button at bounding box center [779, 203] width 52 height 74
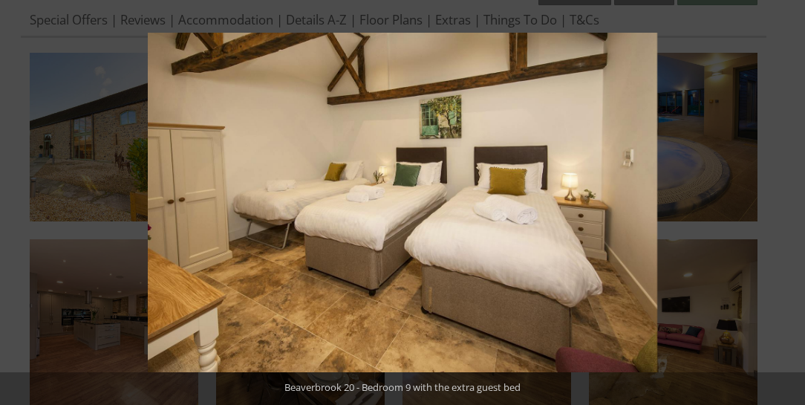
click at [788, 202] on button at bounding box center [779, 203] width 52 height 74
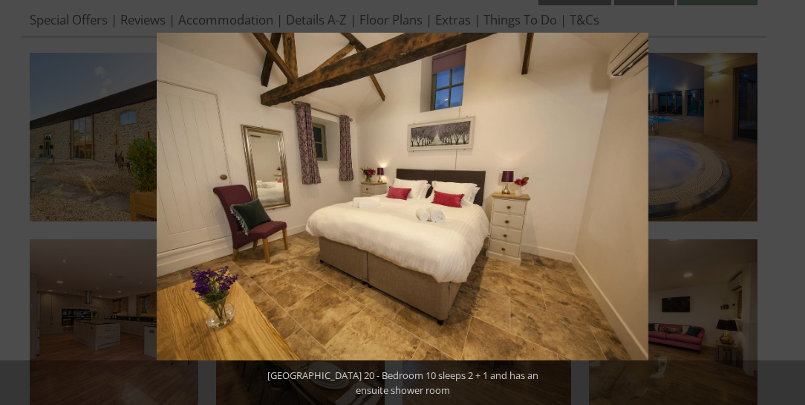
click at [788, 202] on button at bounding box center [779, 203] width 52 height 74
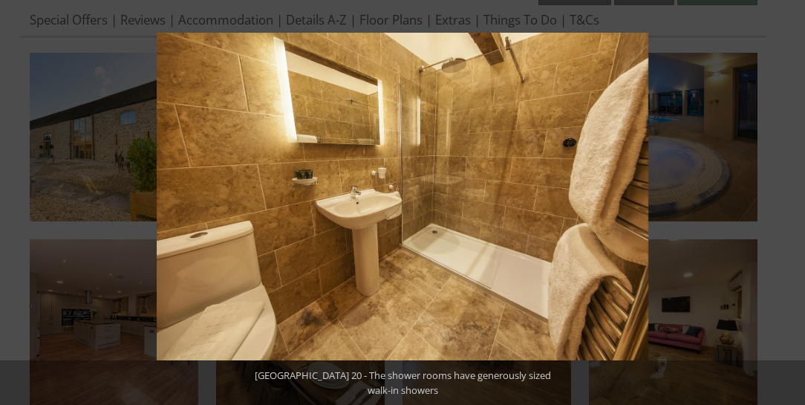
click at [788, 202] on button at bounding box center [779, 203] width 52 height 74
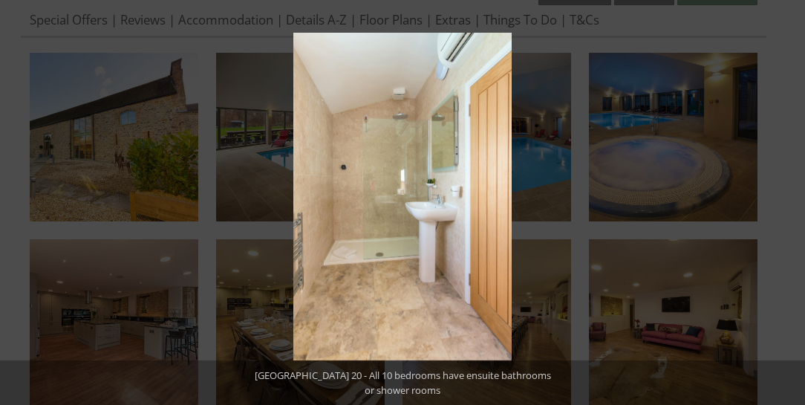
click at [788, 202] on button at bounding box center [779, 203] width 52 height 74
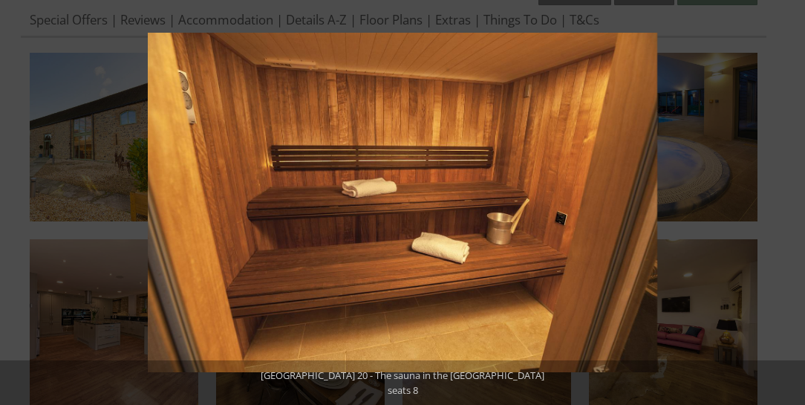
click at [788, 202] on button at bounding box center [779, 203] width 52 height 74
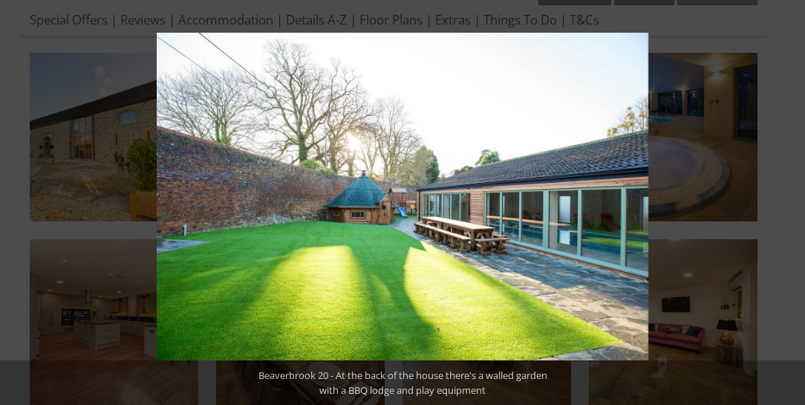
click at [788, 202] on button at bounding box center [779, 203] width 52 height 74
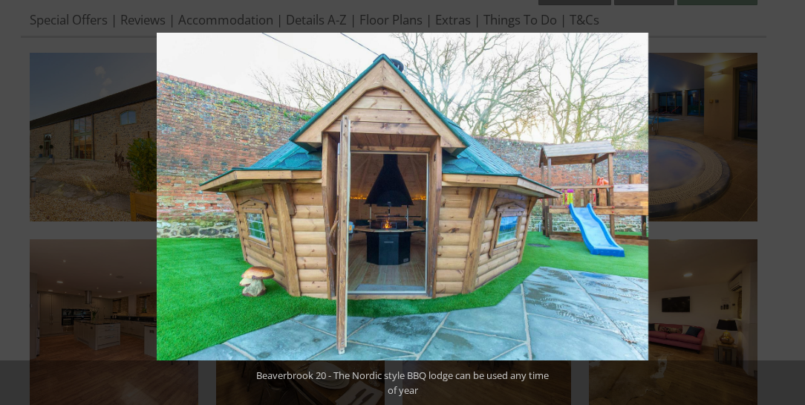
click at [788, 202] on button at bounding box center [779, 203] width 52 height 74
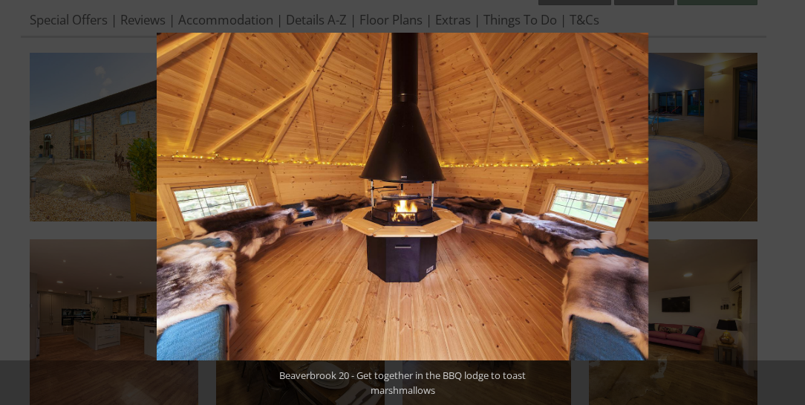
click at [788, 202] on button at bounding box center [779, 203] width 52 height 74
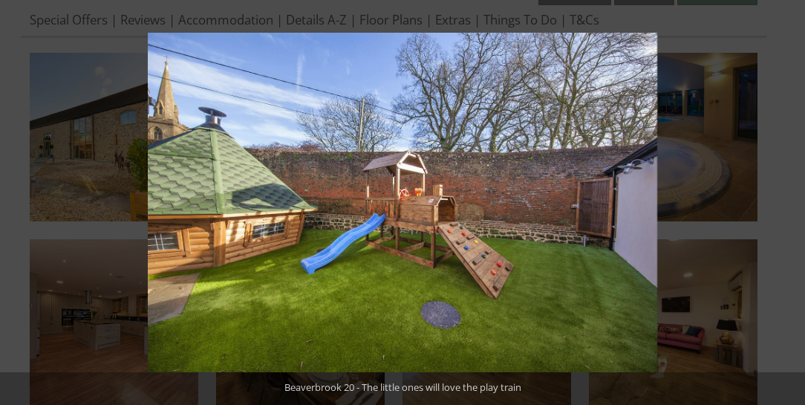
click at [788, 202] on button at bounding box center [779, 203] width 52 height 74
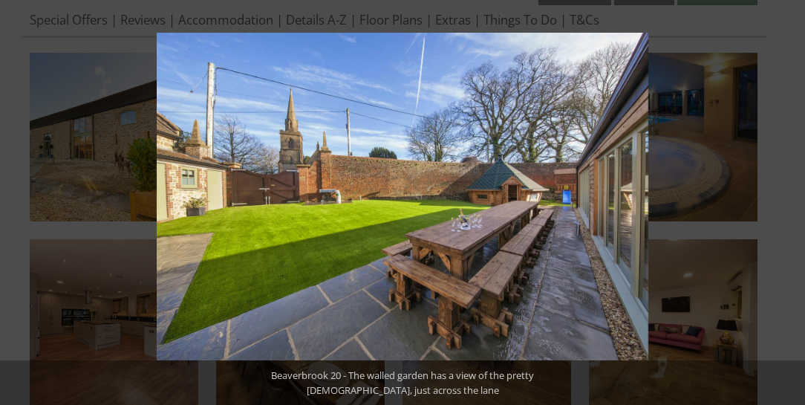
click at [788, 202] on button at bounding box center [779, 203] width 52 height 74
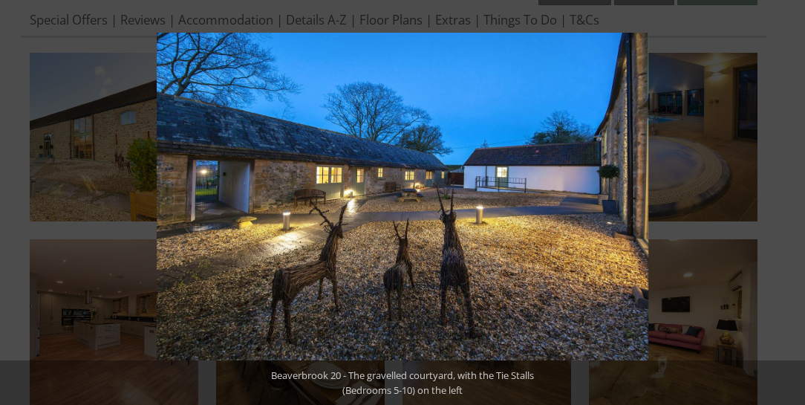
click at [788, 202] on button at bounding box center [779, 203] width 52 height 74
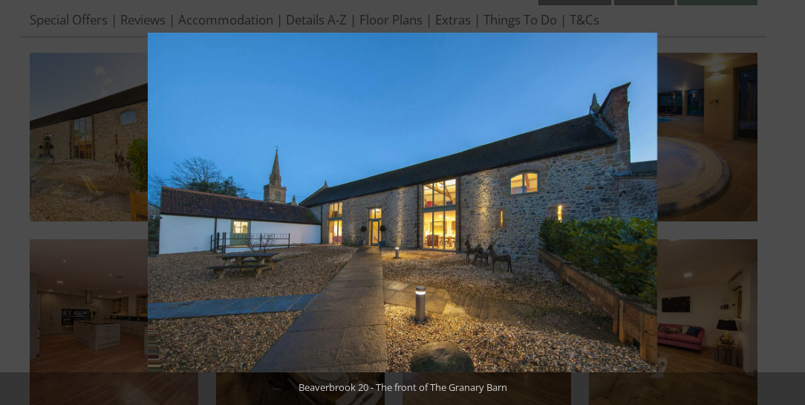
click at [788, 202] on button at bounding box center [779, 203] width 52 height 74
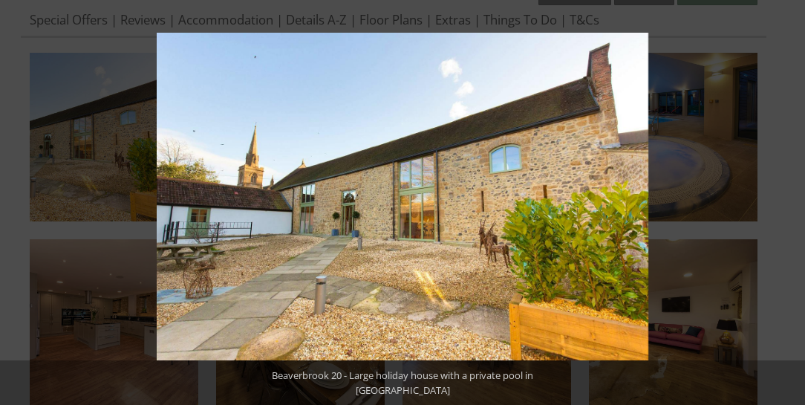
click at [788, 202] on button at bounding box center [779, 203] width 52 height 74
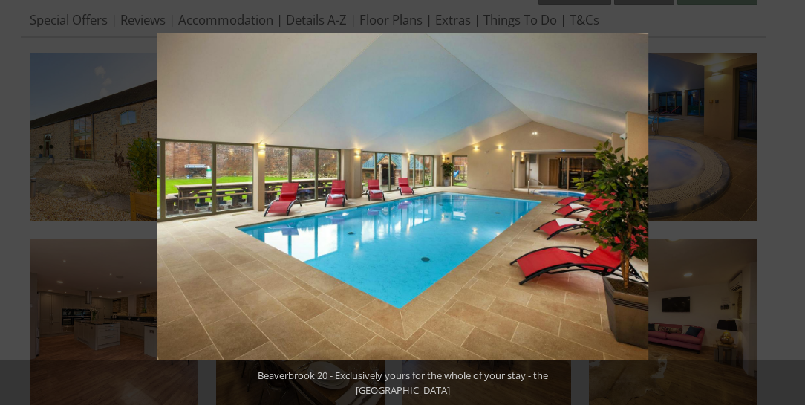
click at [788, 202] on button at bounding box center [779, 203] width 52 height 74
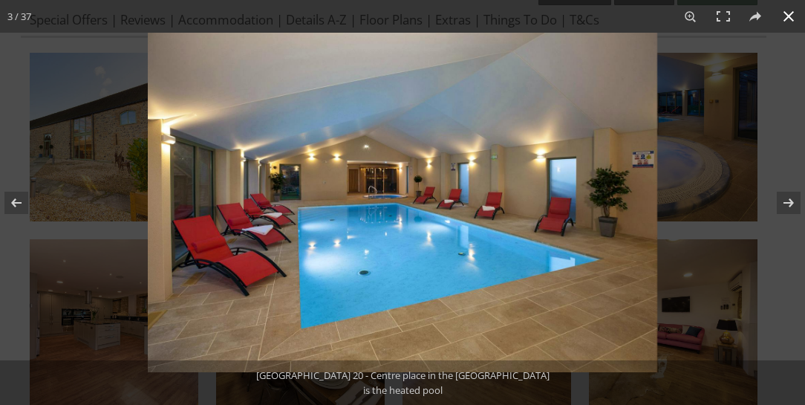
click at [790, 16] on button at bounding box center [789, 16] width 33 height 33
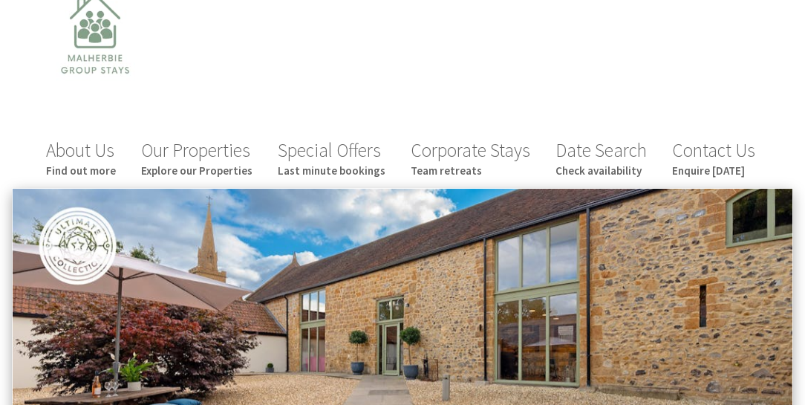
scroll to position [0, 0]
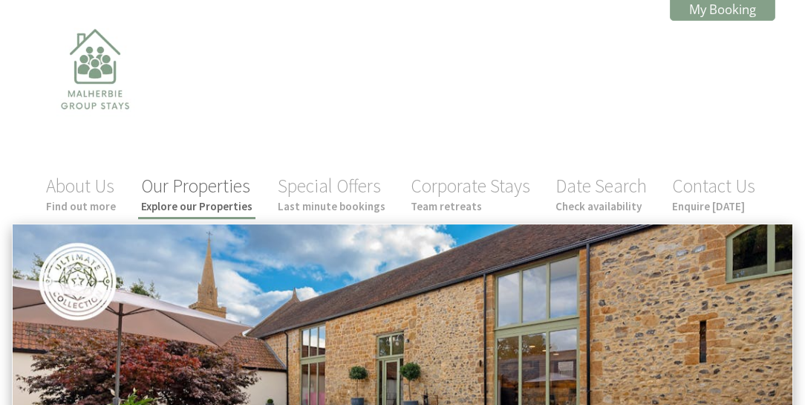
click at [212, 195] on link "Our Properties Explore our Properties" at bounding box center [196, 193] width 111 height 39
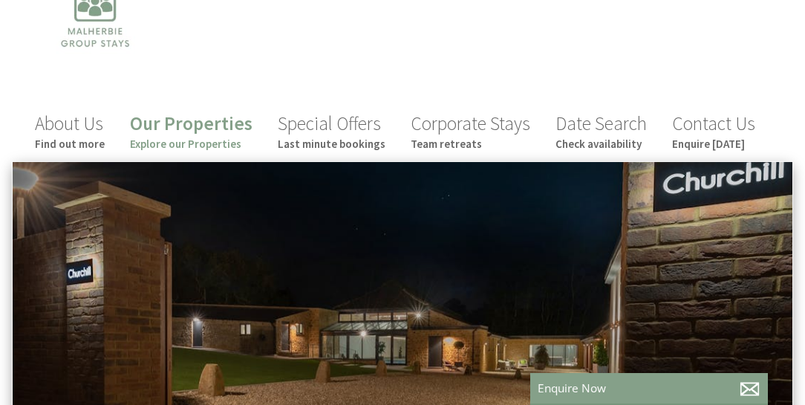
scroll to position [169, 0]
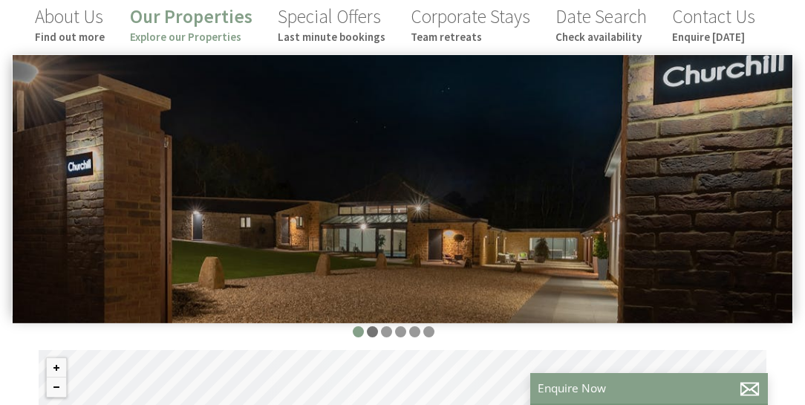
click at [374, 330] on li at bounding box center [372, 331] width 11 height 11
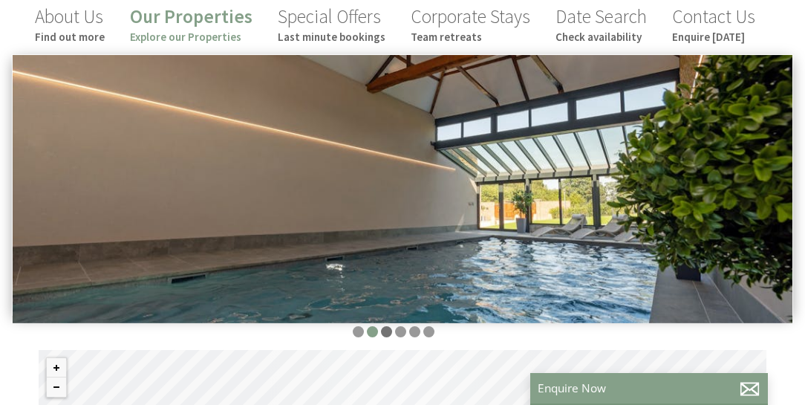
click at [386, 329] on li at bounding box center [386, 331] width 11 height 11
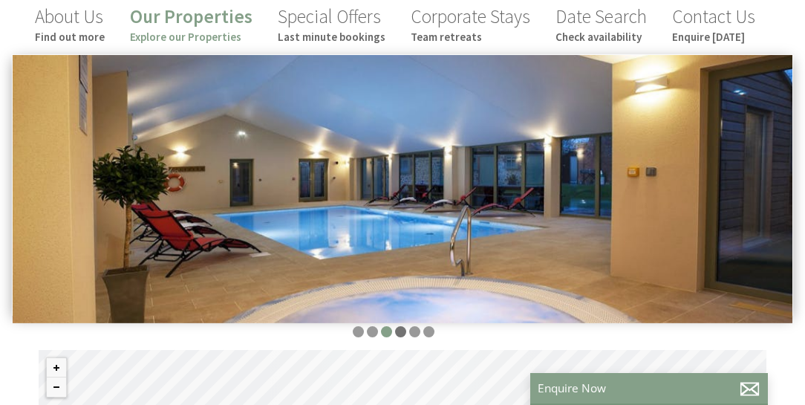
click at [397, 330] on li at bounding box center [400, 331] width 11 height 11
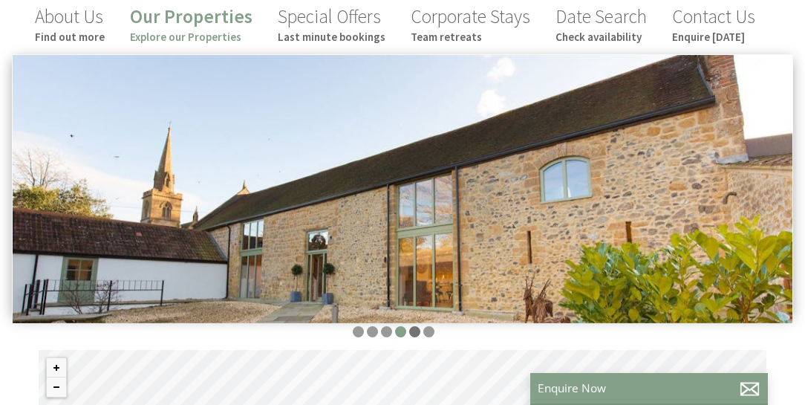
click at [412, 331] on li at bounding box center [414, 331] width 11 height 11
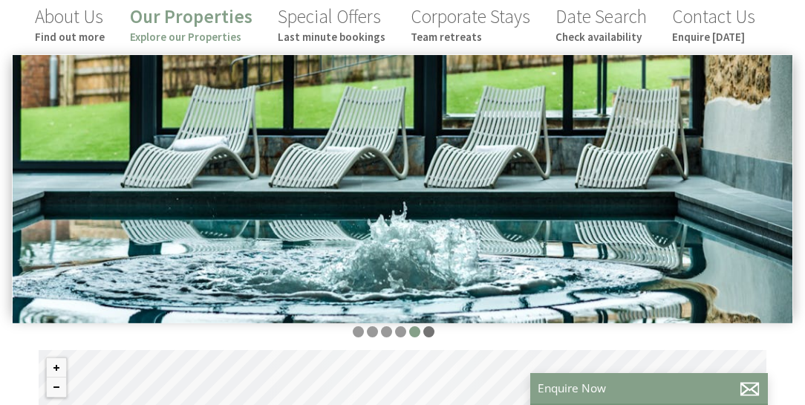
click at [423, 328] on li at bounding box center [428, 331] width 11 height 11
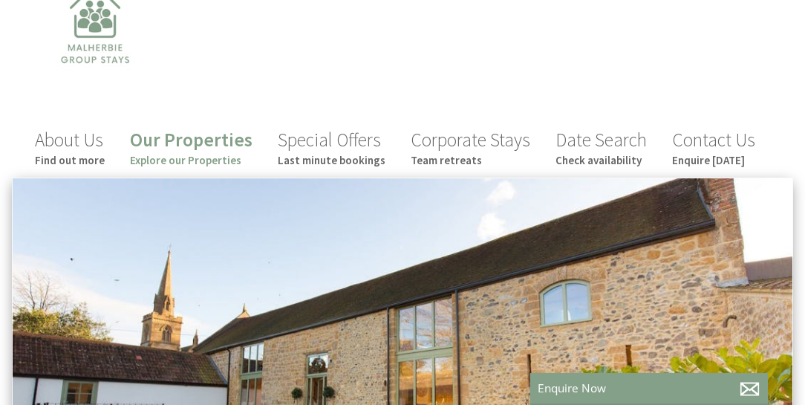
scroll to position [0, 0]
